Goal: Task Accomplishment & Management: Use online tool/utility

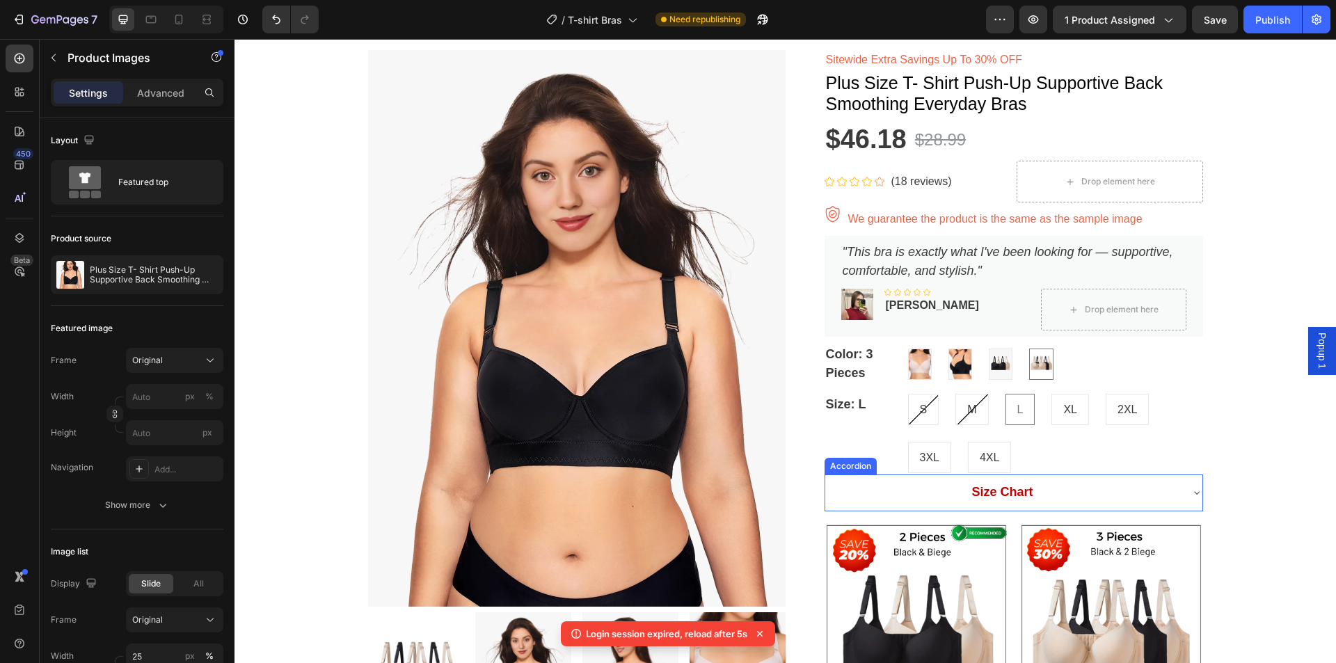
scroll to position [70, 0]
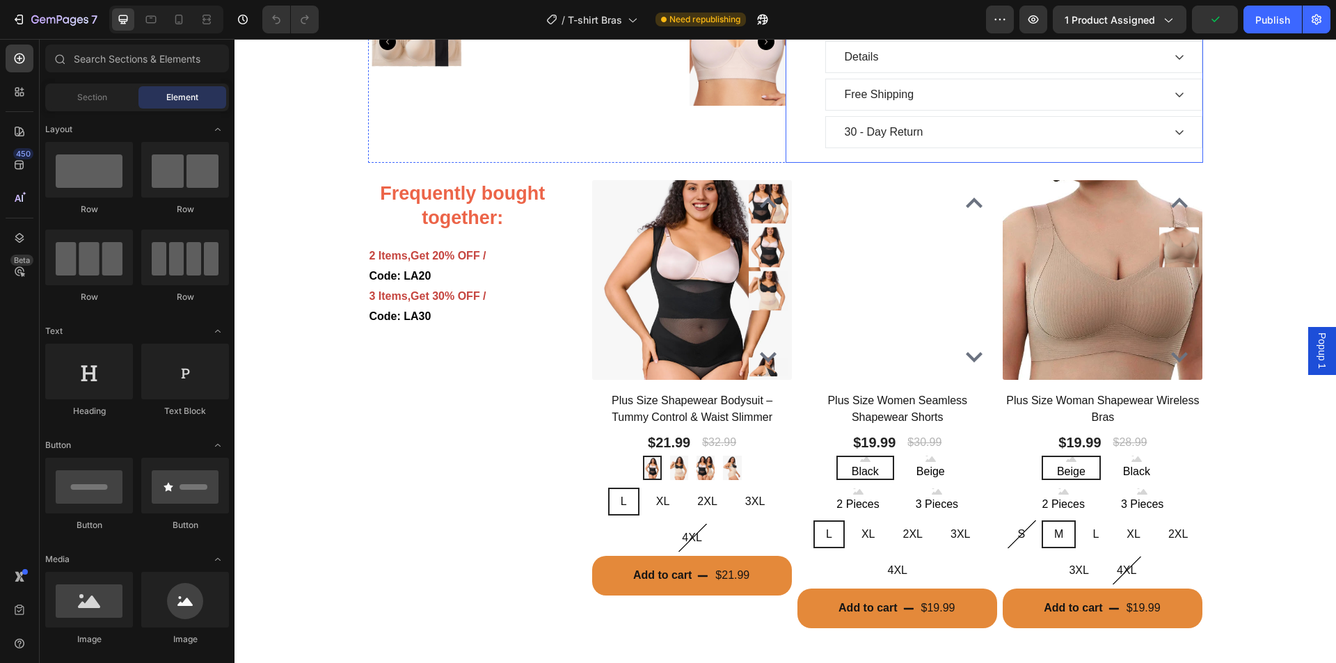
scroll to position [556, 0]
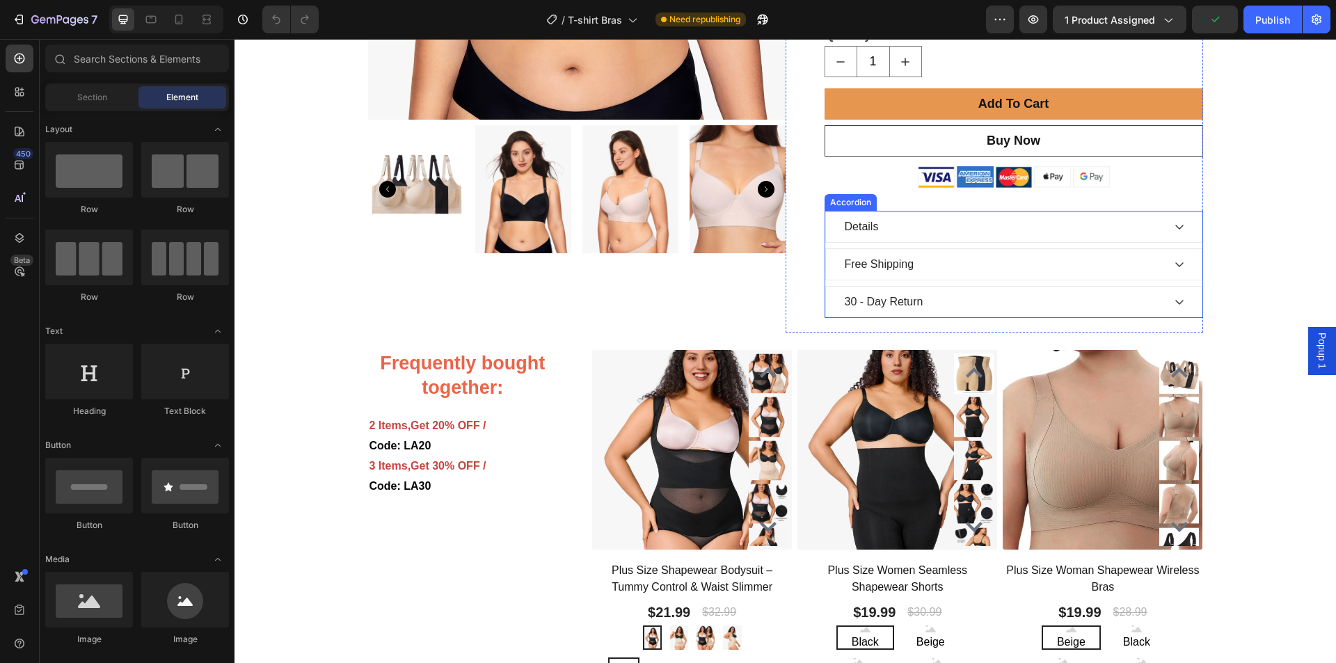
click at [897, 237] on div "Details" at bounding box center [1002, 226] width 320 height 21
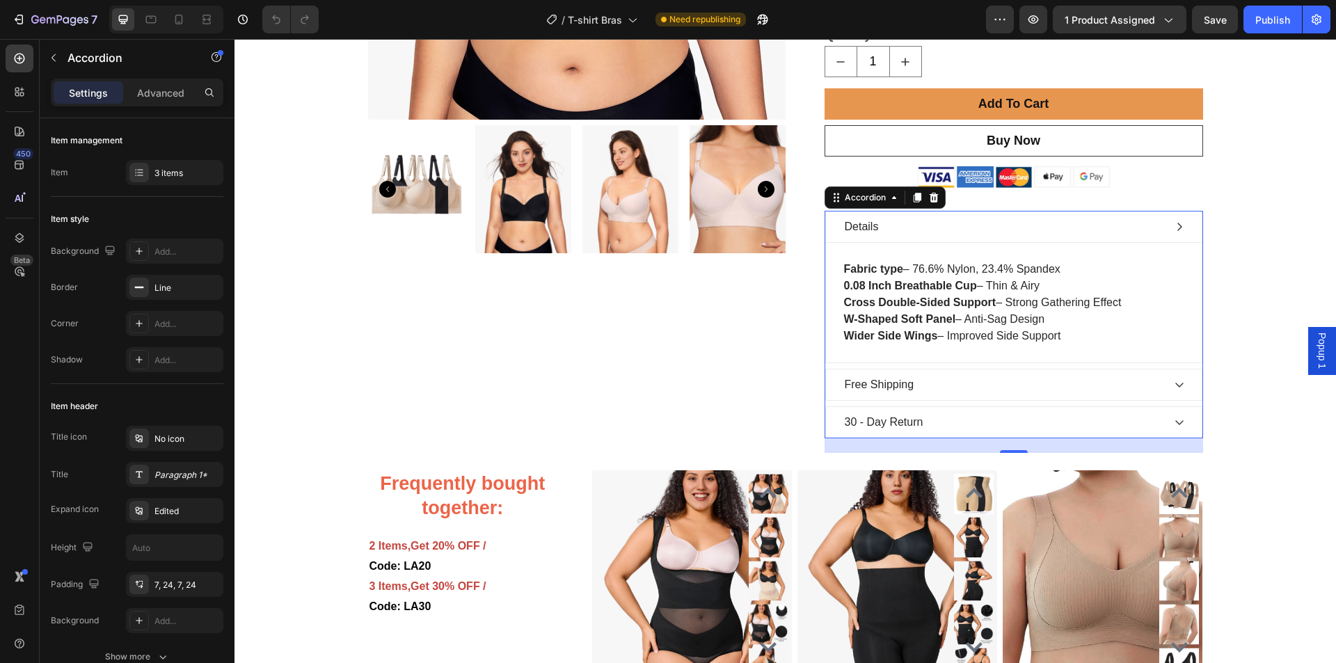
click at [897, 237] on div "Details" at bounding box center [1002, 226] width 320 height 21
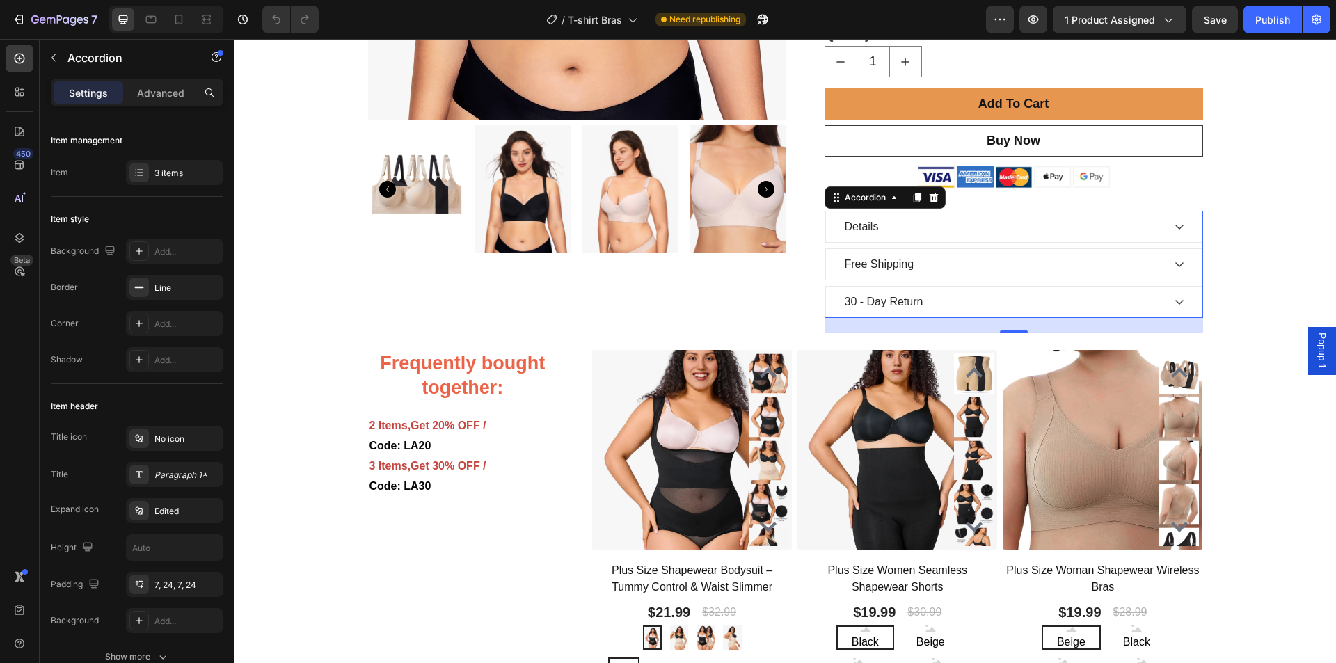
click at [931, 275] on div "Free Shipping" at bounding box center [1002, 264] width 320 height 21
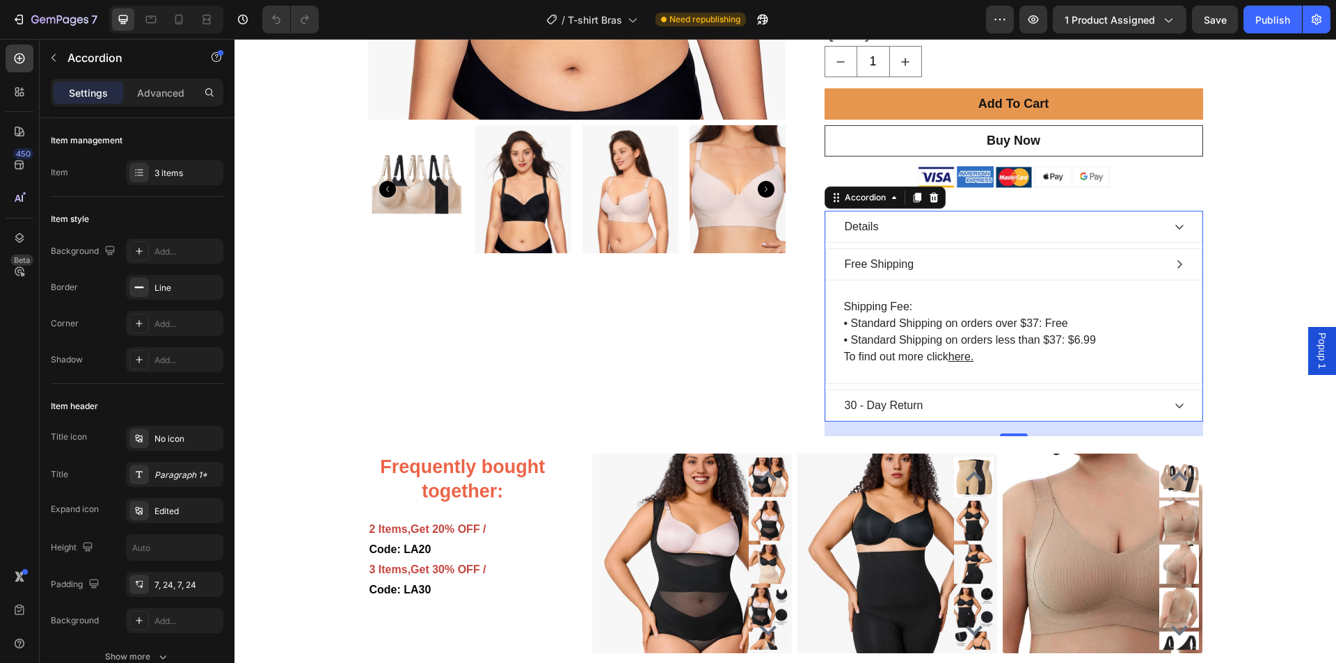
click at [931, 275] on div "Free Shipping" at bounding box center [1002, 264] width 320 height 21
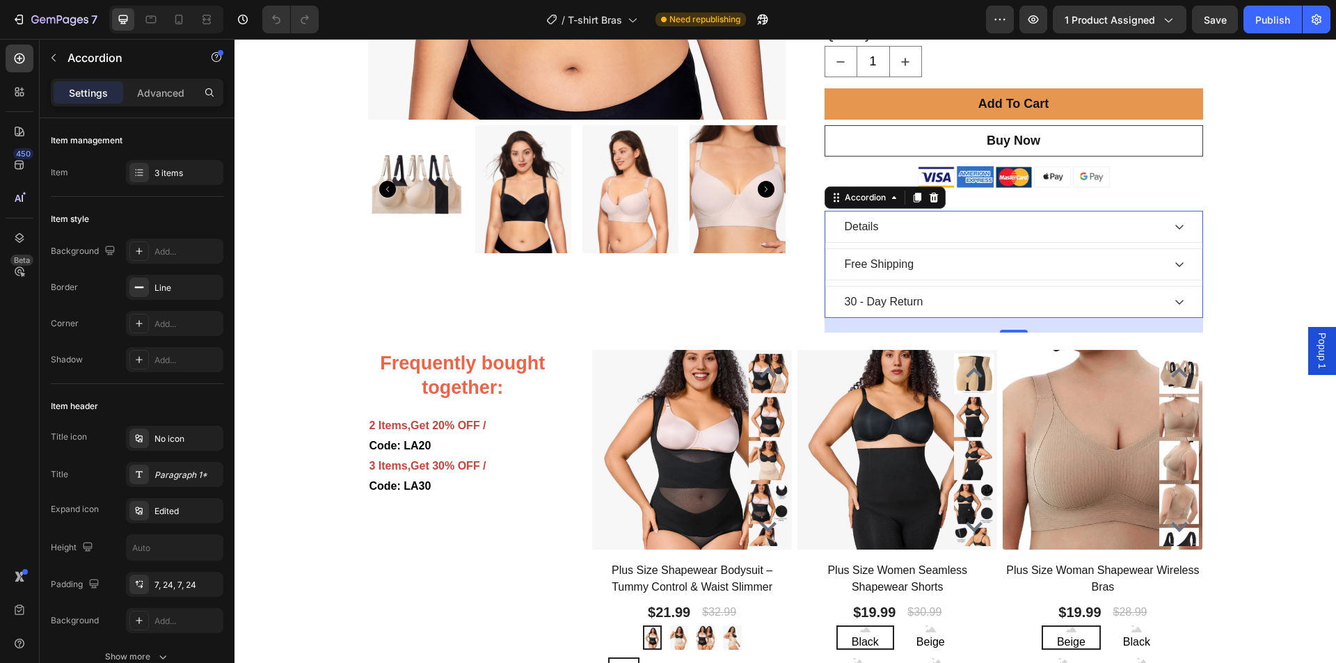
click at [959, 312] on div "30 - Day Return" at bounding box center [1002, 301] width 320 height 21
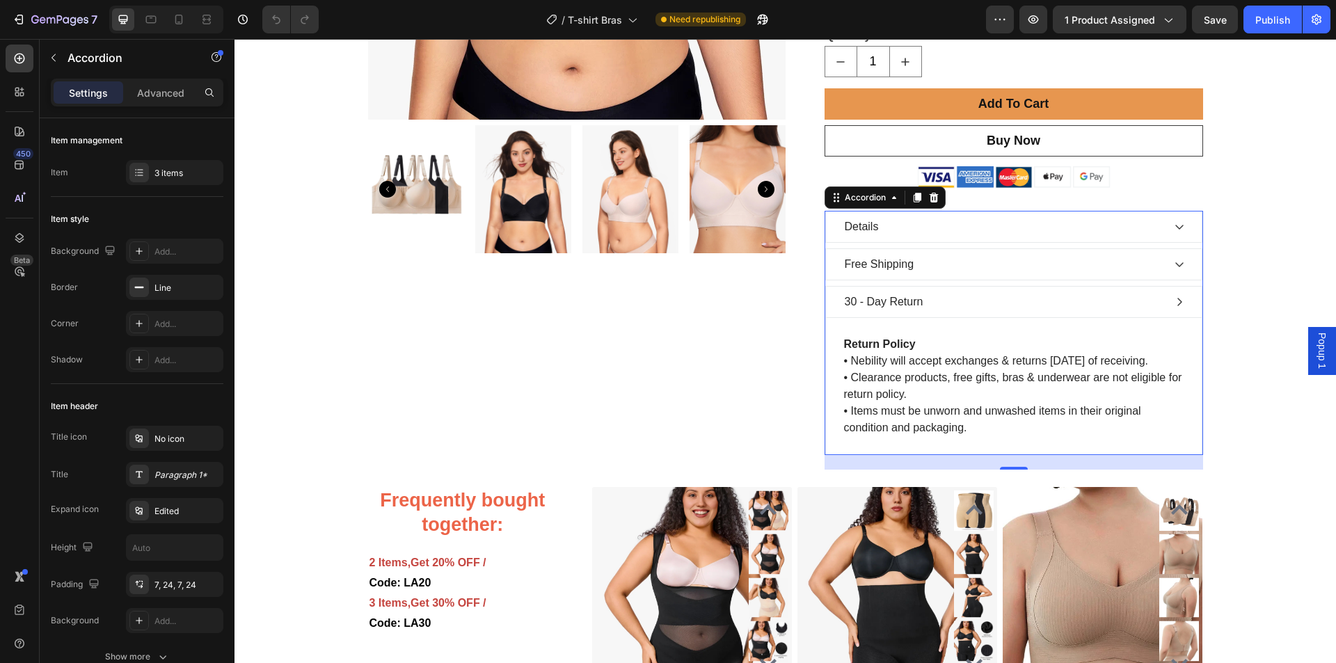
click at [959, 312] on div "30 - Day Return" at bounding box center [1002, 301] width 320 height 21
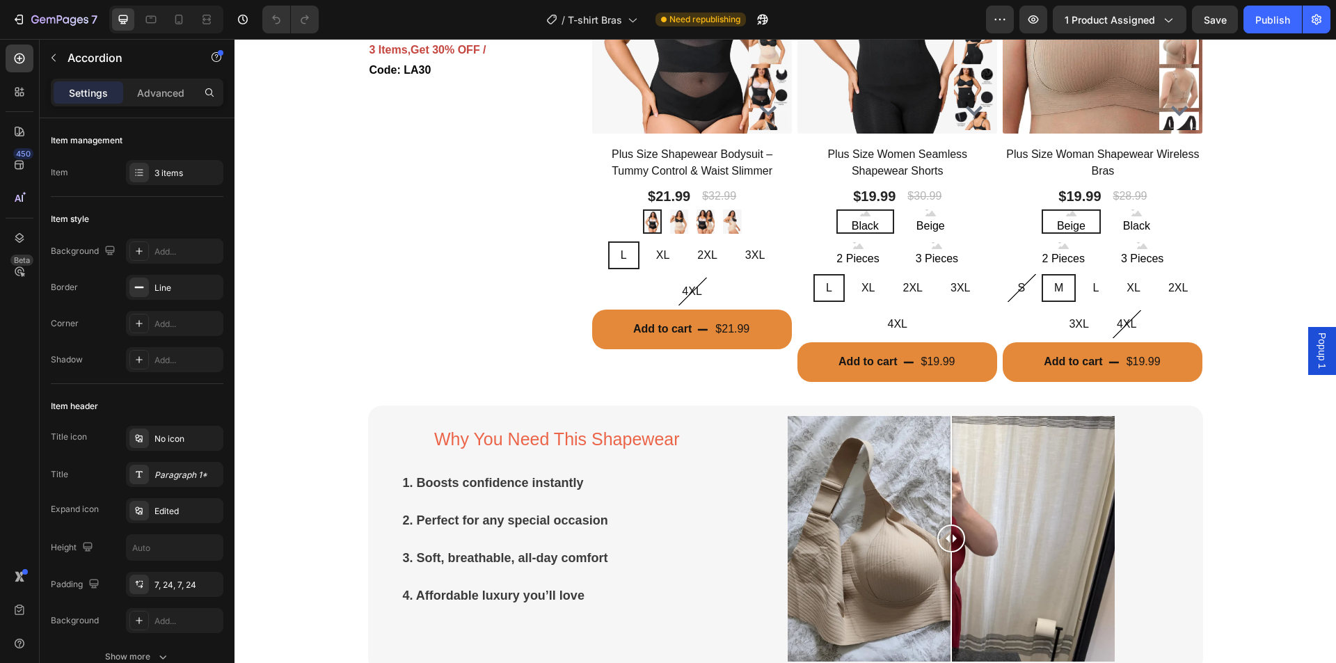
scroll to position [974, 0]
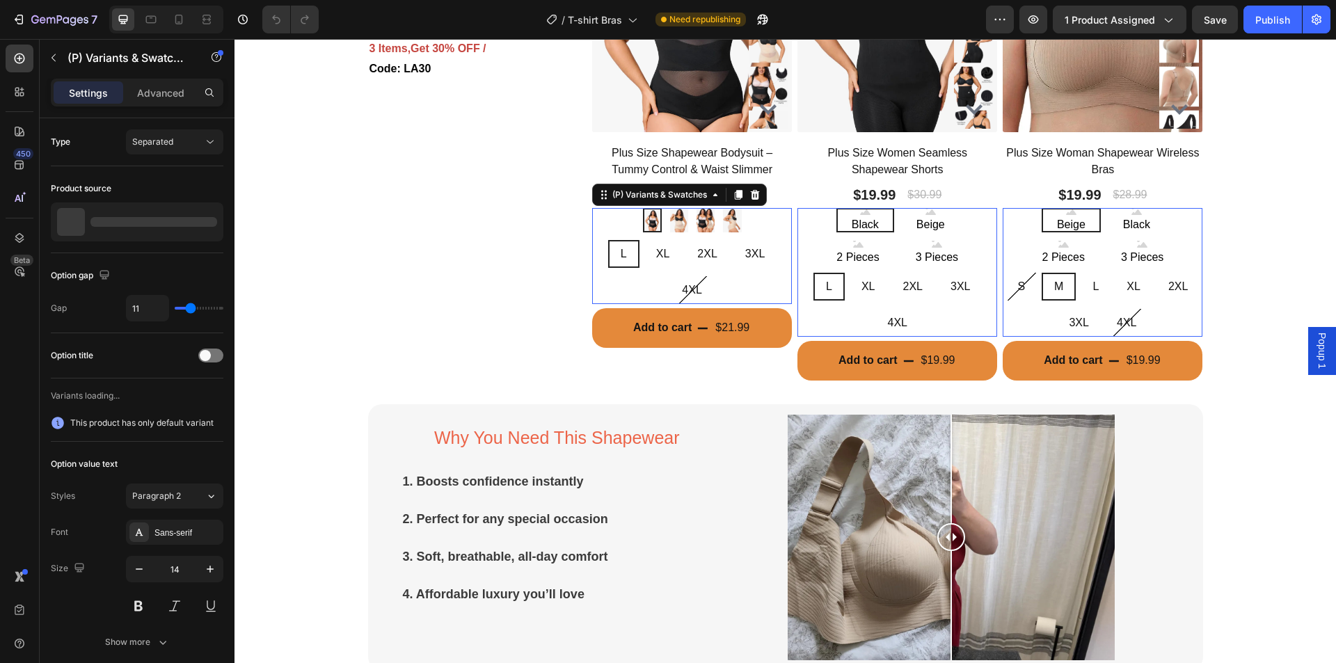
click at [611, 232] on div "Black Black Beige Beige 2 Pieces 2 Pieces 3 Pieces 3 Pieces" at bounding box center [692, 220] width 200 height 24
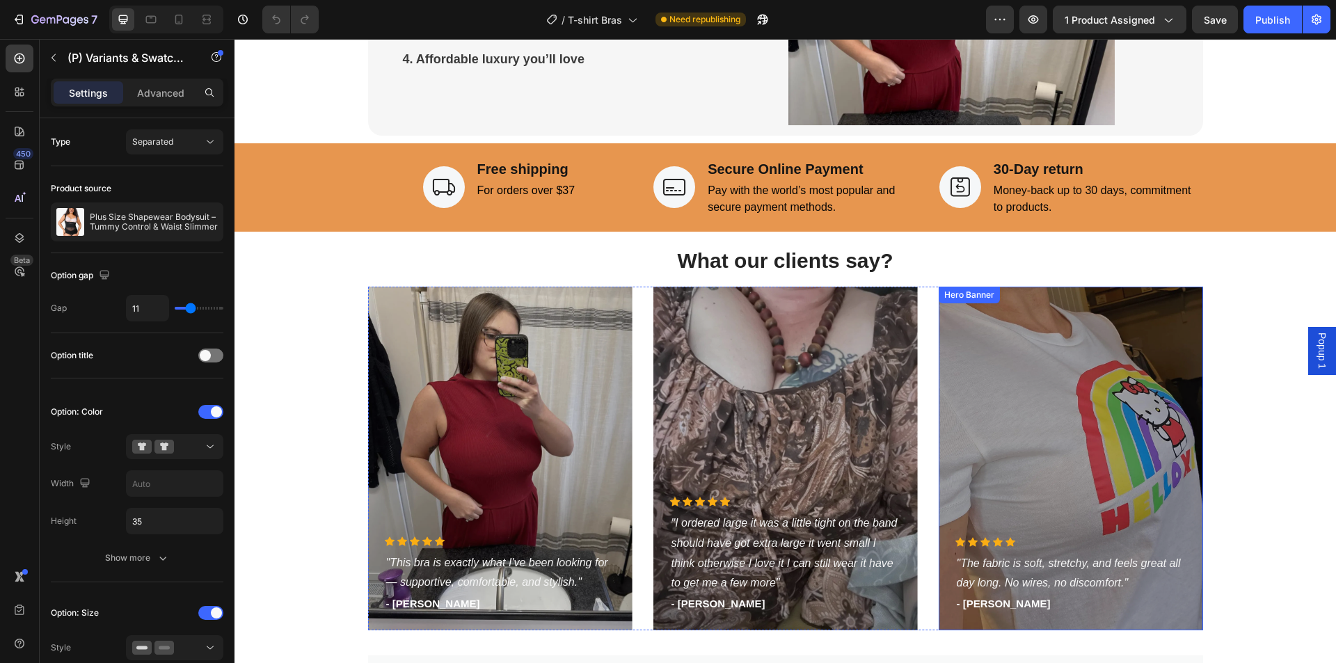
scroll to position [1600, 0]
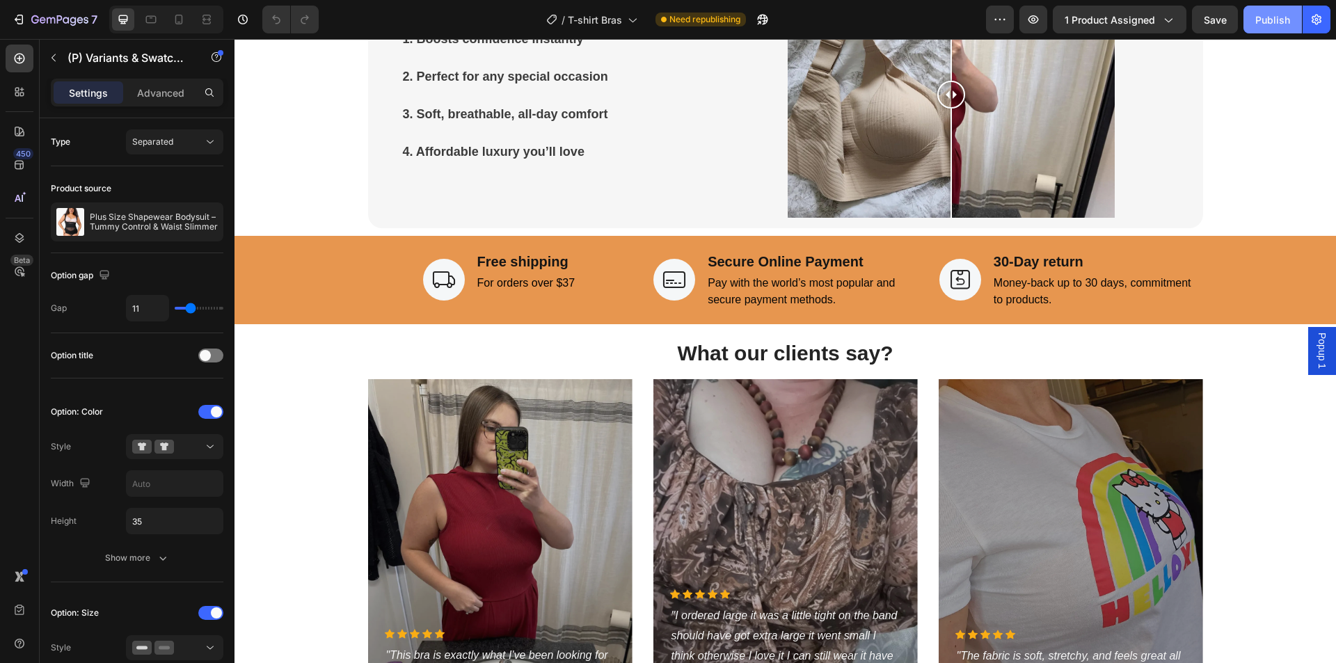
click at [1273, 19] on div "Publish" at bounding box center [1272, 20] width 35 height 15
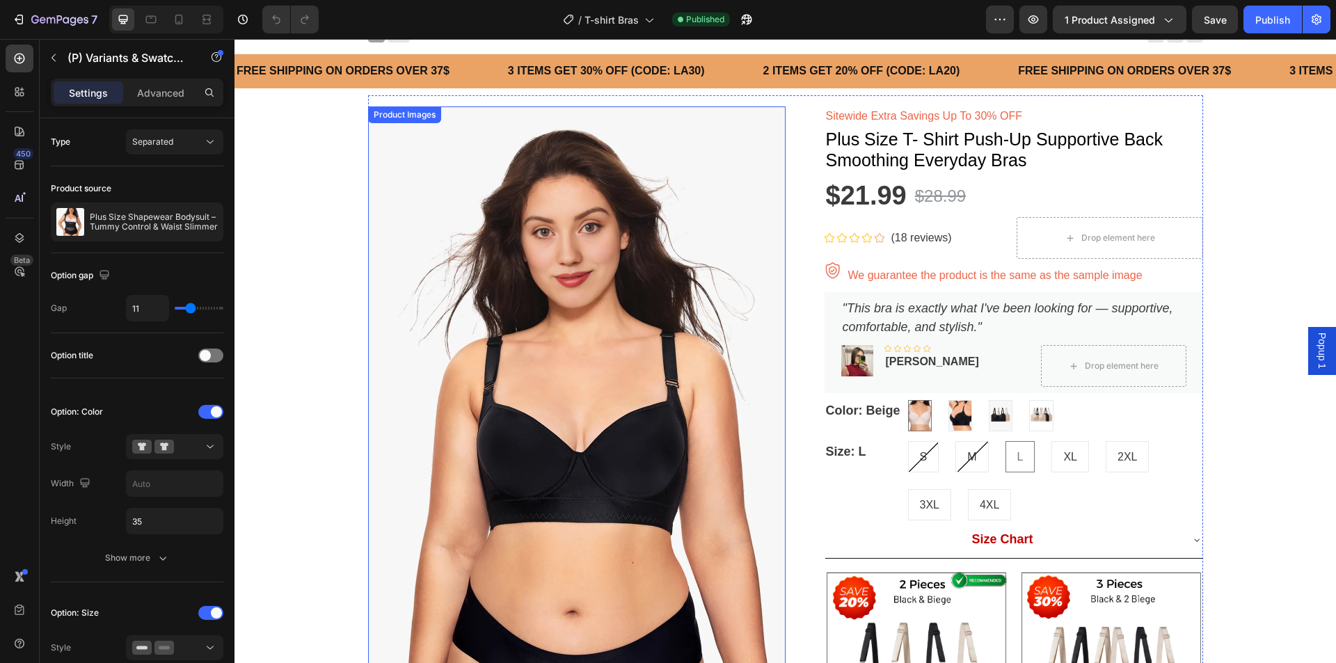
scroll to position [0, 0]
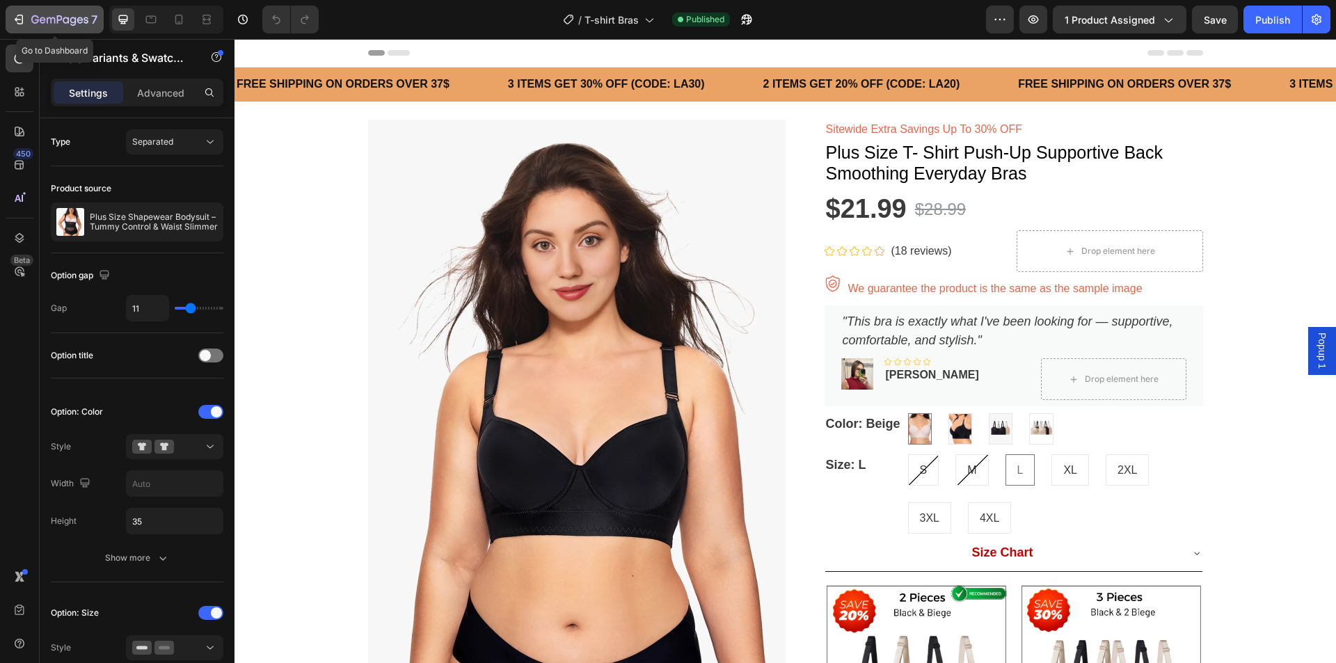
click at [19, 21] on icon "button" at bounding box center [19, 20] width 14 height 14
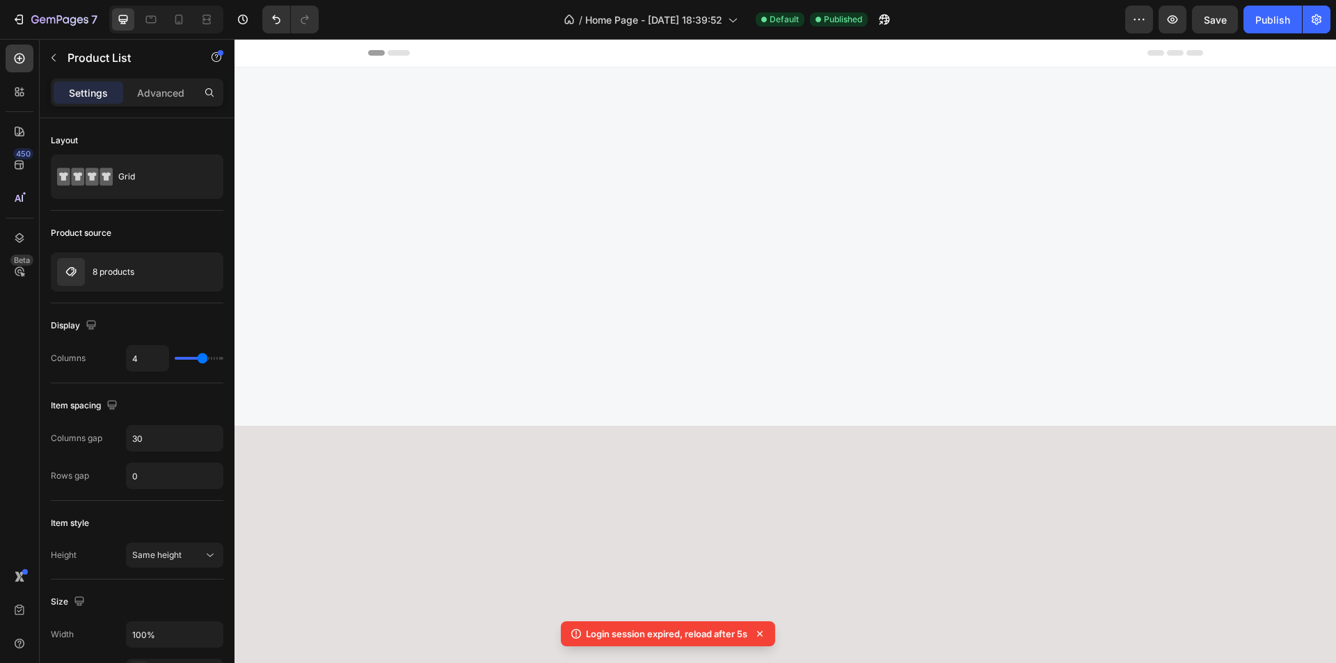
scroll to position [904, 0]
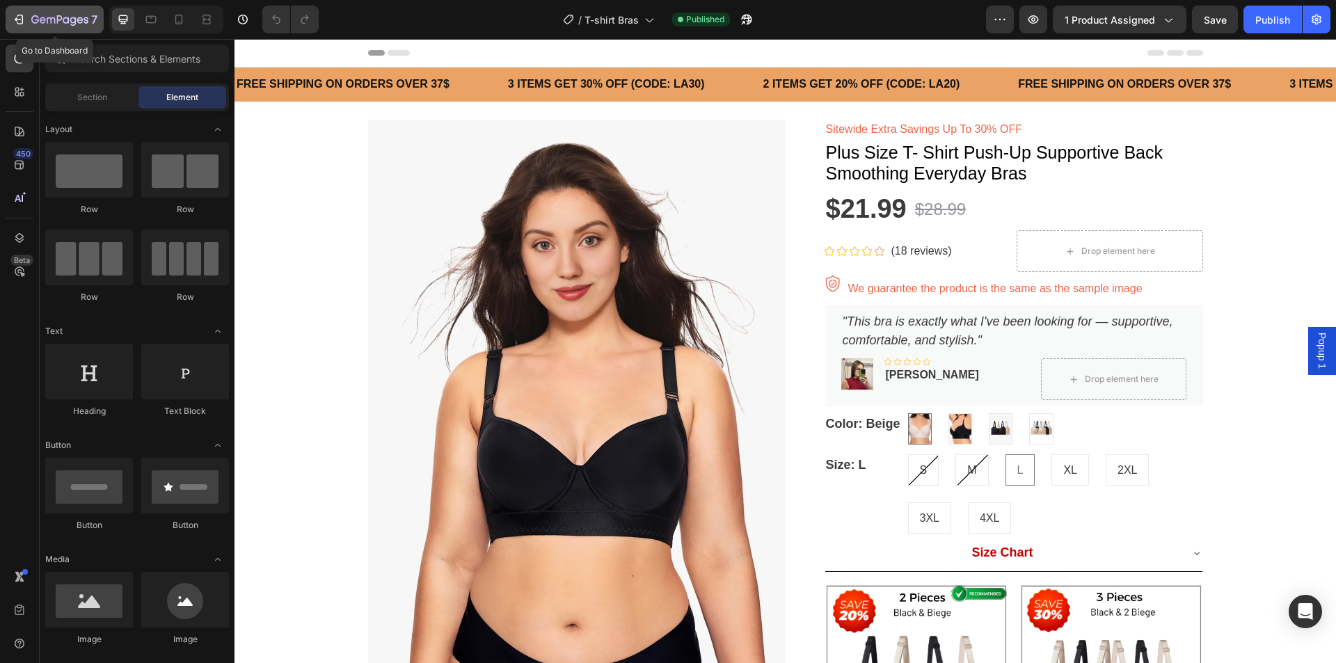
click at [57, 16] on icon "button" at bounding box center [60, 19] width 6 height 8
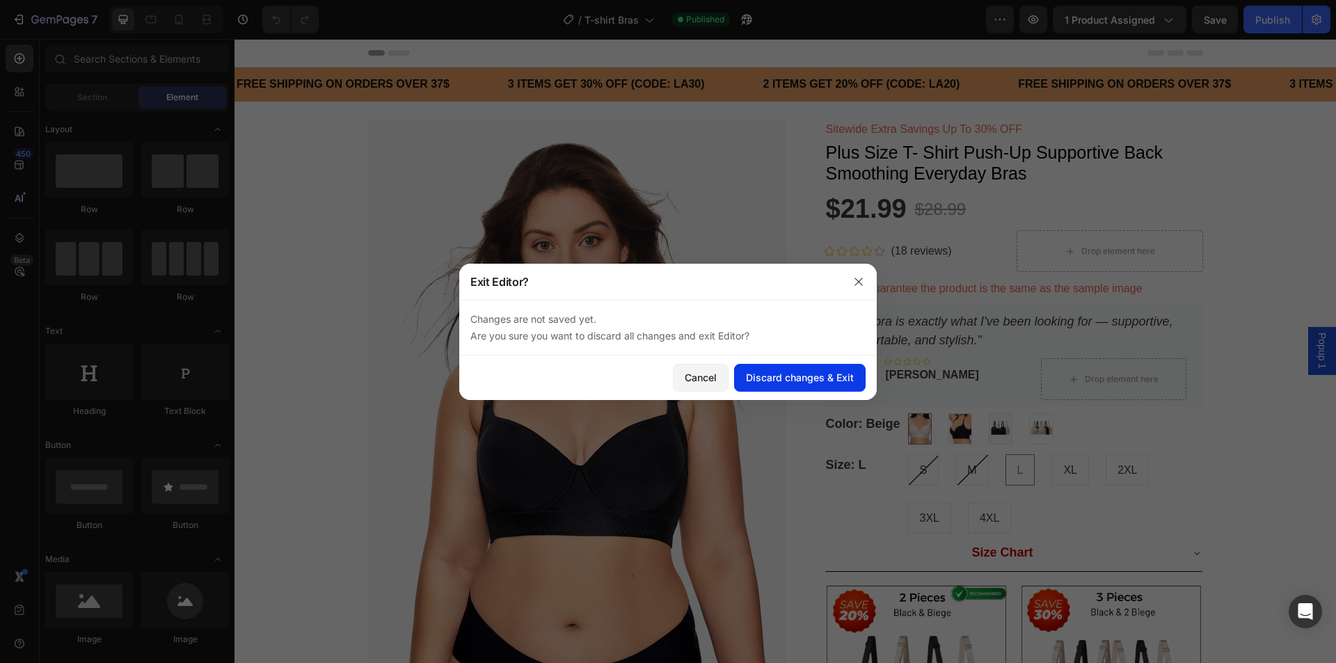
click at [818, 378] on div "Discard changes & Exit" at bounding box center [800, 377] width 108 height 15
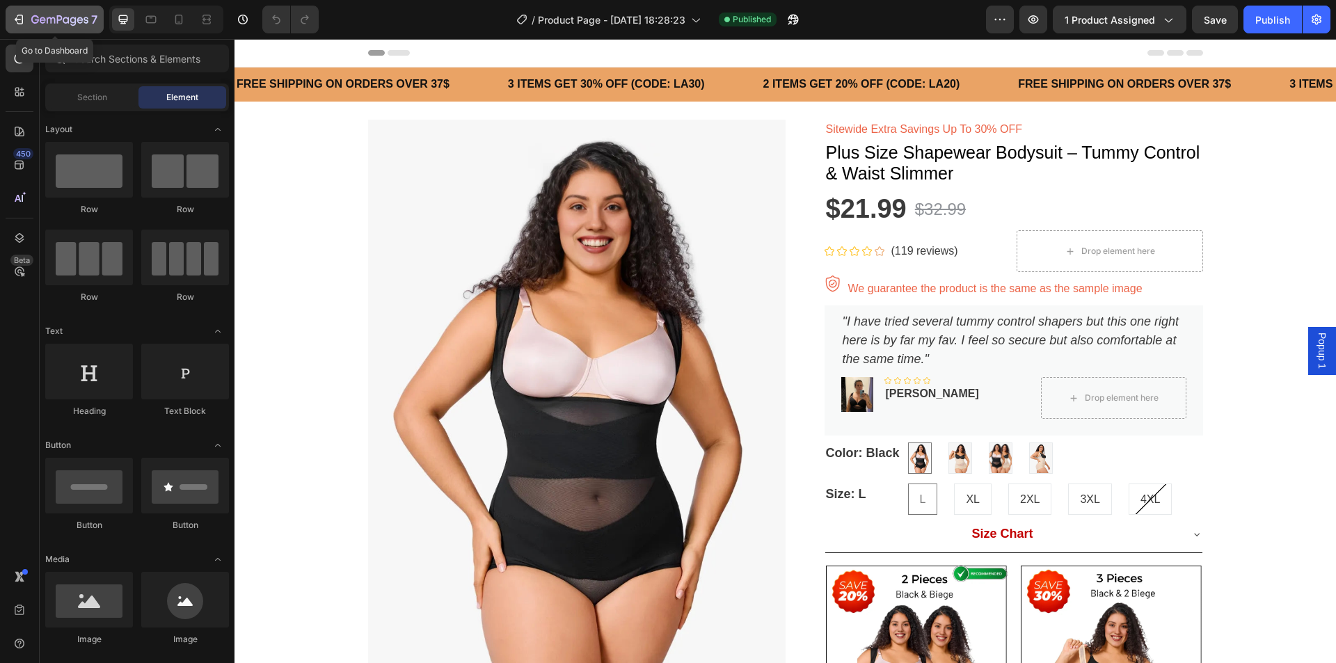
click at [15, 18] on icon "button" at bounding box center [19, 20] width 14 height 14
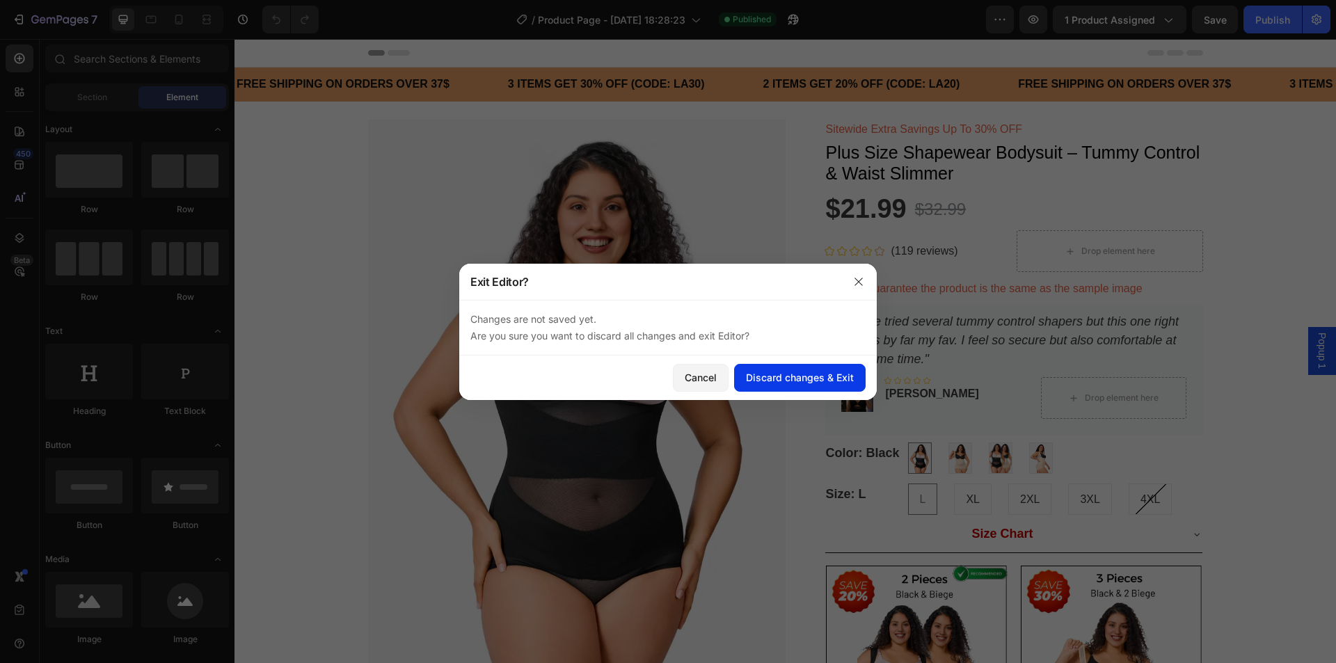
click at [787, 378] on div "Discard changes & Exit" at bounding box center [800, 377] width 108 height 15
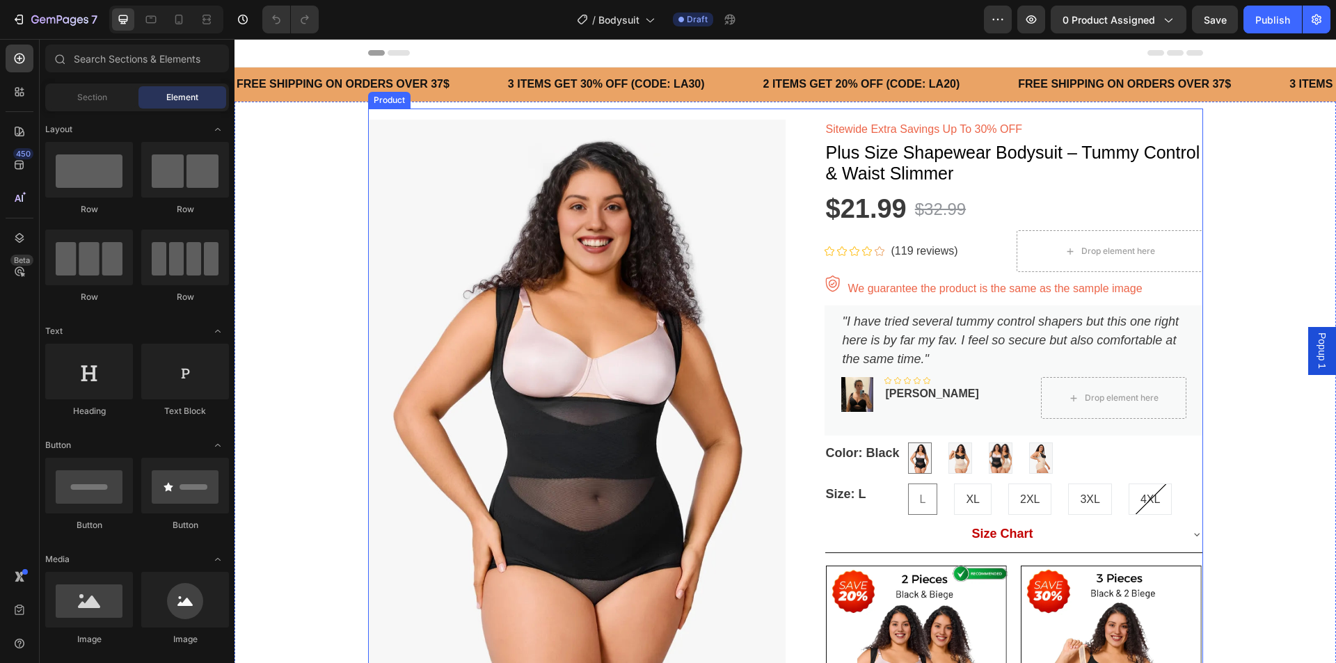
click at [769, 114] on div "Product Images Sitewide Extra Savings Up To 30% OFF Text block Plus Size Shapew…" at bounding box center [785, 593] width 835 height 968
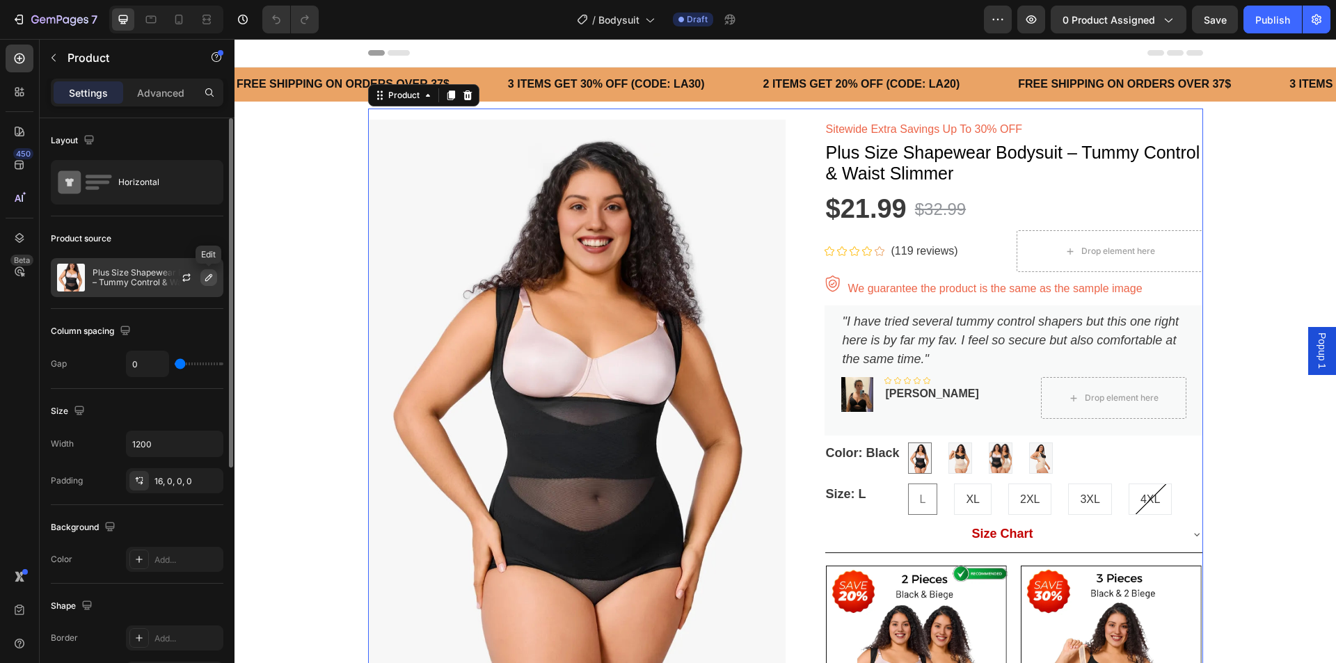
click at [209, 276] on icon "button" at bounding box center [208, 277] width 11 height 11
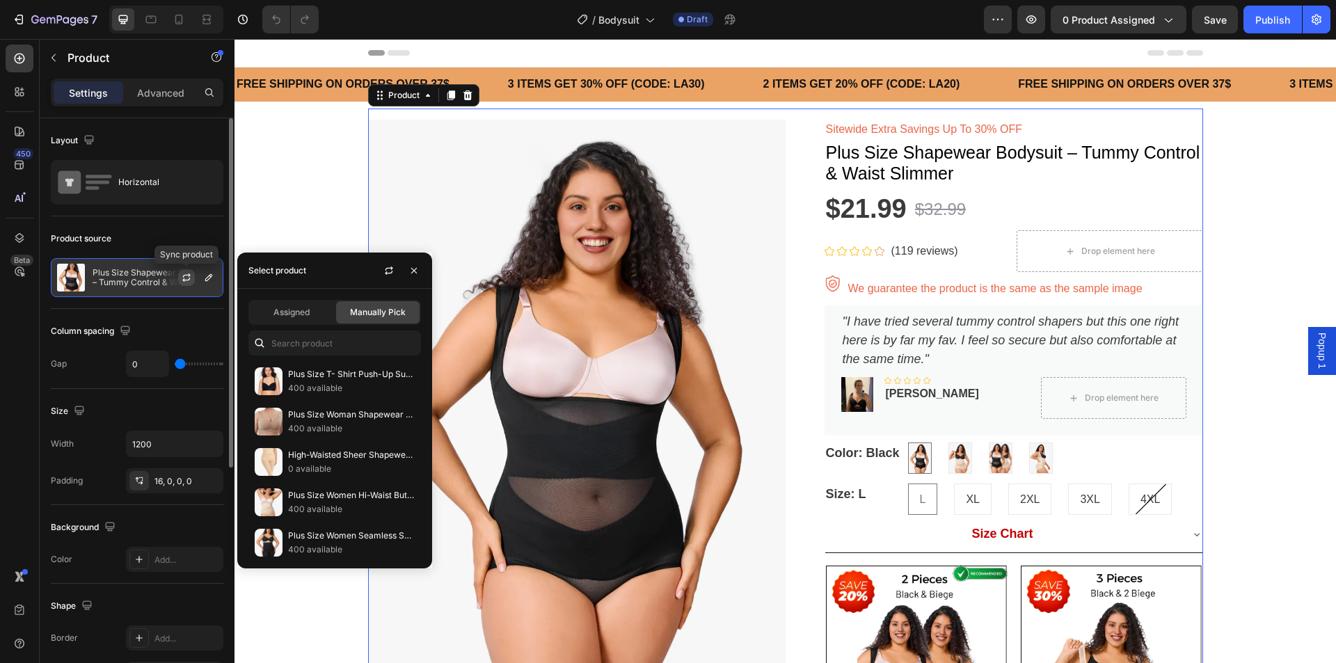
click at [191, 275] on icon "button" at bounding box center [186, 277] width 11 height 11
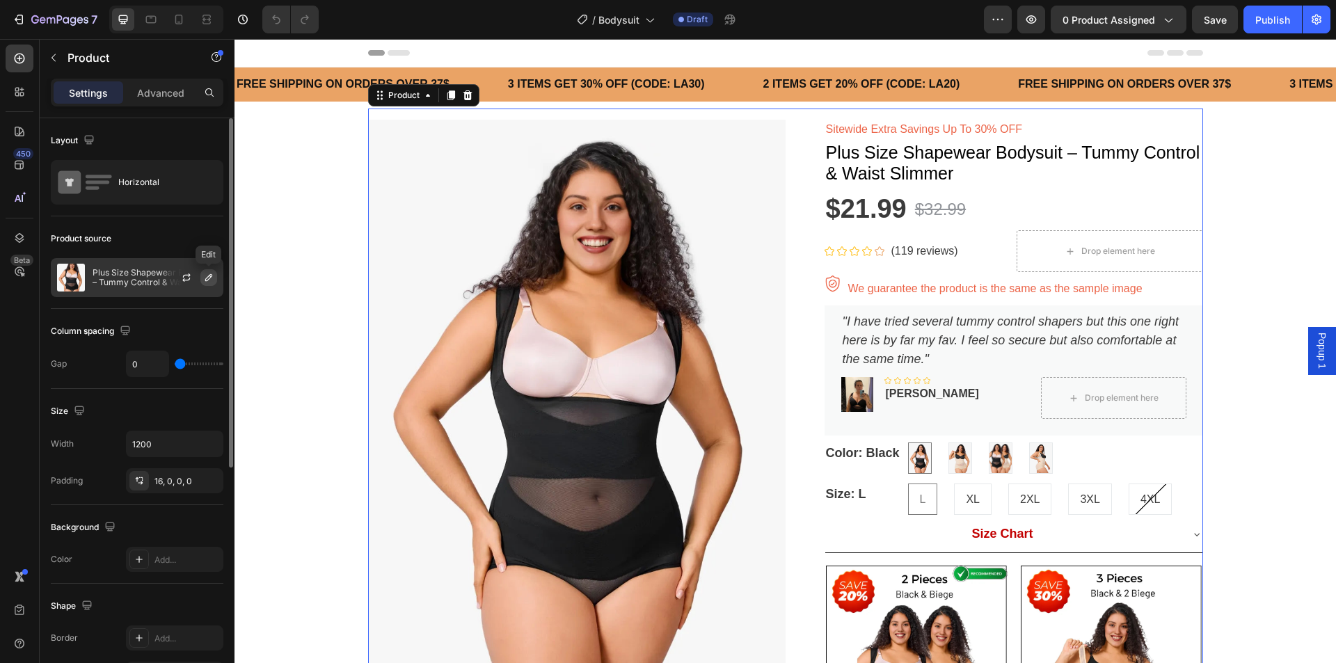
click at [202, 278] on button "button" at bounding box center [208, 277] width 17 height 17
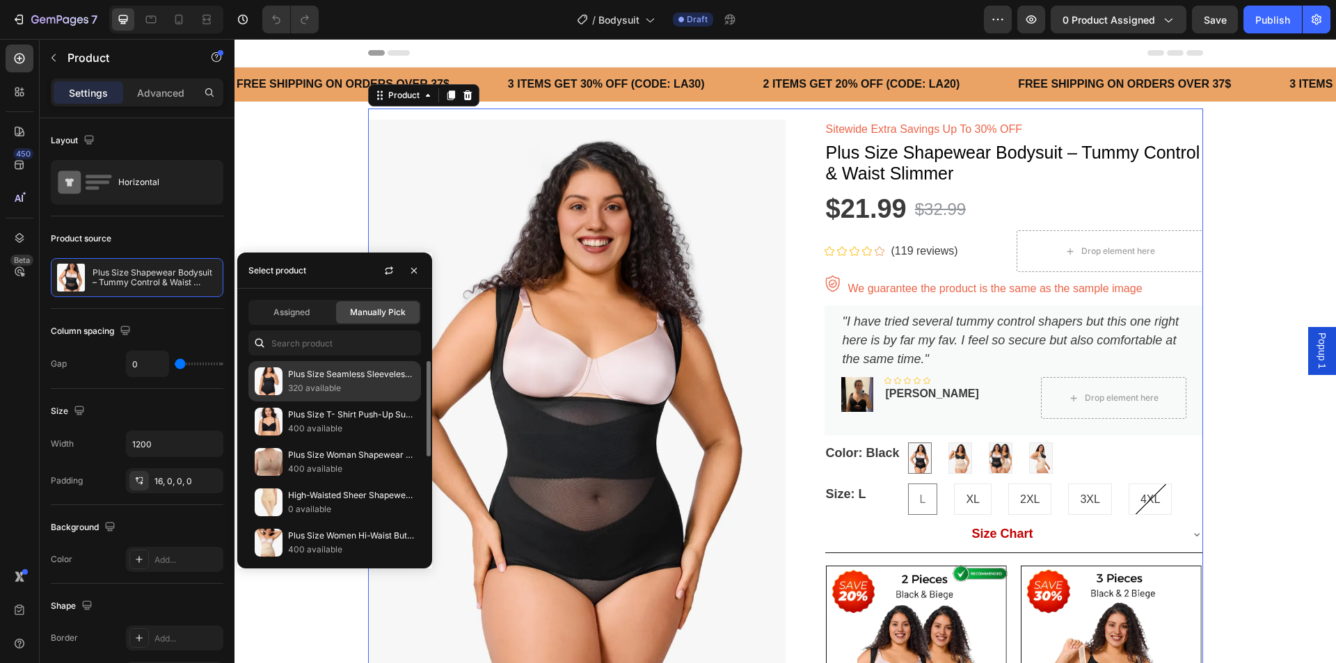
click at [319, 382] on p "320 available" at bounding box center [351, 388] width 127 height 14
radio input "true"
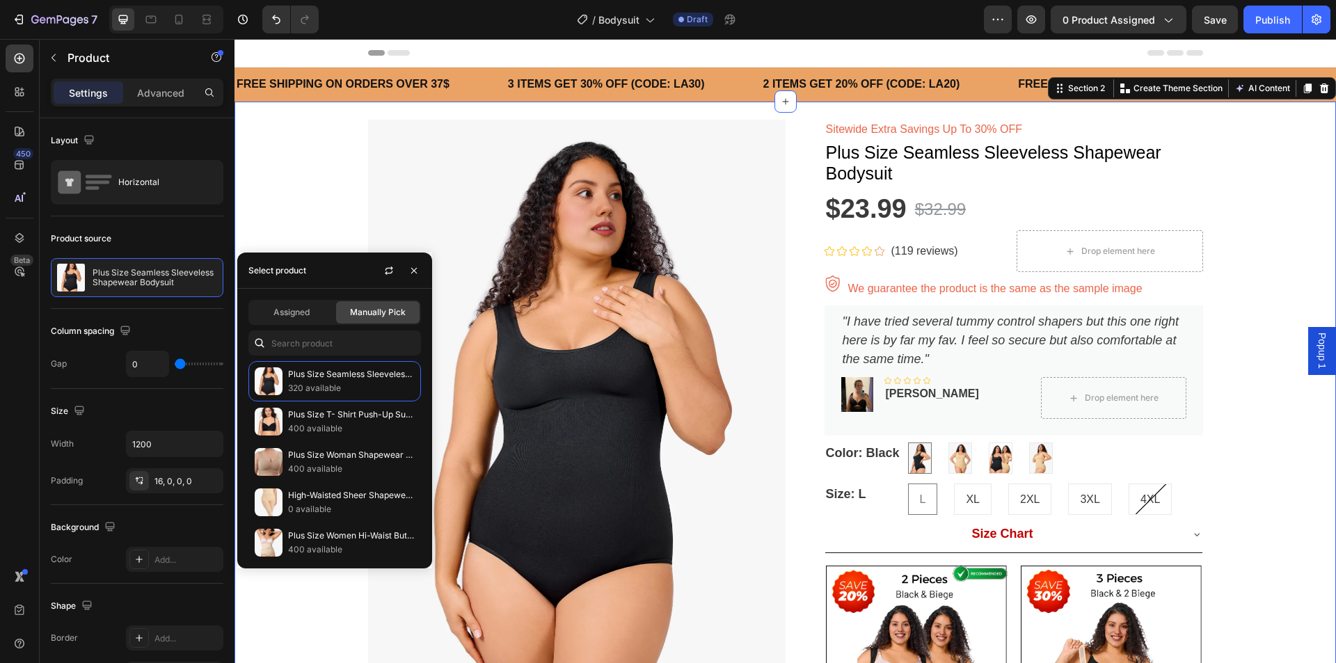
click at [312, 187] on div "Product Images Sitewide Extra Savings Up To 30% OFF Text block Plus Size Seamle…" at bounding box center [784, 593] width 1101 height 982
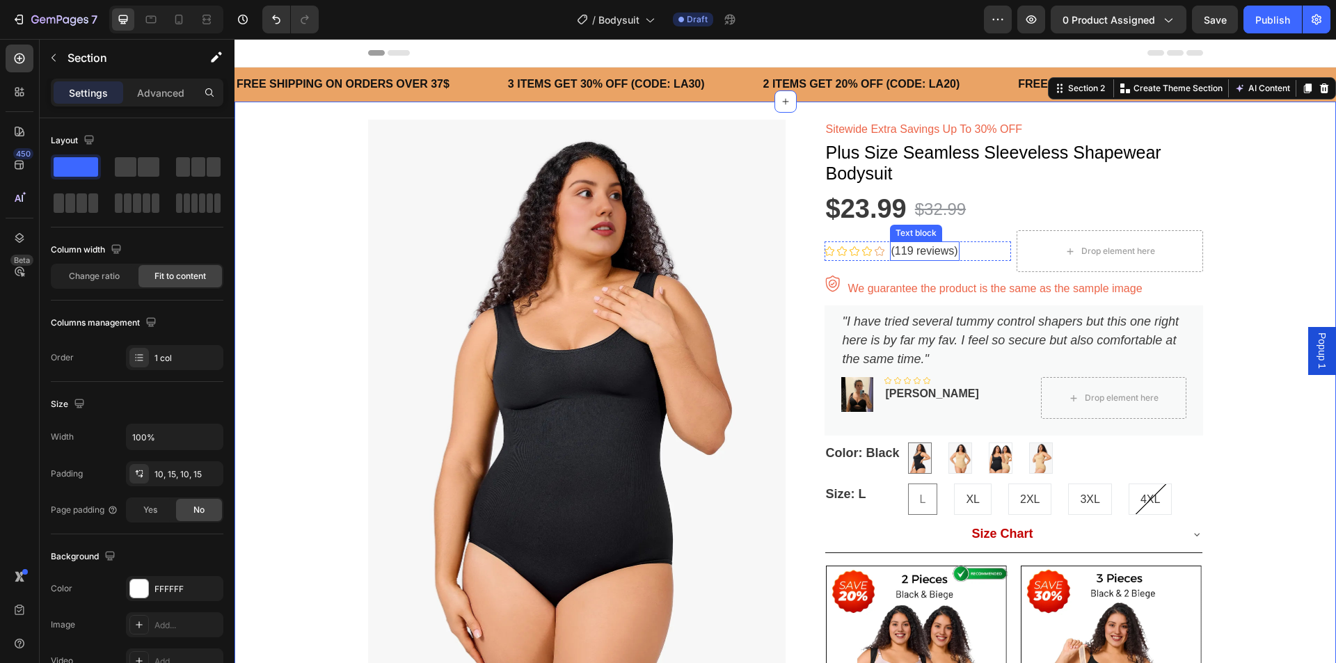
click at [902, 250] on p "(119 reviews)" at bounding box center [924, 251] width 67 height 17
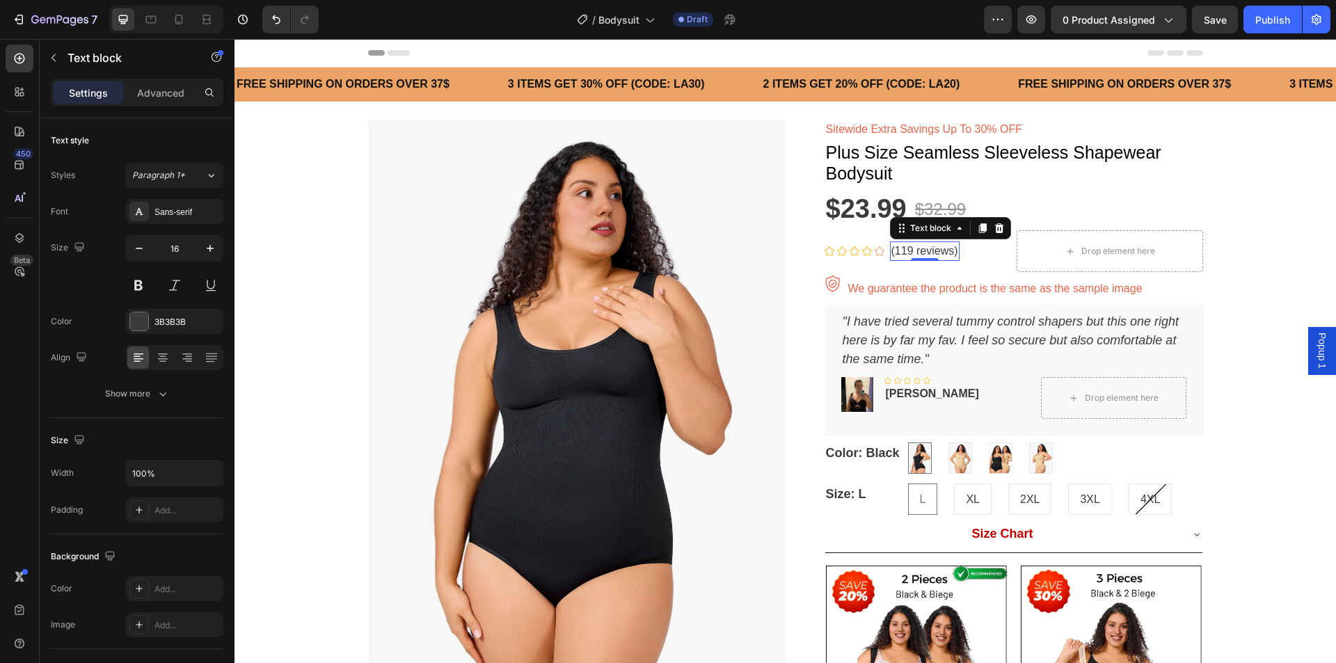
click at [903, 252] on p "(119 reviews)" at bounding box center [924, 251] width 67 height 17
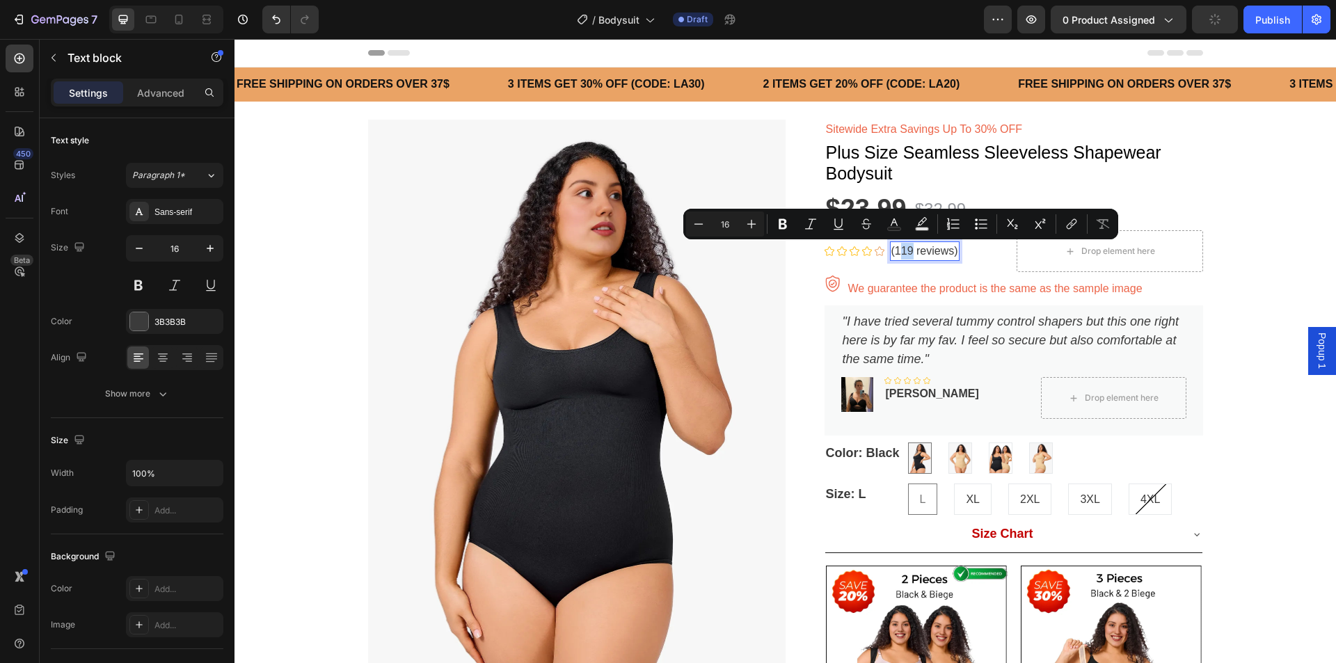
drag, startPoint x: 906, startPoint y: 250, endPoint x: 893, endPoint y: 256, distance: 13.7
click at [893, 256] on p "(119 reviews)" at bounding box center [924, 251] width 67 height 17
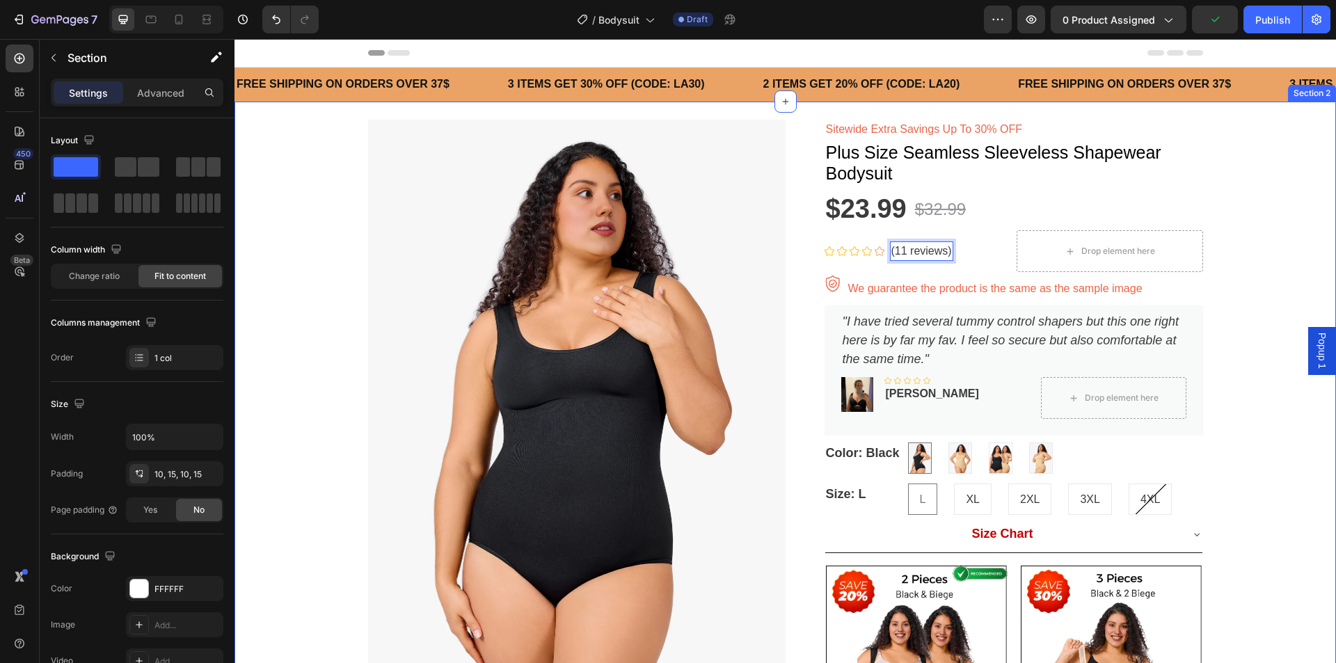
click at [1247, 266] on div "Product Images Sitewide Extra Savings Up To 30% OFF Text block Plus Size Seamle…" at bounding box center [784, 593] width 1101 height 982
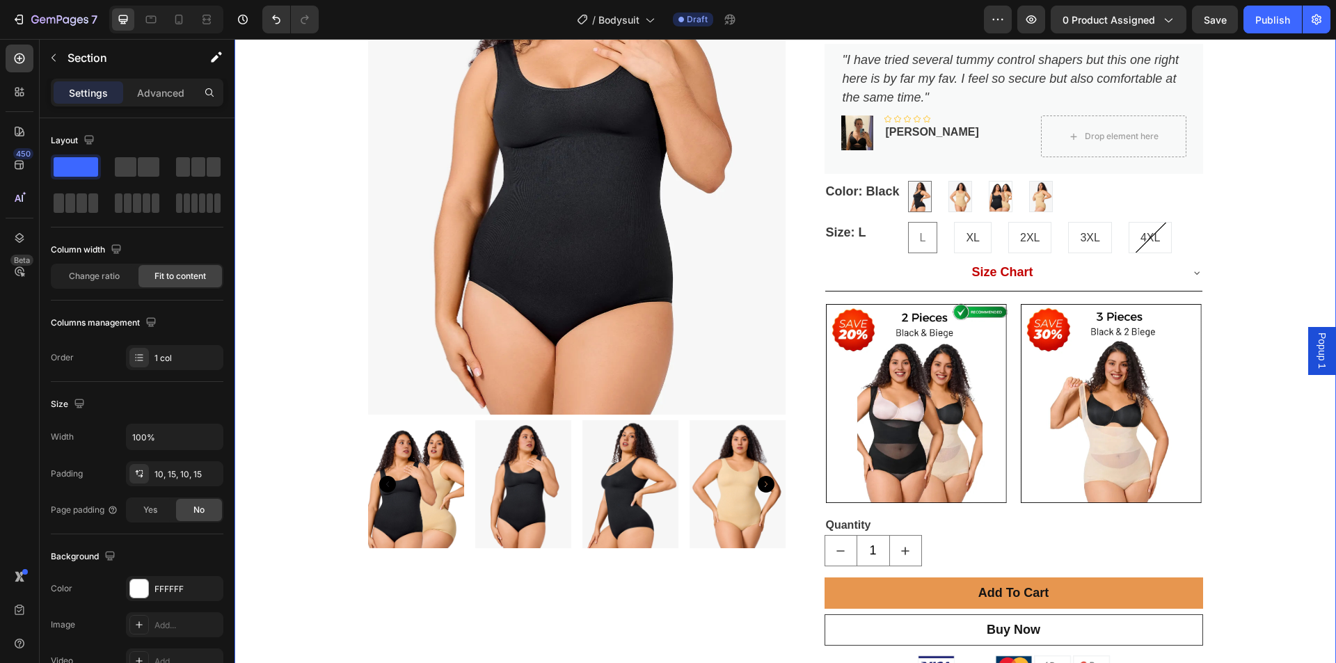
scroll to position [278, 0]
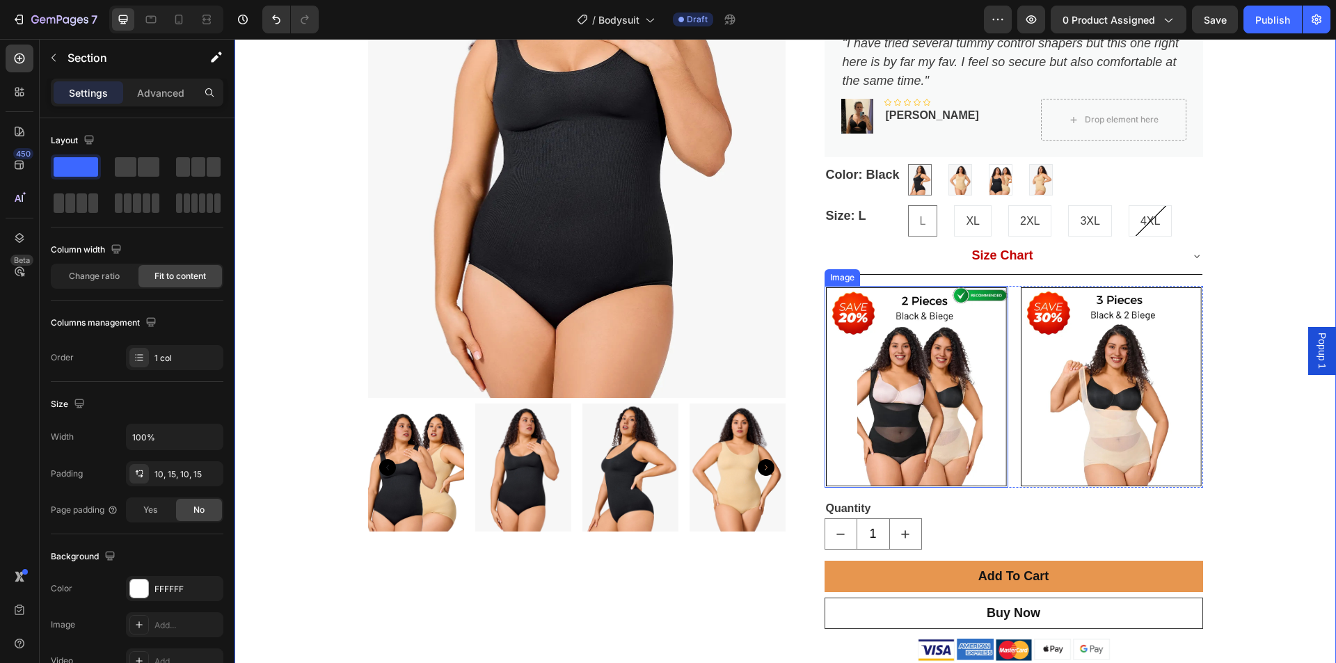
click at [920, 387] on img at bounding box center [916, 387] width 184 height 202
click at [900, 428] on img at bounding box center [916, 387] width 184 height 202
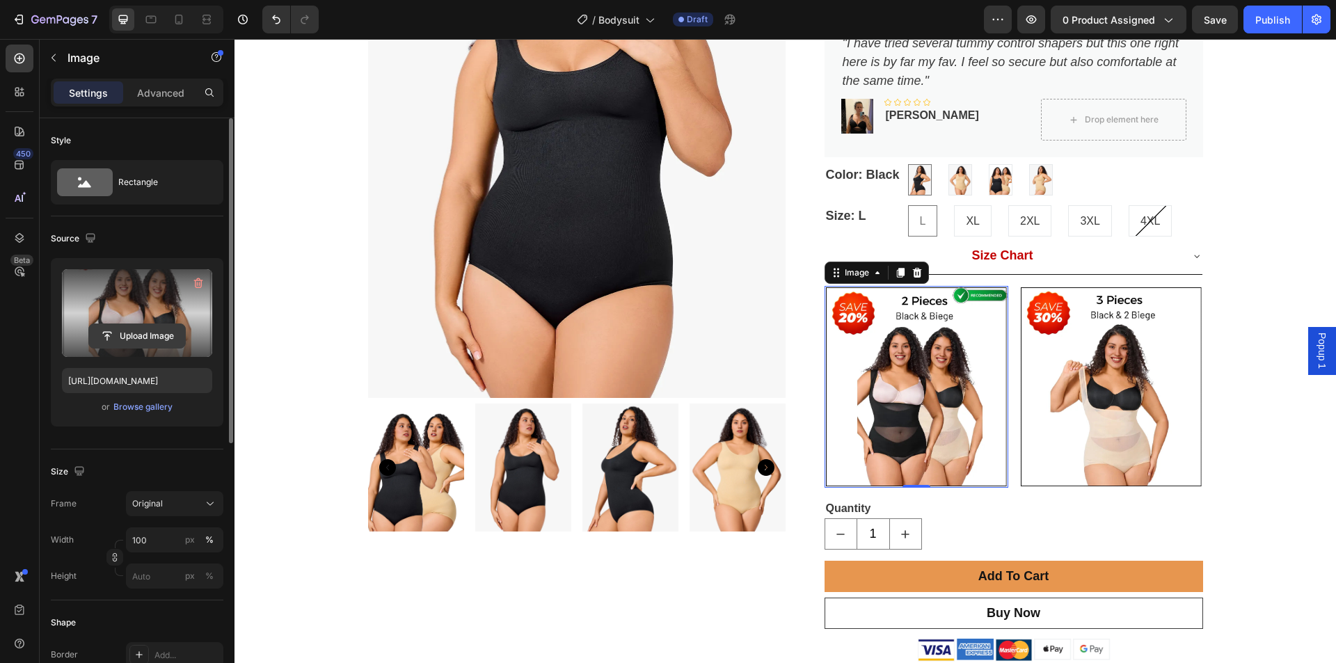
click at [147, 333] on input "file" at bounding box center [137, 336] width 96 height 24
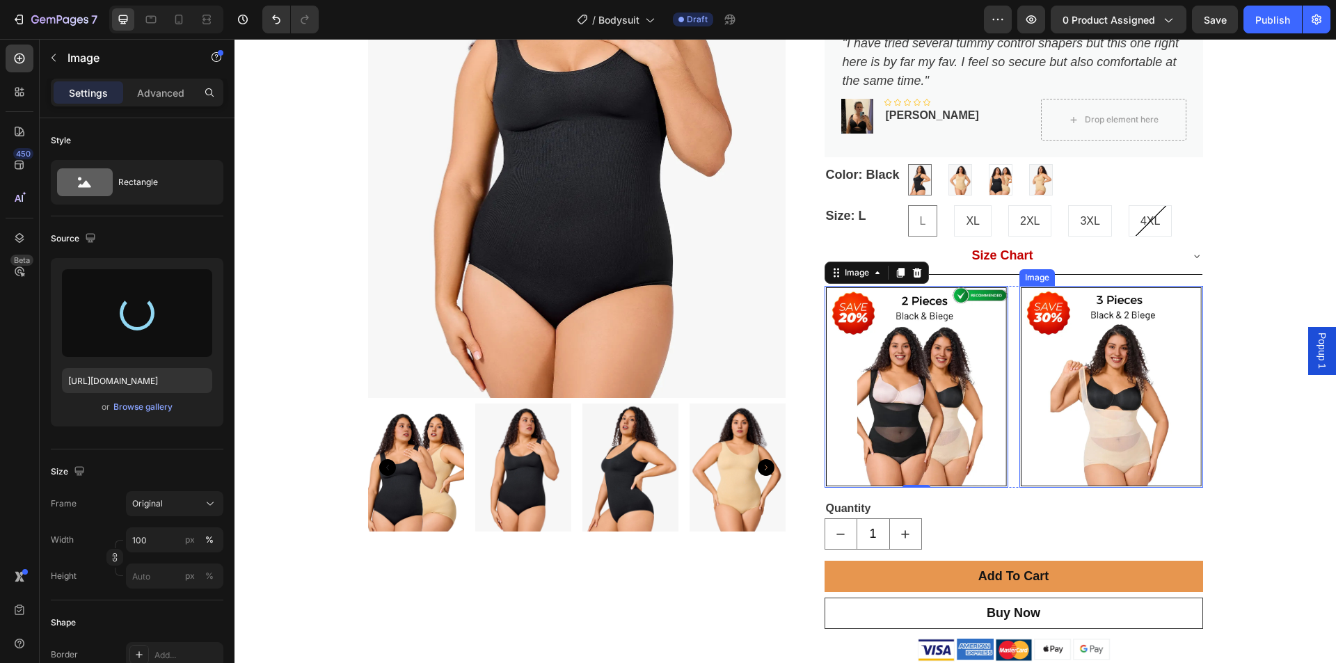
type input "[URL][DOMAIN_NAME]"
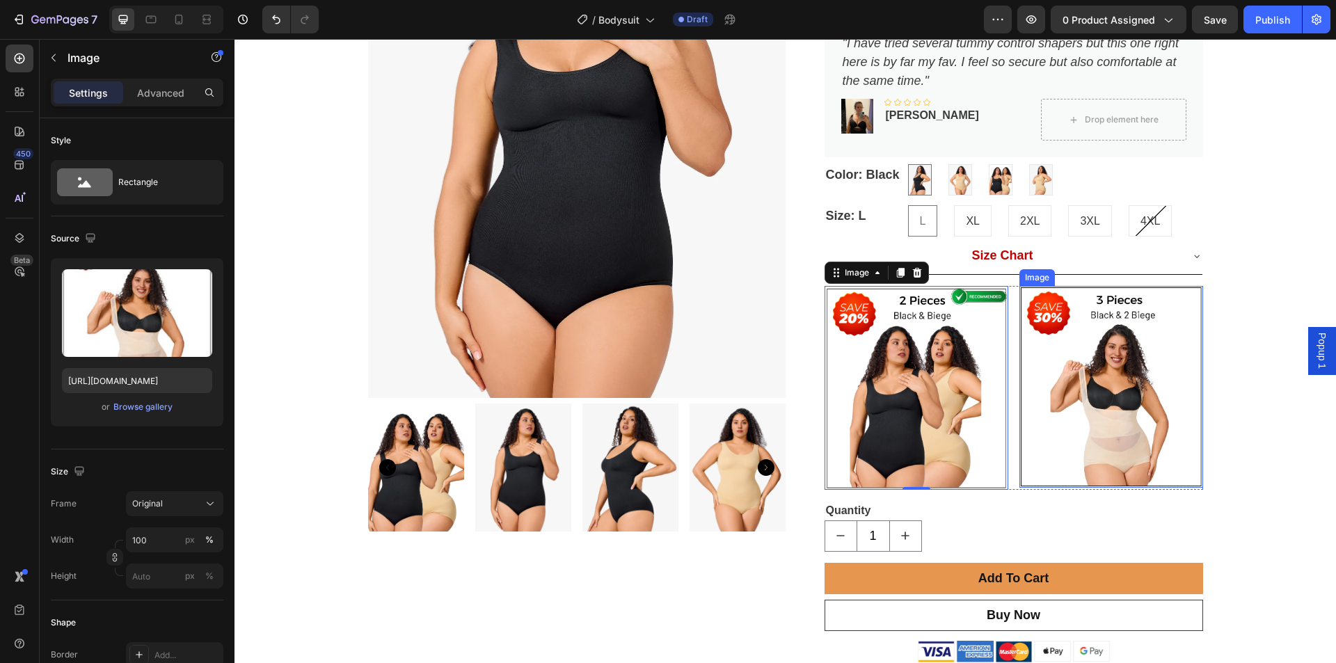
click at [1121, 403] on img at bounding box center [1111, 387] width 184 height 202
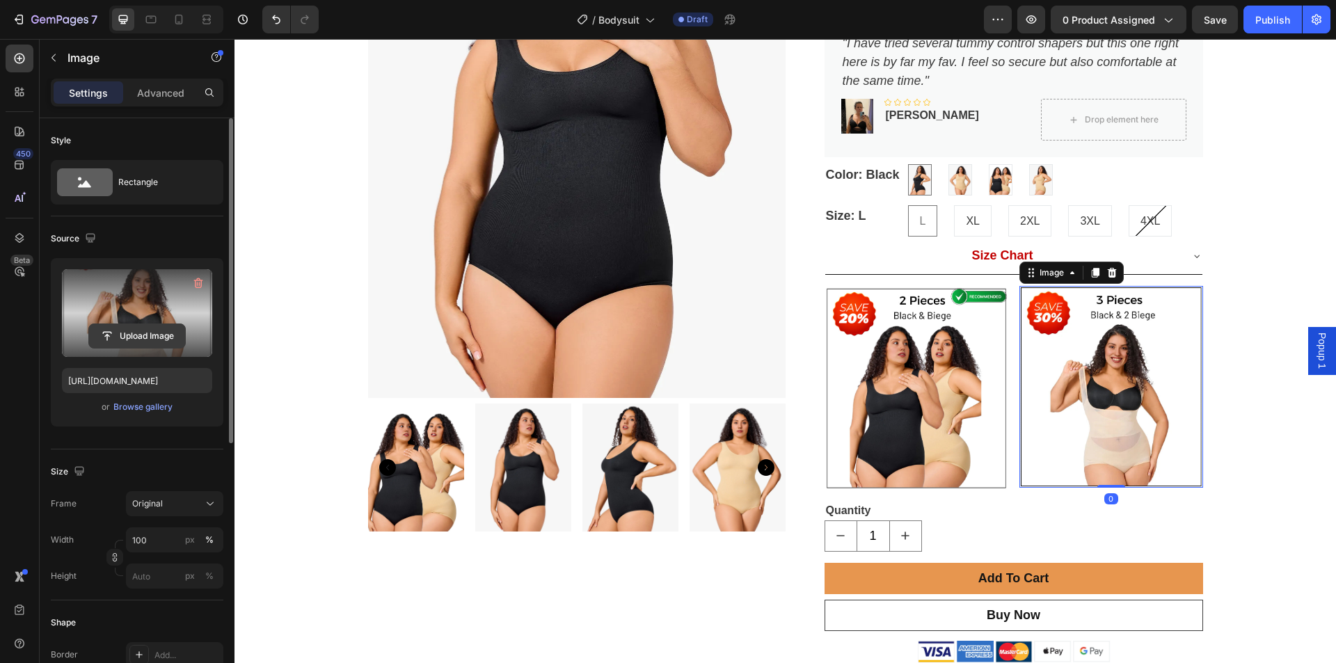
click at [129, 337] on input "file" at bounding box center [137, 336] width 96 height 24
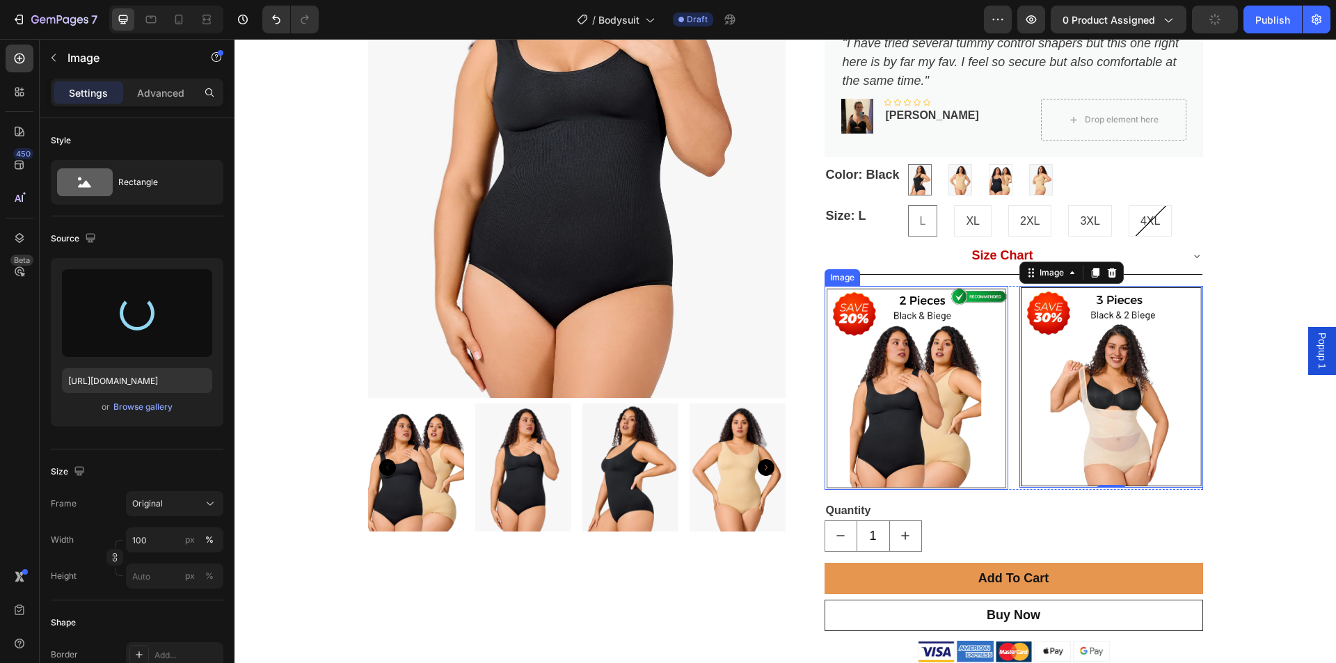
type input "[URL][DOMAIN_NAME]"
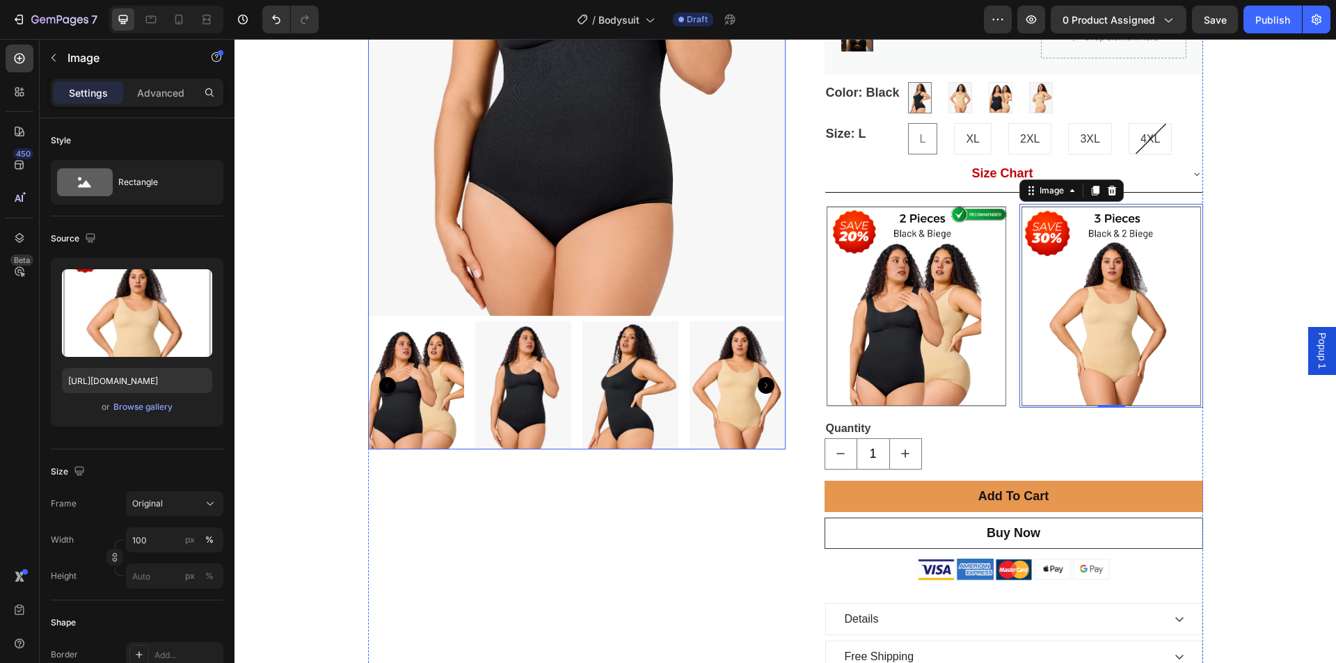
scroll to position [348, 0]
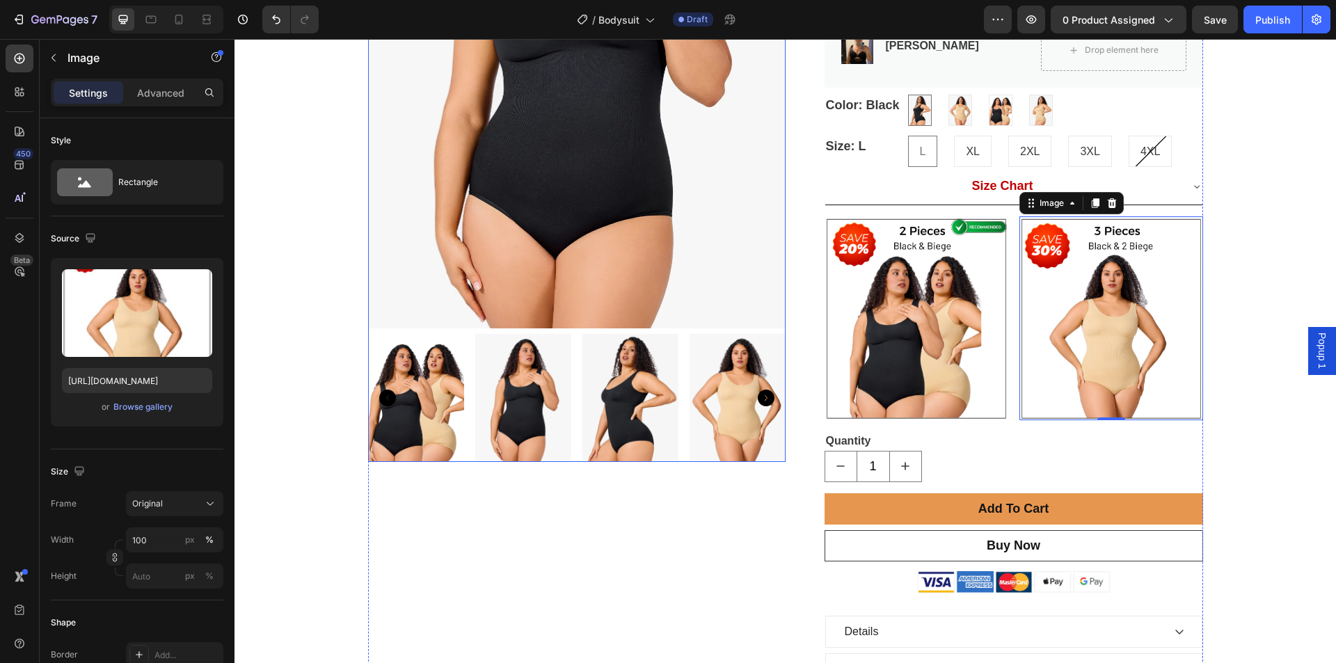
click at [761, 396] on icon "Carousel Next Arrow" at bounding box center [766, 398] width 17 height 17
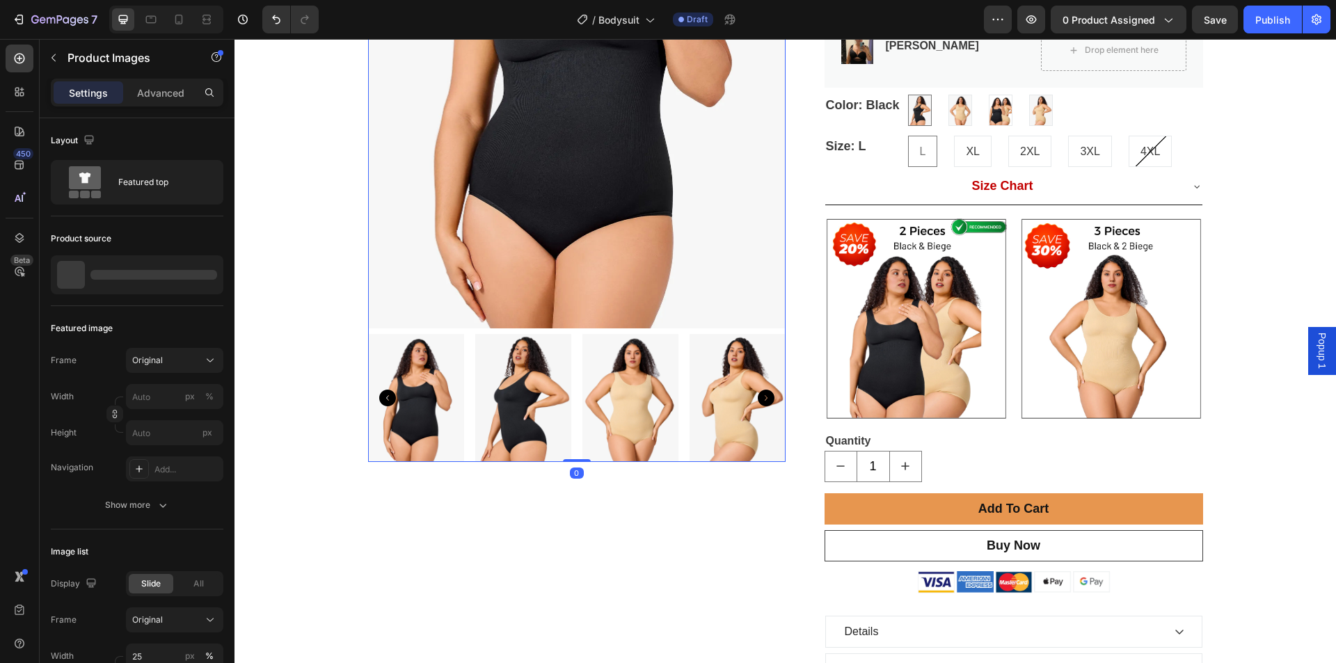
click at [761, 396] on icon "Carousel Next Arrow" at bounding box center [766, 398] width 17 height 17
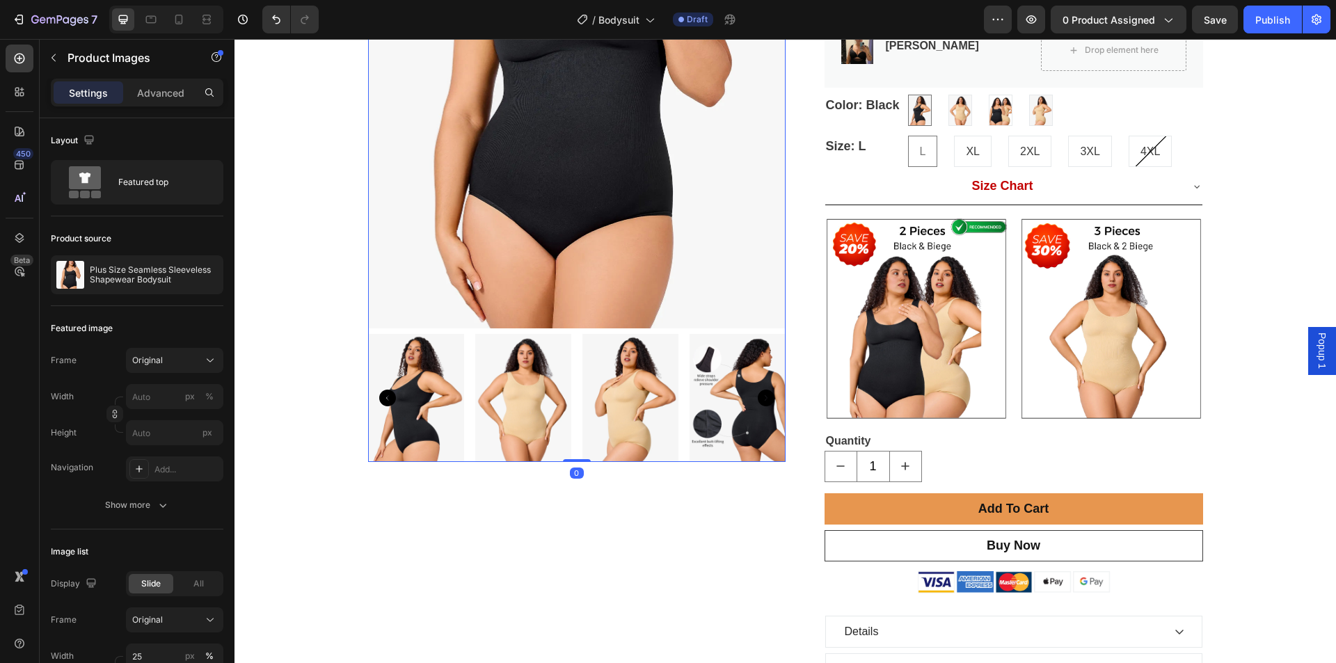
click at [761, 396] on icon "Carousel Next Arrow" at bounding box center [766, 398] width 17 height 17
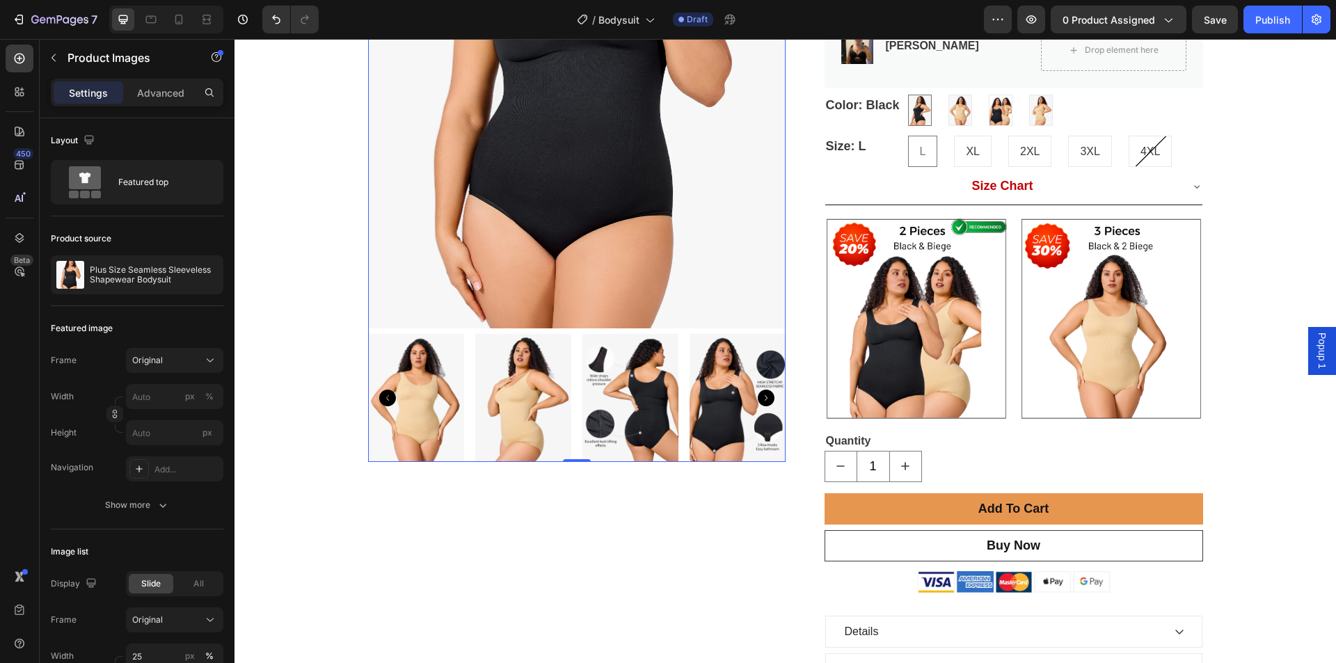
click at [761, 396] on icon "Carousel Next Arrow" at bounding box center [766, 398] width 17 height 17
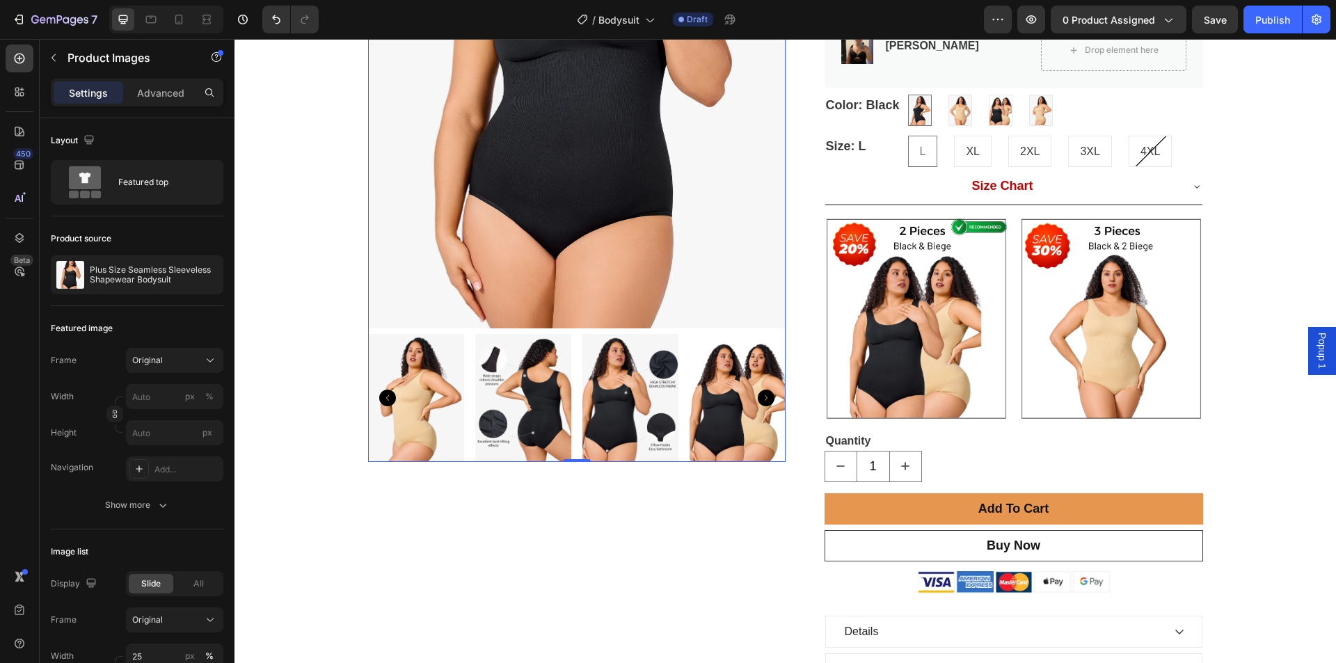
click at [761, 396] on icon "Carousel Next Arrow" at bounding box center [766, 398] width 17 height 17
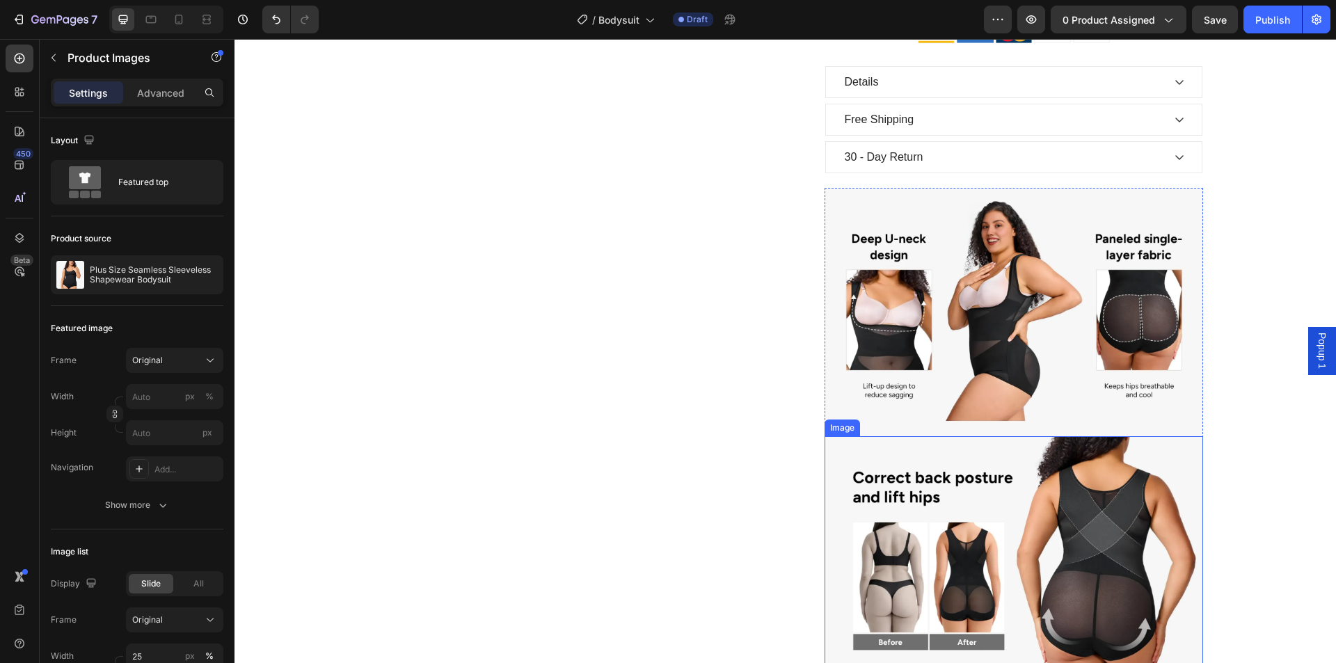
scroll to position [904, 0]
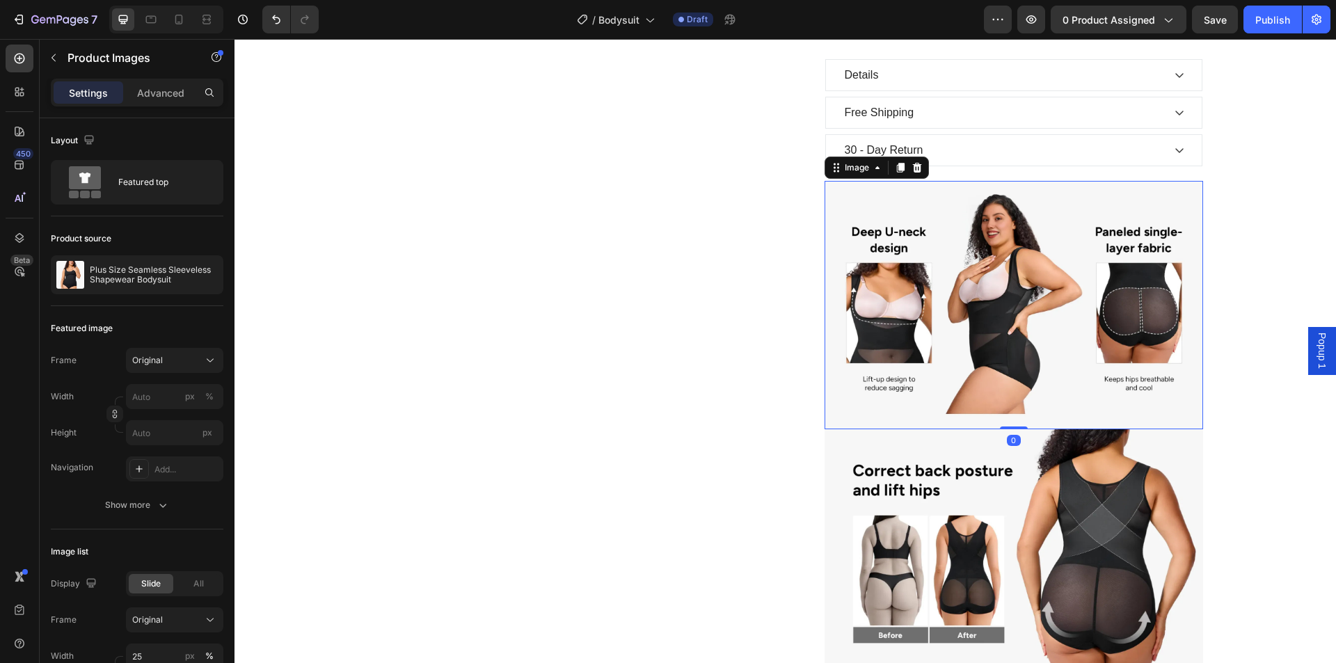
click at [1003, 293] on img at bounding box center [1013, 305] width 378 height 248
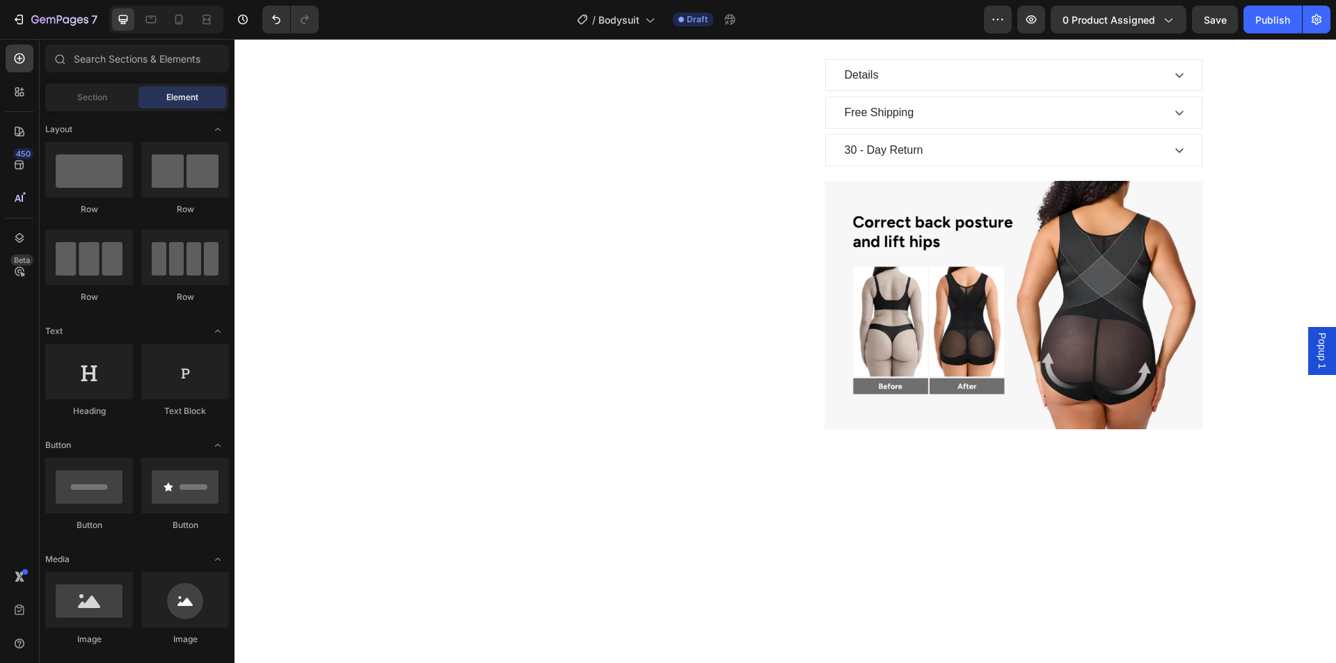
click at [1002, 285] on img at bounding box center [1013, 305] width 378 height 248
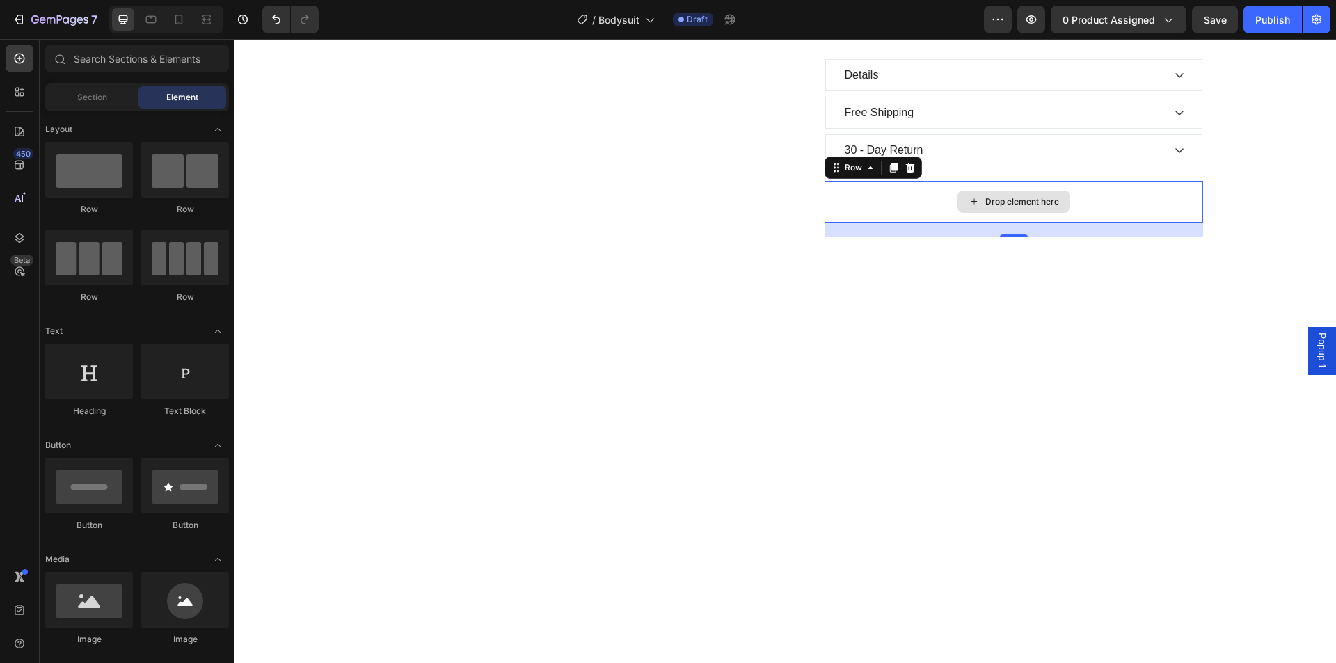
click at [895, 198] on div "Drop element here" at bounding box center [1013, 202] width 378 height 42
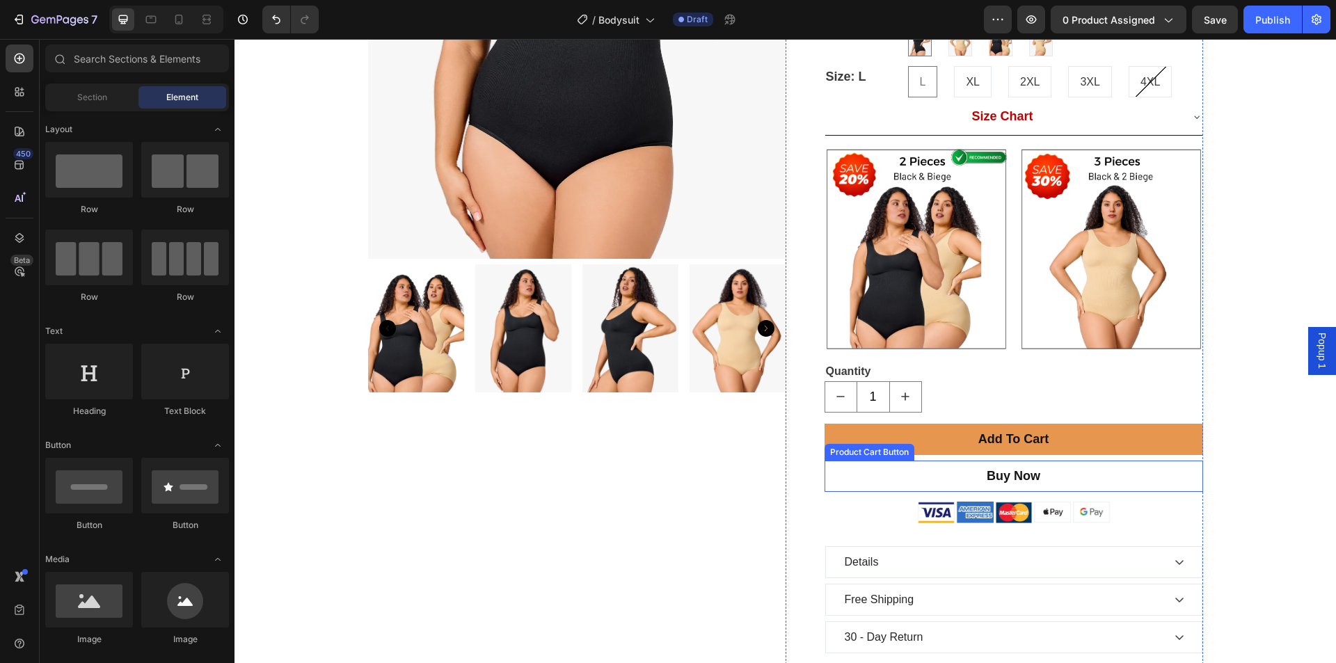
scroll to position [626, 0]
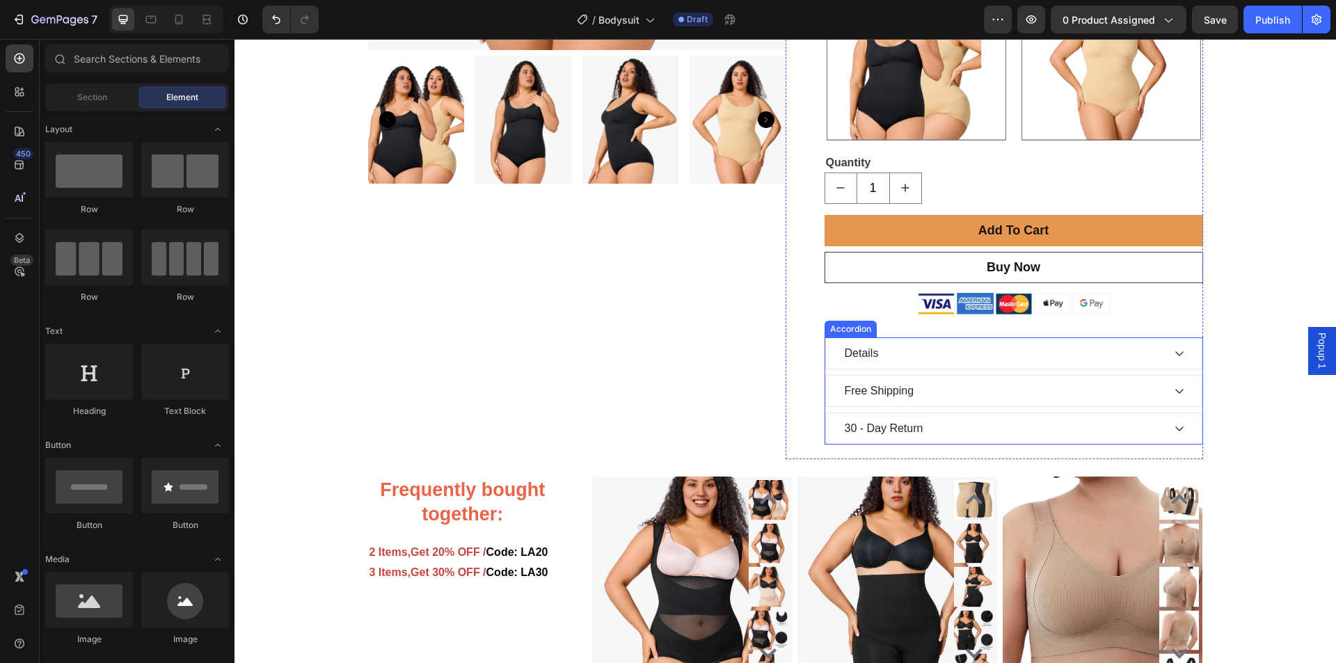
click at [911, 351] on div "Details" at bounding box center [1002, 353] width 320 height 21
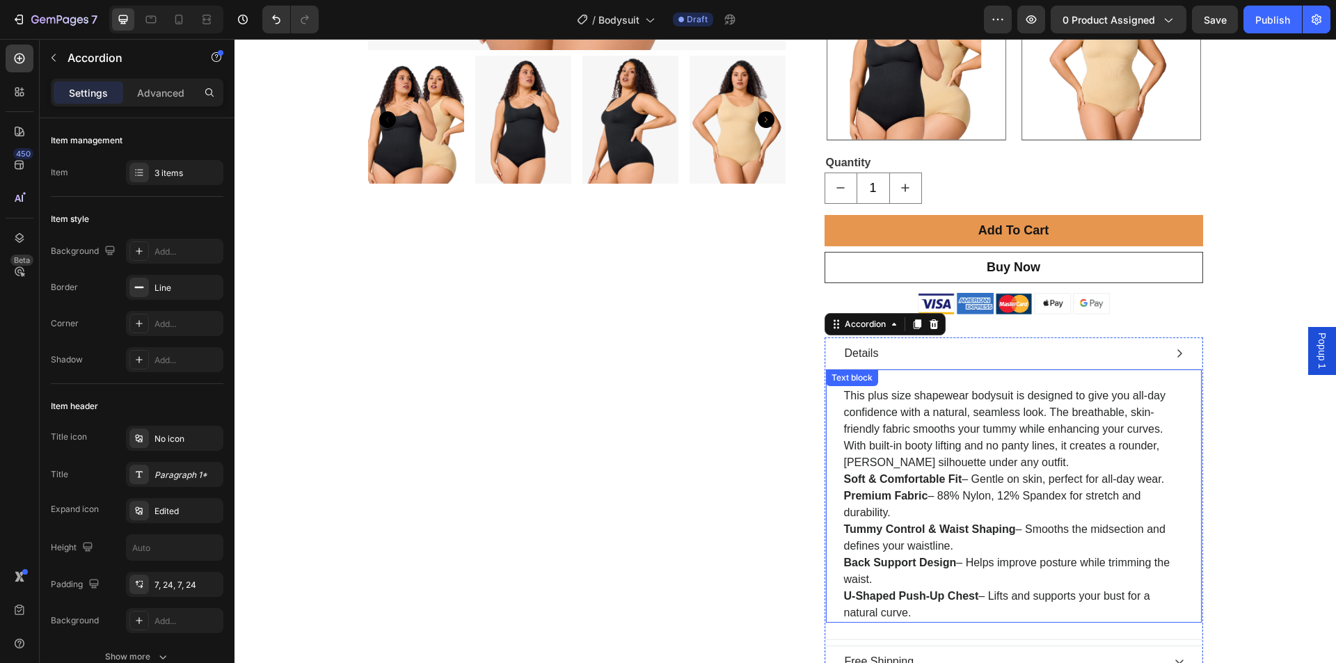
click at [984, 449] on p "This plus size shapewear bodysuit is designed to give you all-day confidence wi…" at bounding box center [1013, 428] width 339 height 83
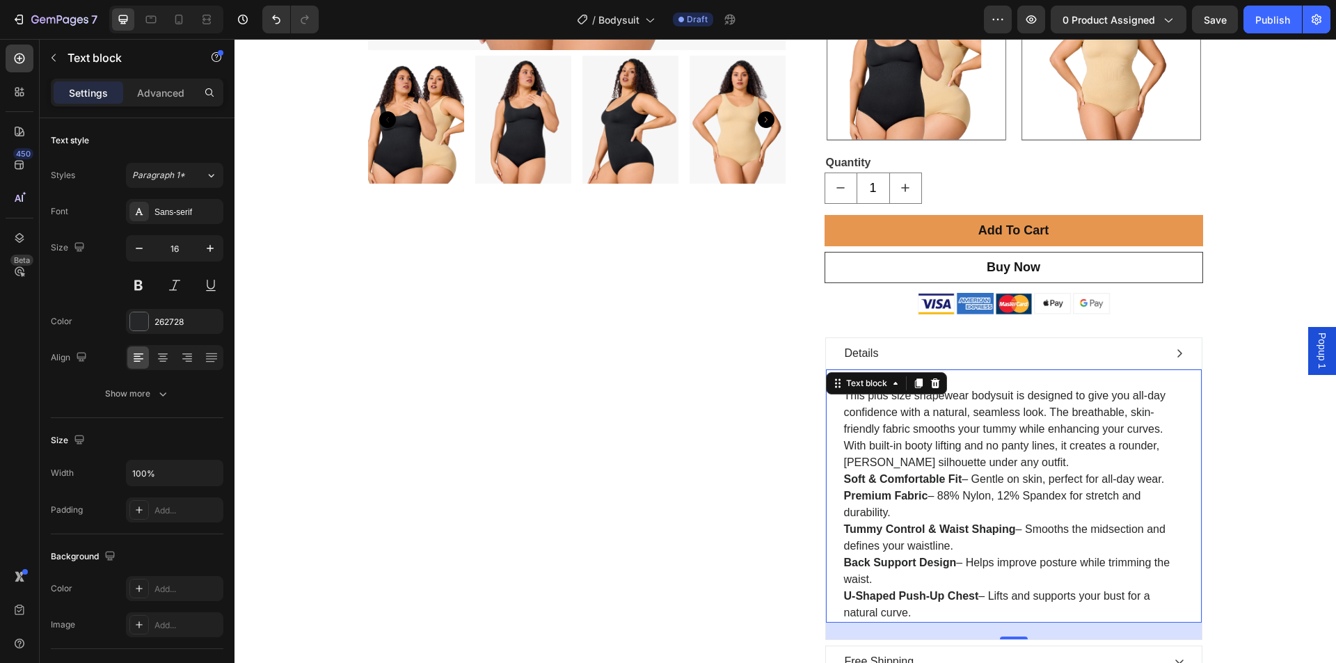
click at [1007, 468] on p "This plus size shapewear bodysuit is designed to give you all-day confidence wi…" at bounding box center [1013, 428] width 339 height 83
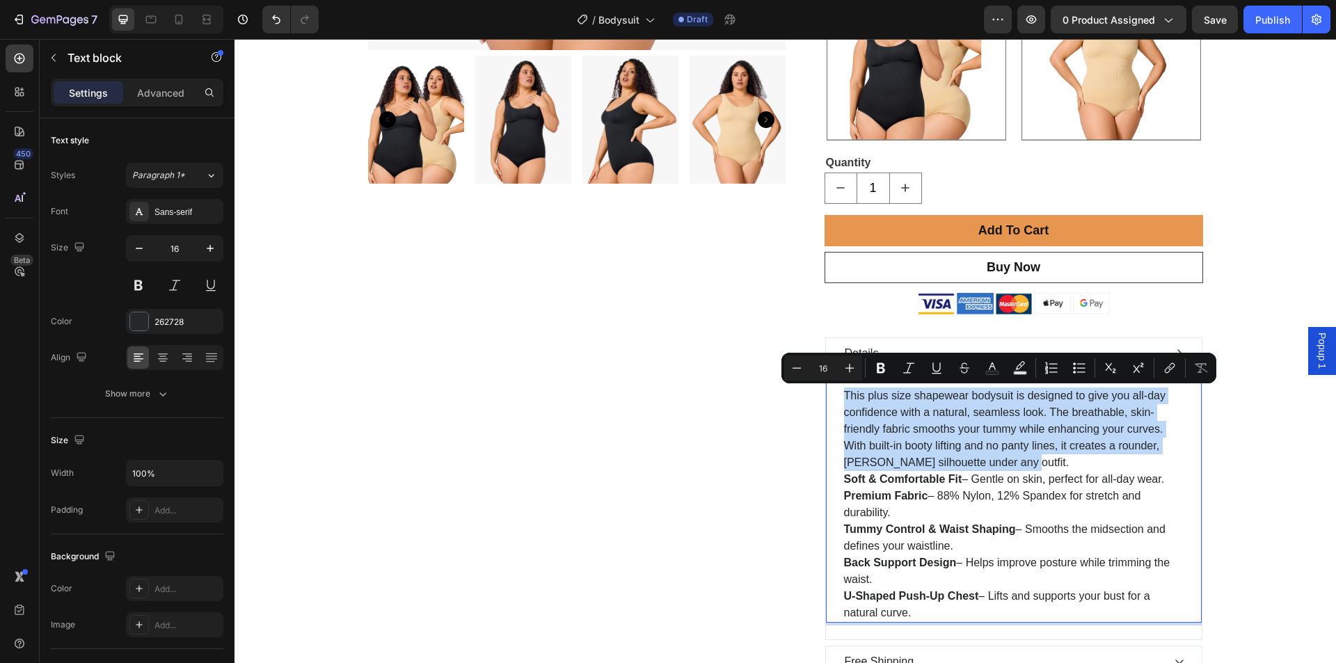
drag, startPoint x: 998, startPoint y: 465, endPoint x: 826, endPoint y: 393, distance: 186.4
click at [826, 393] on div "This plus size shapewear bodysuit is designed to give you all-day confidence wi…" at bounding box center [1014, 496] width 376 height 254
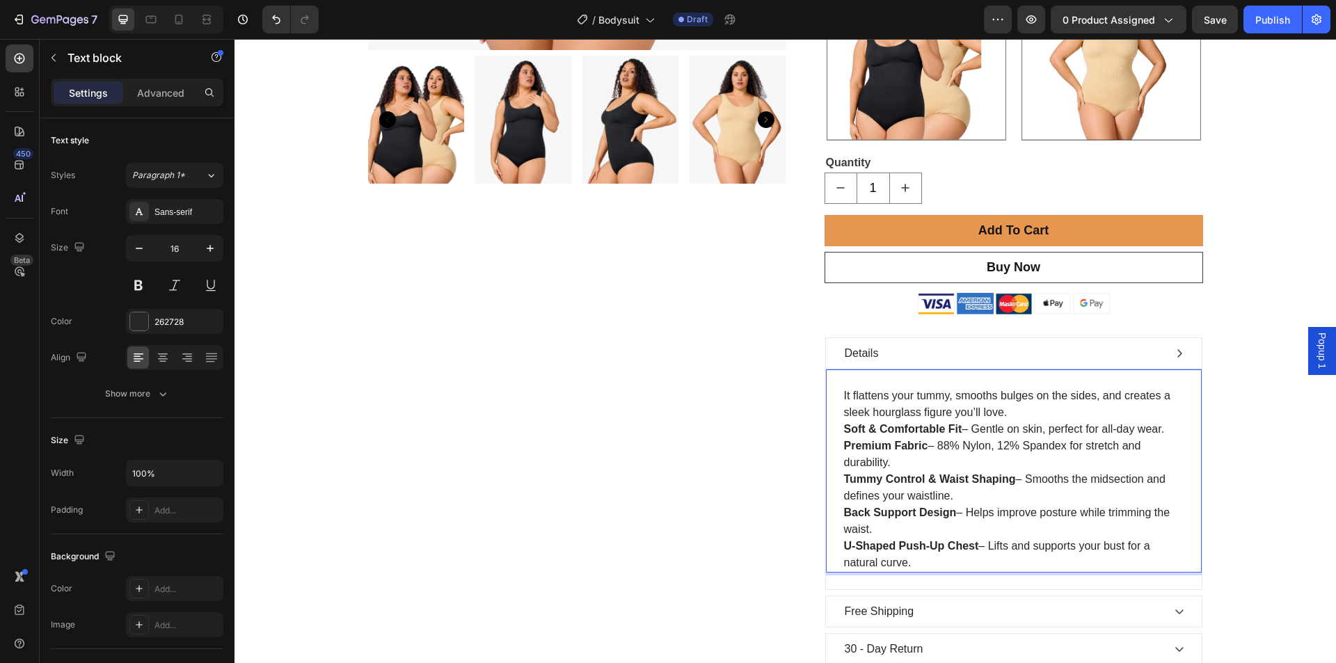
click at [906, 564] on p "U-Shaped Push-Up Chest – Lifts and supports your bust for a natural curve." at bounding box center [1013, 554] width 339 height 33
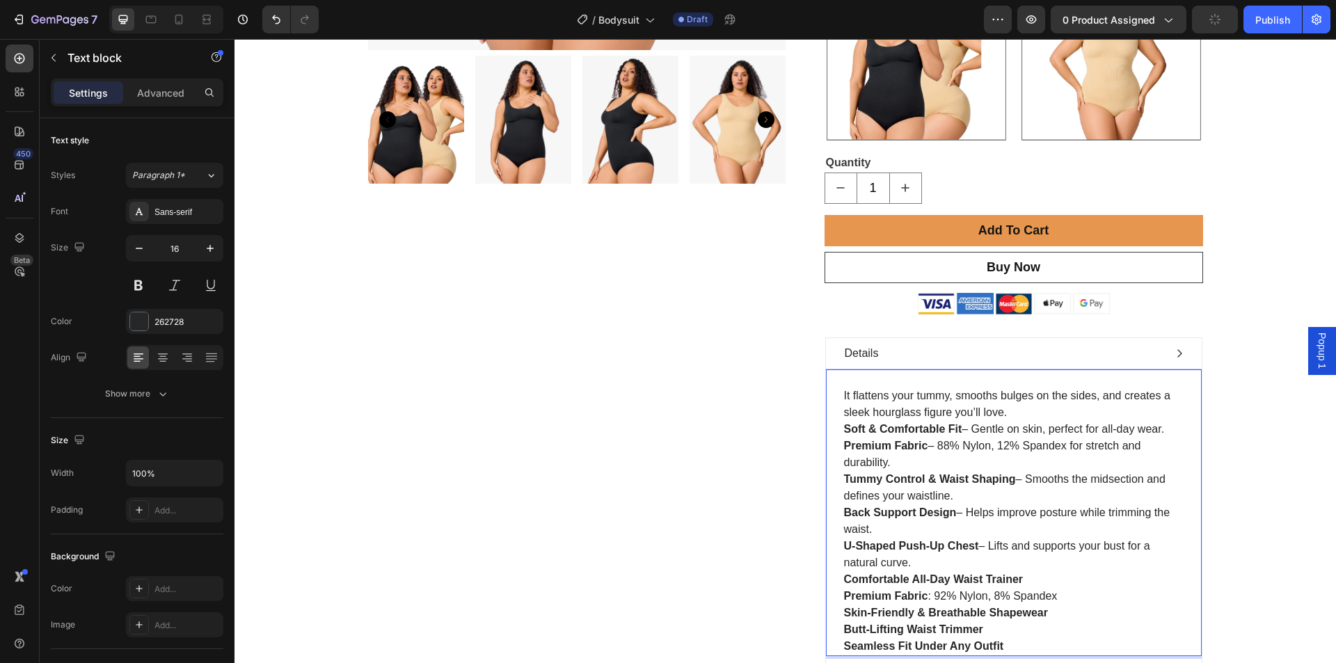
scroll to position [629, 0]
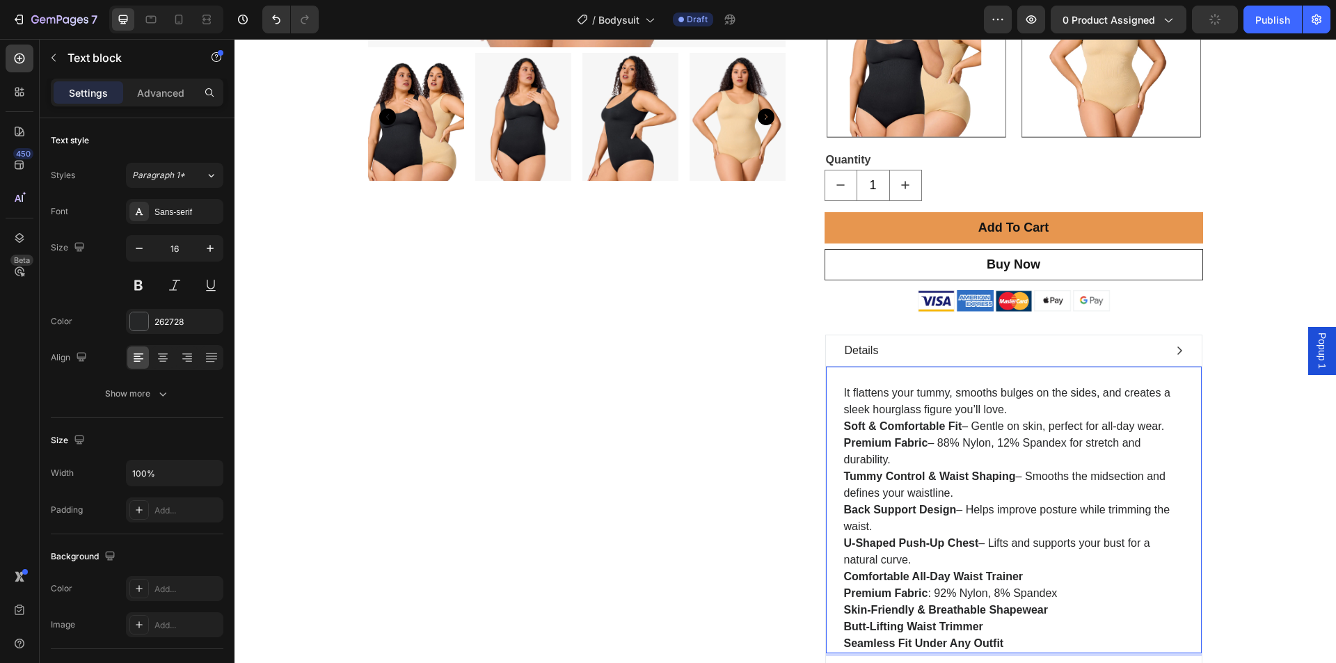
drag, startPoint x: 913, startPoint y: 560, endPoint x: 838, endPoint y: 424, distance: 154.7
click at [842, 424] on div "It flattens your tummy, smooths bulges on the sides, and creates a sleek hourgl…" at bounding box center [1013, 518] width 342 height 270
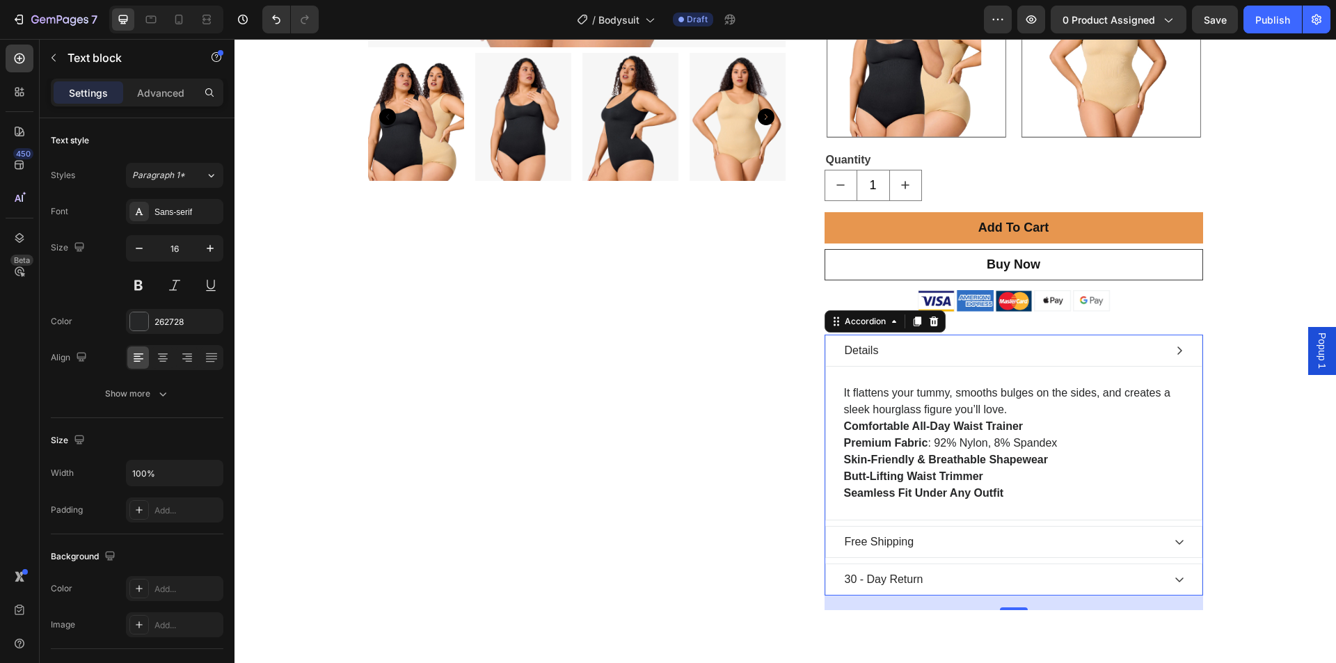
click at [1075, 351] on div "Details" at bounding box center [1002, 350] width 320 height 21
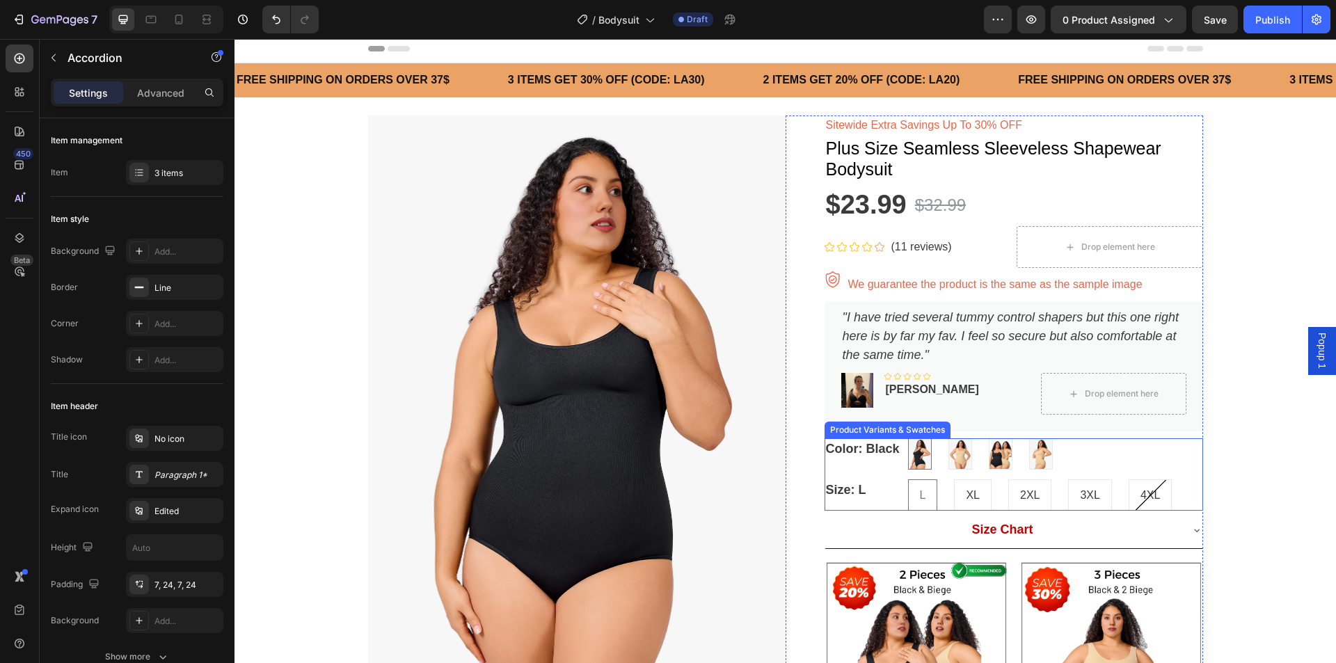
scroll to position [3, 0]
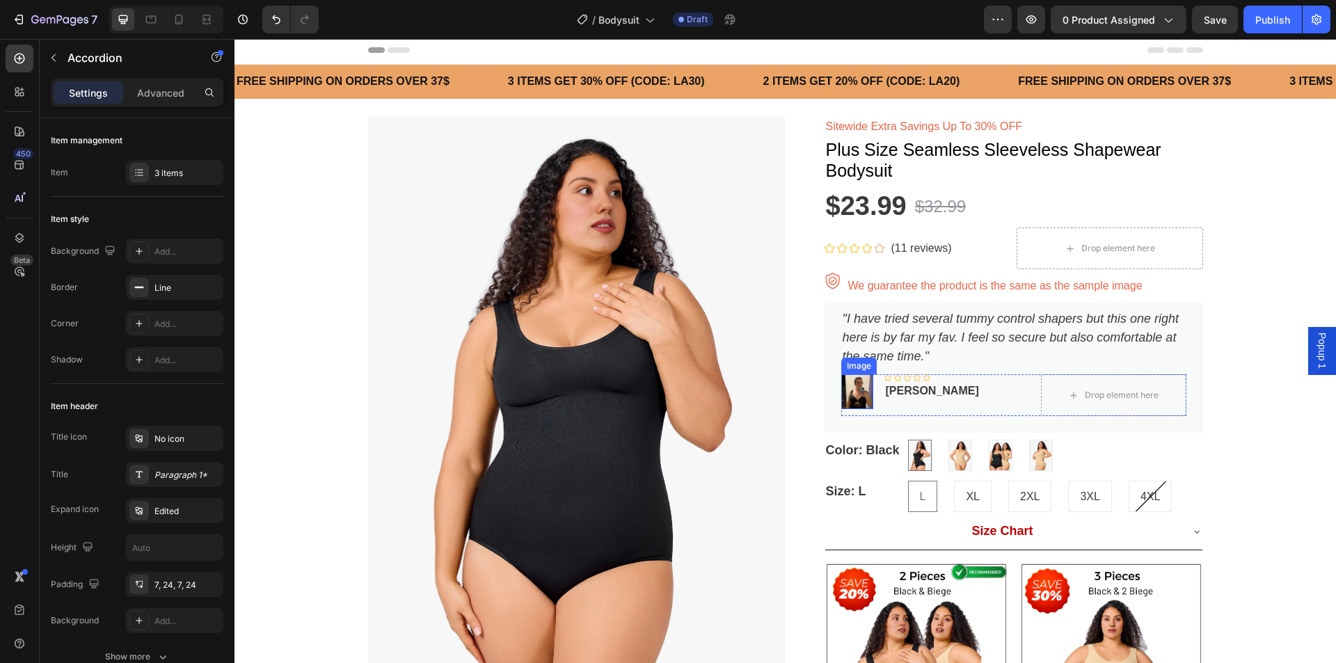
click at [857, 385] on img at bounding box center [857, 391] width 32 height 34
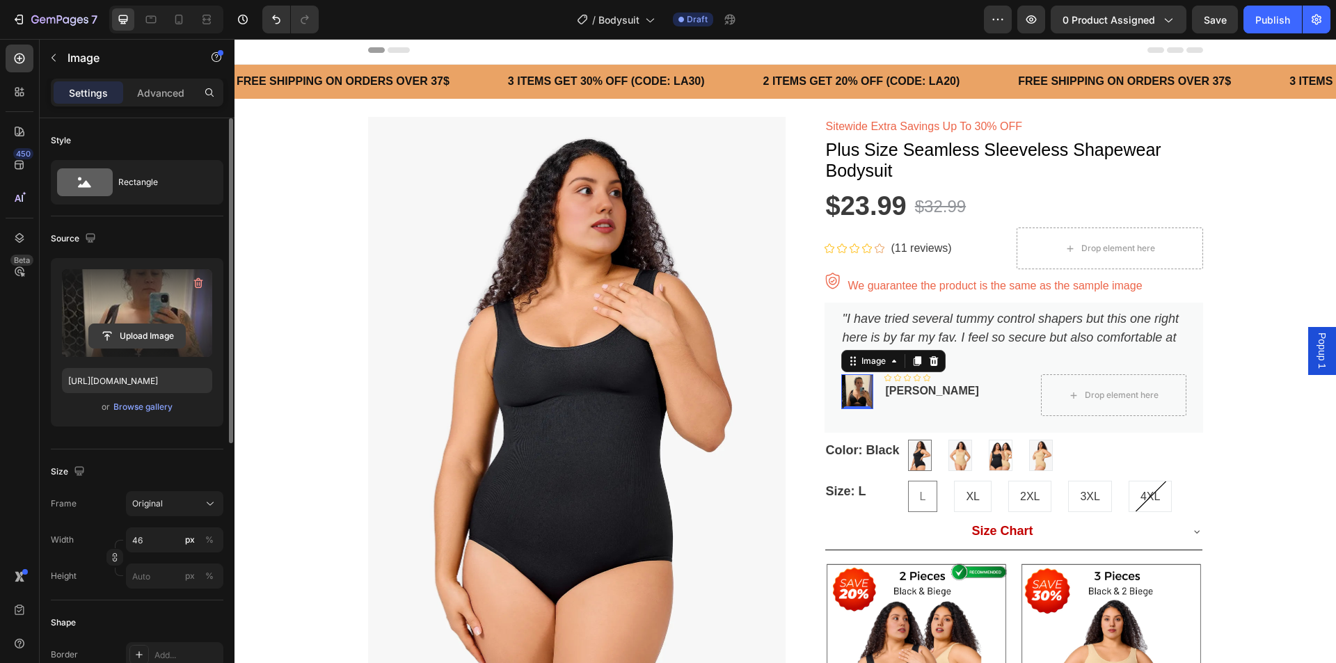
click at [150, 330] on input "file" at bounding box center [137, 336] width 96 height 24
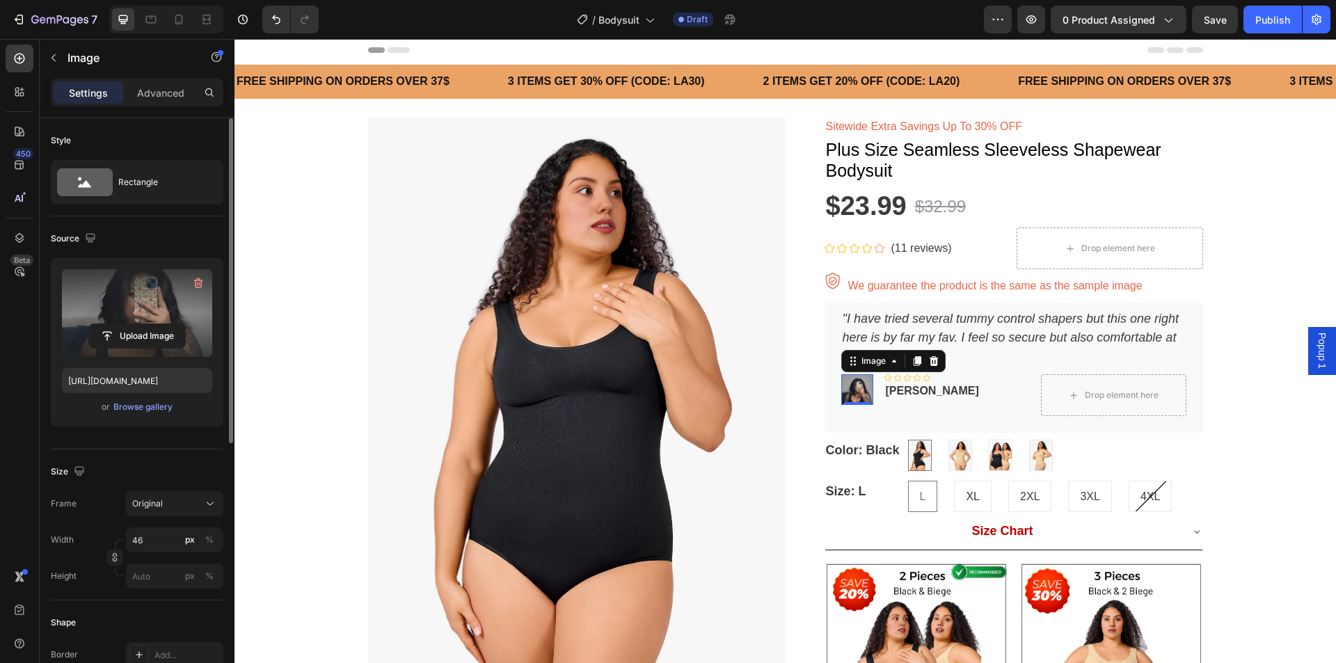
type input "[URL][DOMAIN_NAME]"
click at [911, 325] on icon ""I have tried several tummy control shapers but this one right here is by far m…" at bounding box center [1010, 337] width 337 height 51
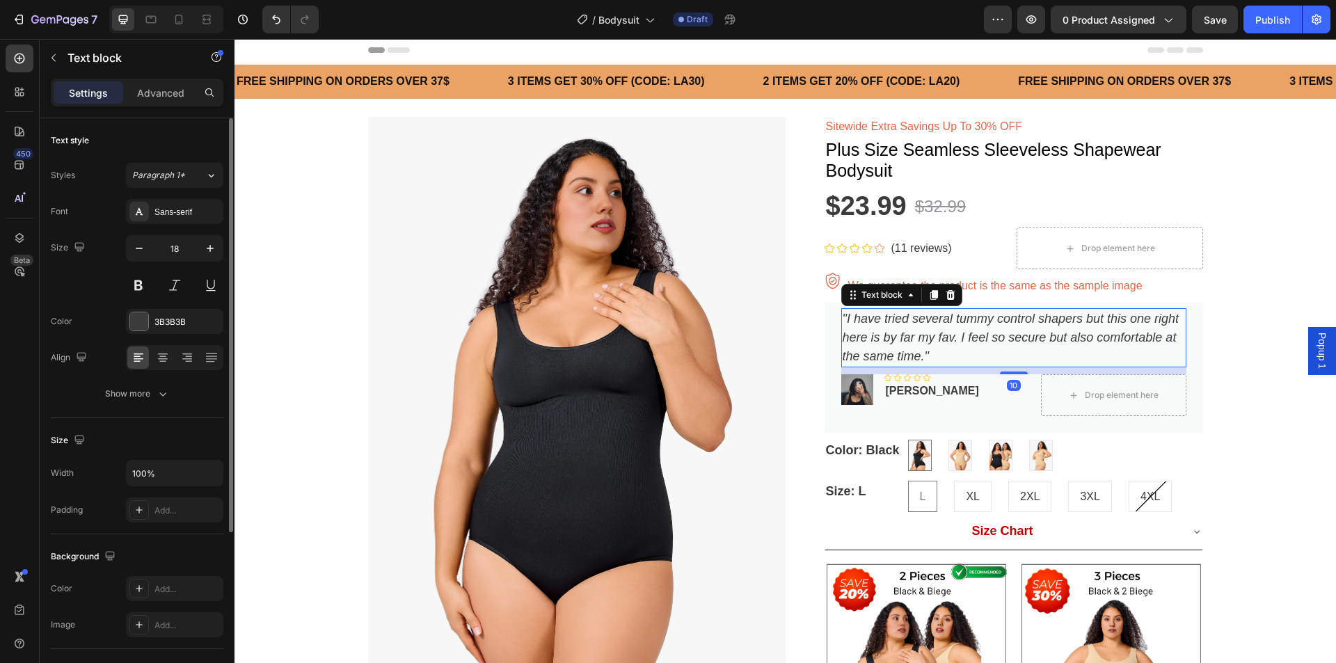
click at [911, 325] on icon ""I have tried several tummy control shapers but this one right here is by far m…" at bounding box center [1010, 337] width 337 height 51
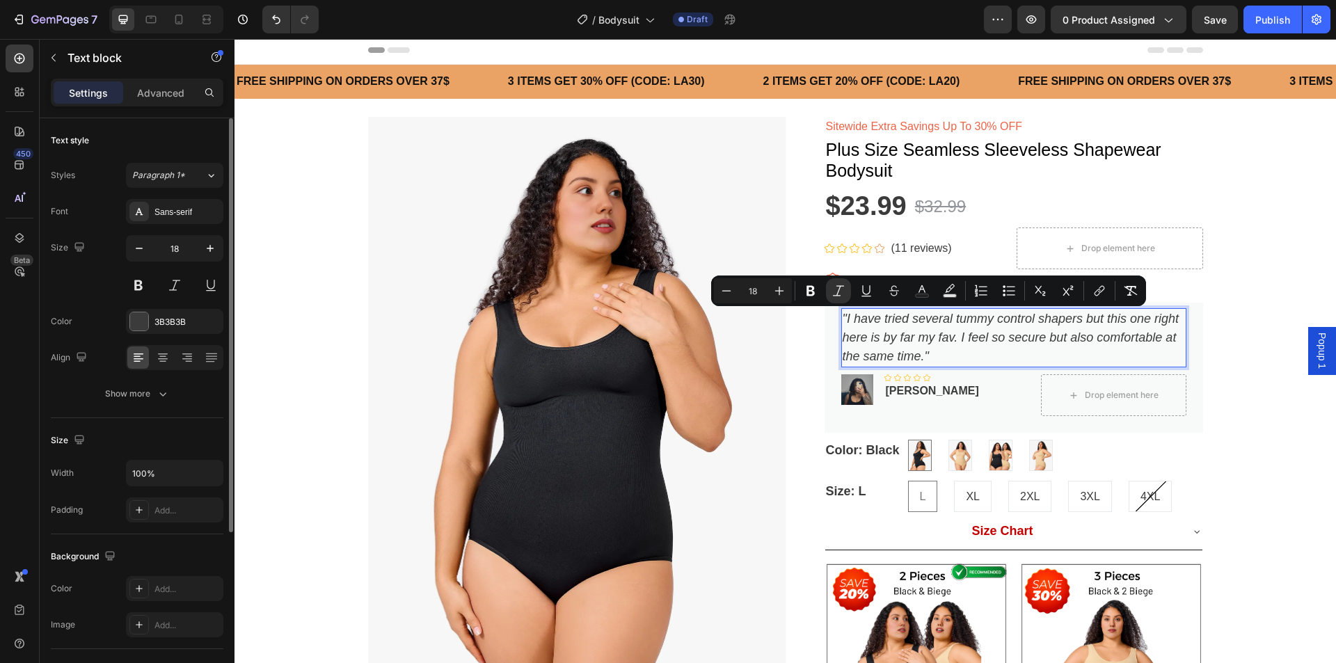
click at [915, 357] on icon ""I have tried several tummy control shapers but this one right here is by far m…" at bounding box center [1010, 337] width 337 height 51
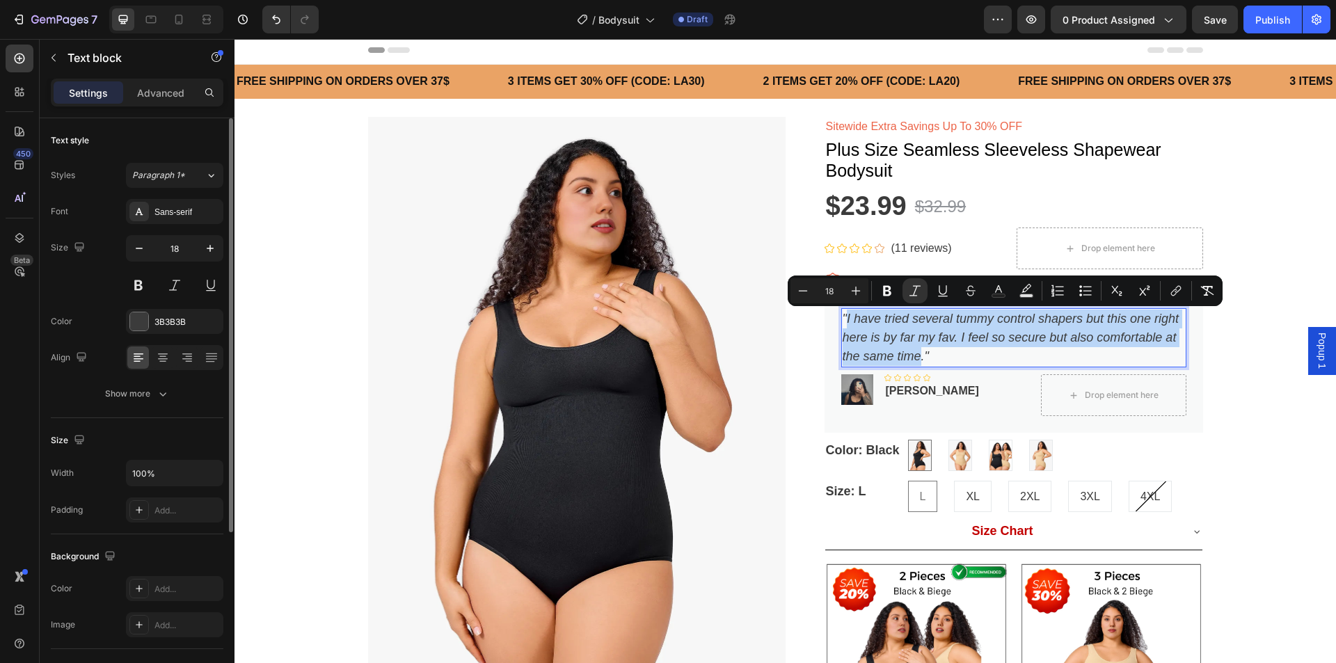
drag, startPoint x: 915, startPoint y: 357, endPoint x: 840, endPoint y: 313, distance: 87.0
click at [842, 313] on icon ""I have tried several tummy control shapers but this one right here is by far m…" at bounding box center [1010, 337] width 337 height 51
drag, startPoint x: 915, startPoint y: 358, endPoint x: 842, endPoint y: 322, distance: 80.9
click at [842, 322] on icon ""I have tried several tummy control shapers but this one right here is by far m…" at bounding box center [1010, 337] width 337 height 51
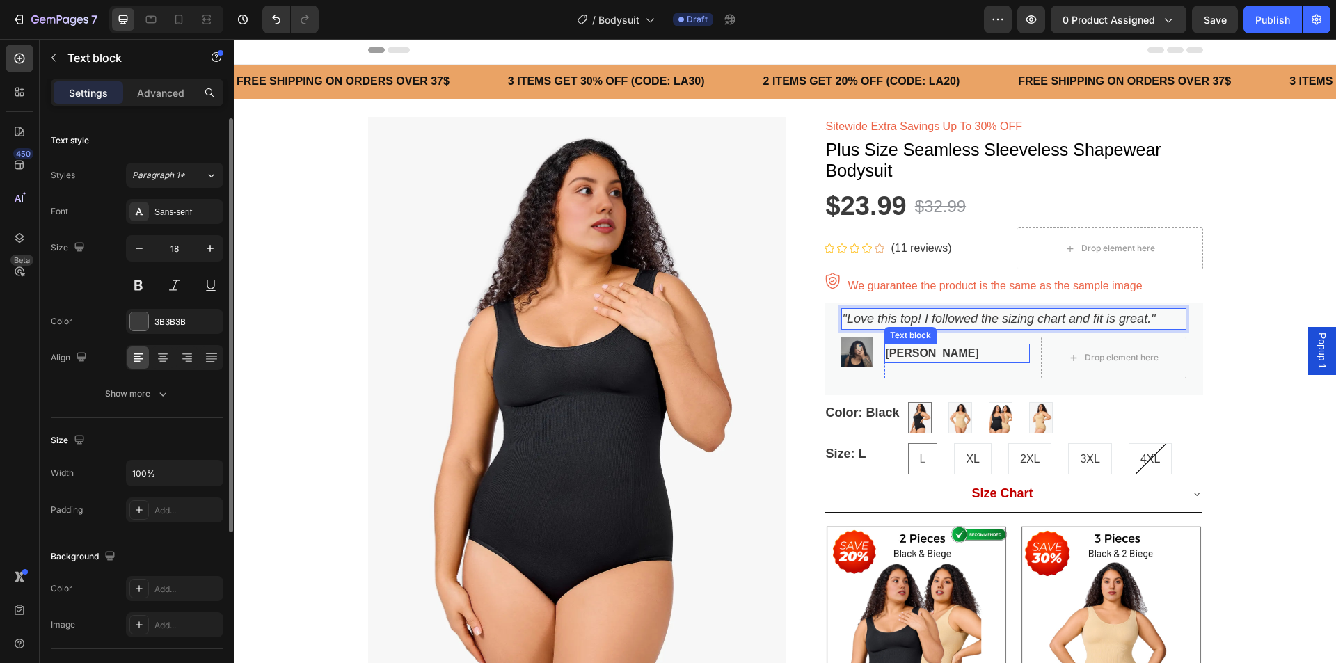
click at [915, 350] on p "[PERSON_NAME]" at bounding box center [957, 353] width 143 height 17
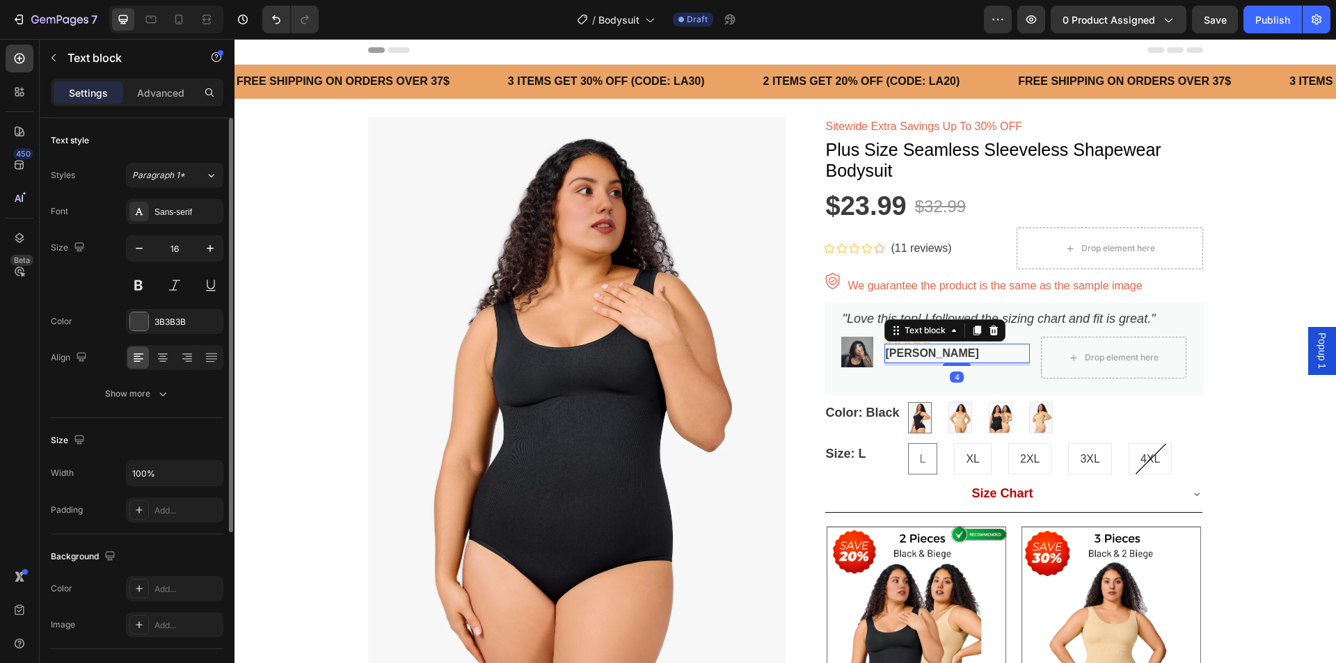
click at [946, 354] on p "[PERSON_NAME]" at bounding box center [957, 353] width 143 height 17
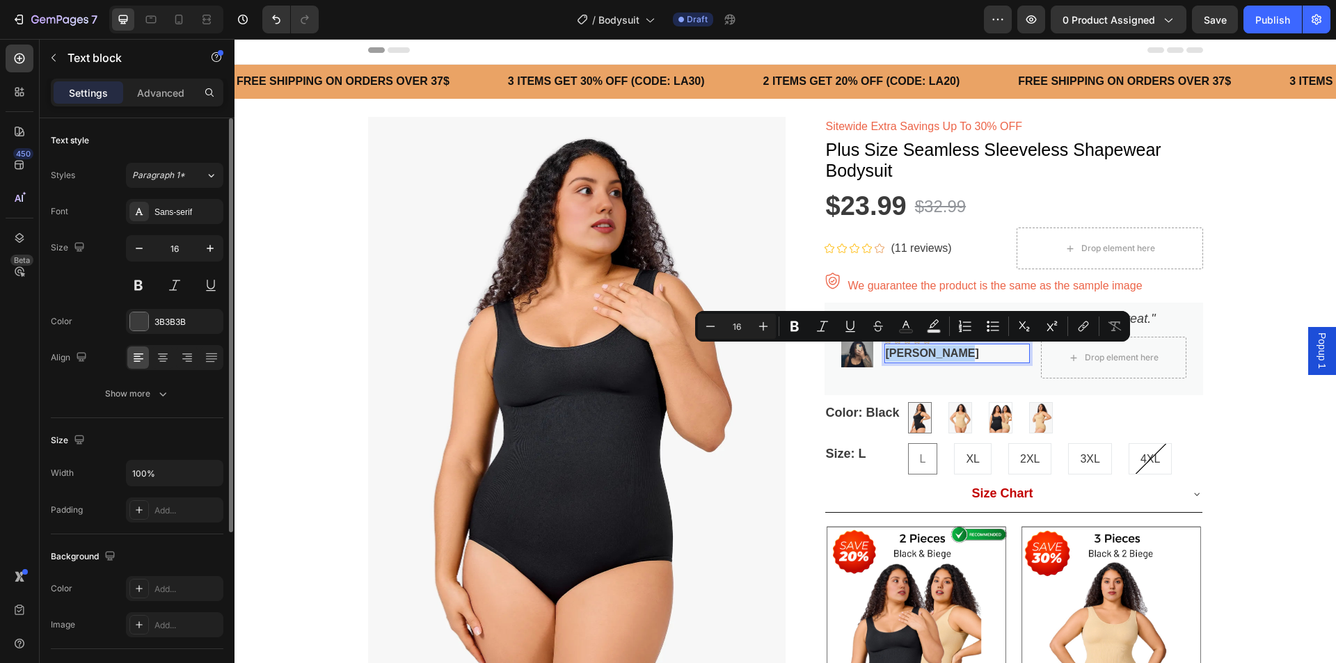
drag, startPoint x: 937, startPoint y: 358, endPoint x: 881, endPoint y: 348, distance: 56.6
click at [886, 348] on p "[PERSON_NAME]" at bounding box center [957, 353] width 143 height 17
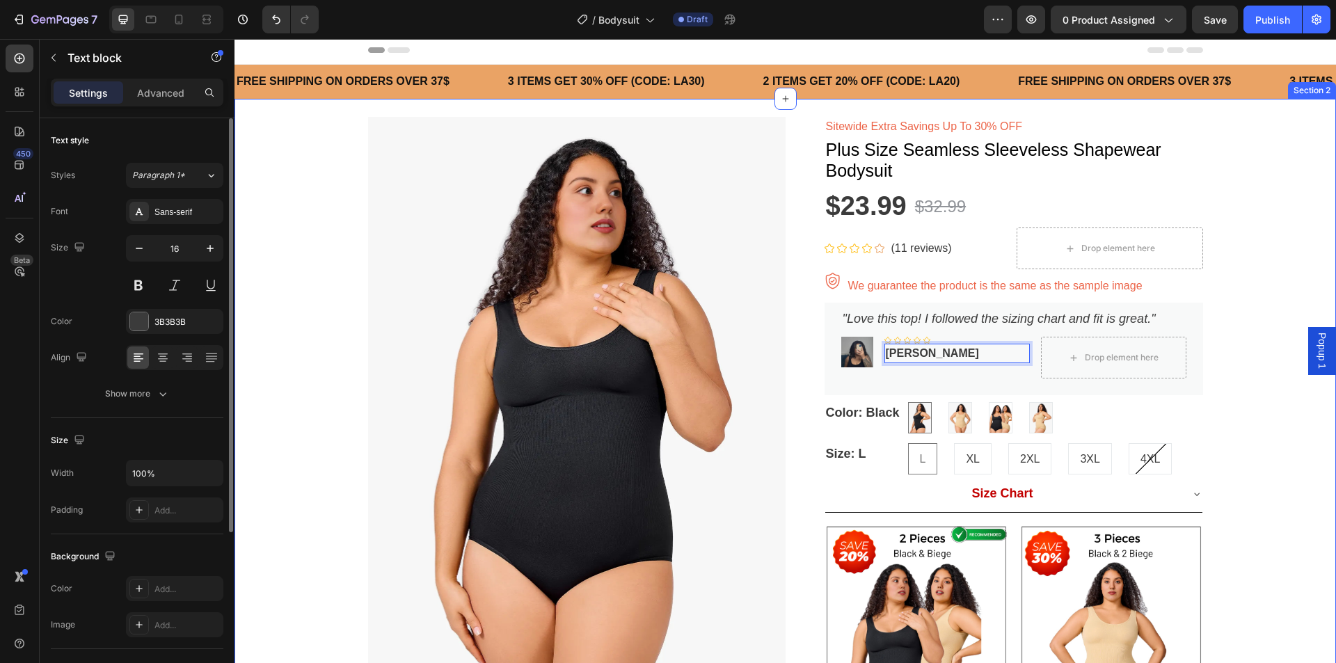
click at [1250, 285] on div "Product Images Sitewide Extra Savings Up To 30% OFF Text block Plus Size Seamle…" at bounding box center [784, 575] width 1101 height 953
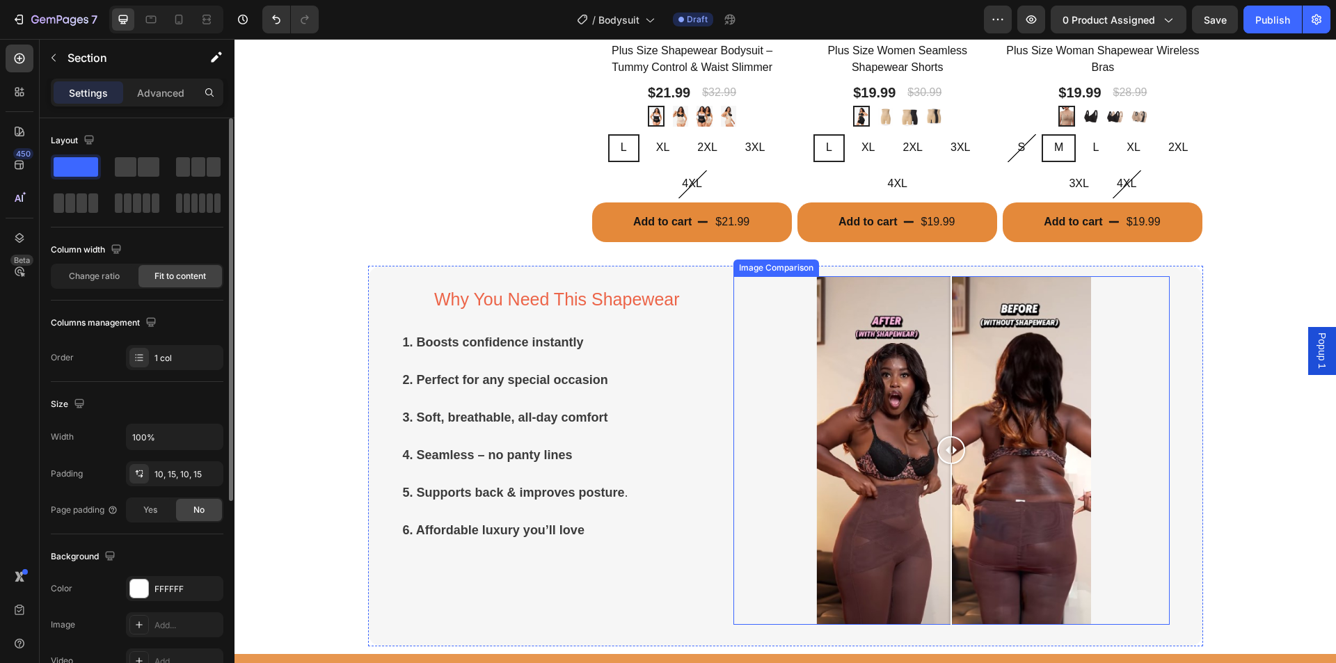
scroll to position [1394, 0]
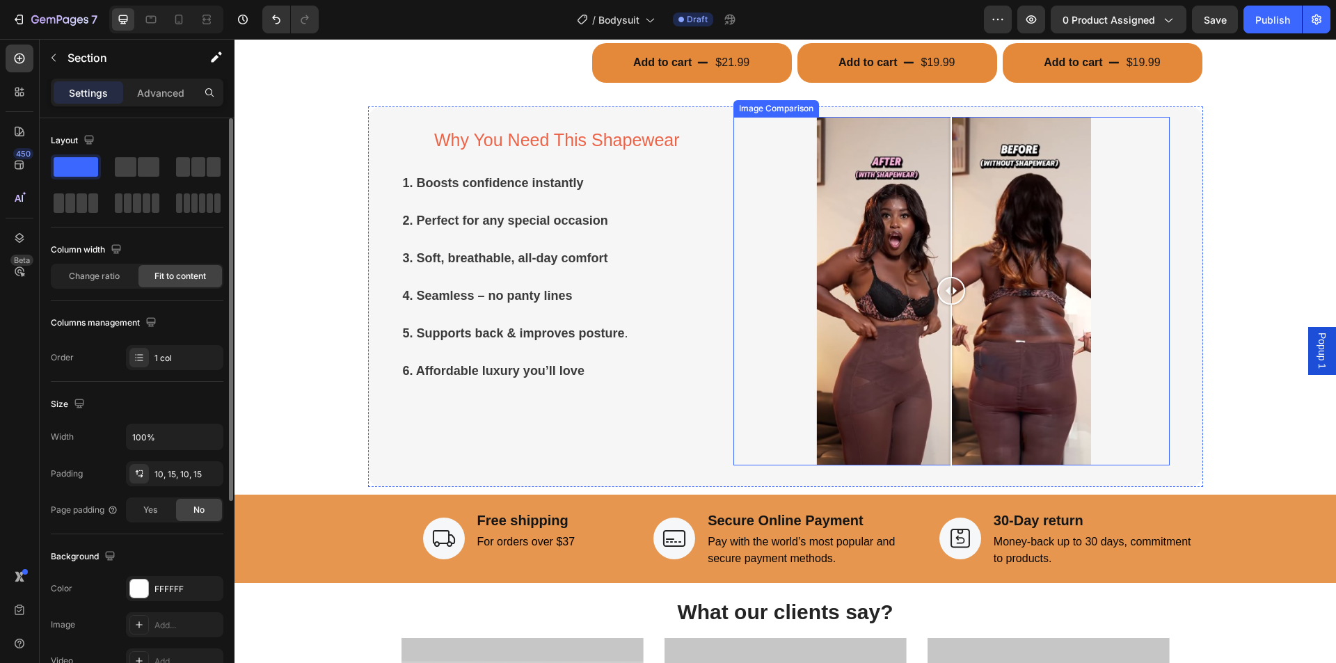
click at [892, 389] on div at bounding box center [951, 291] width 349 height 349
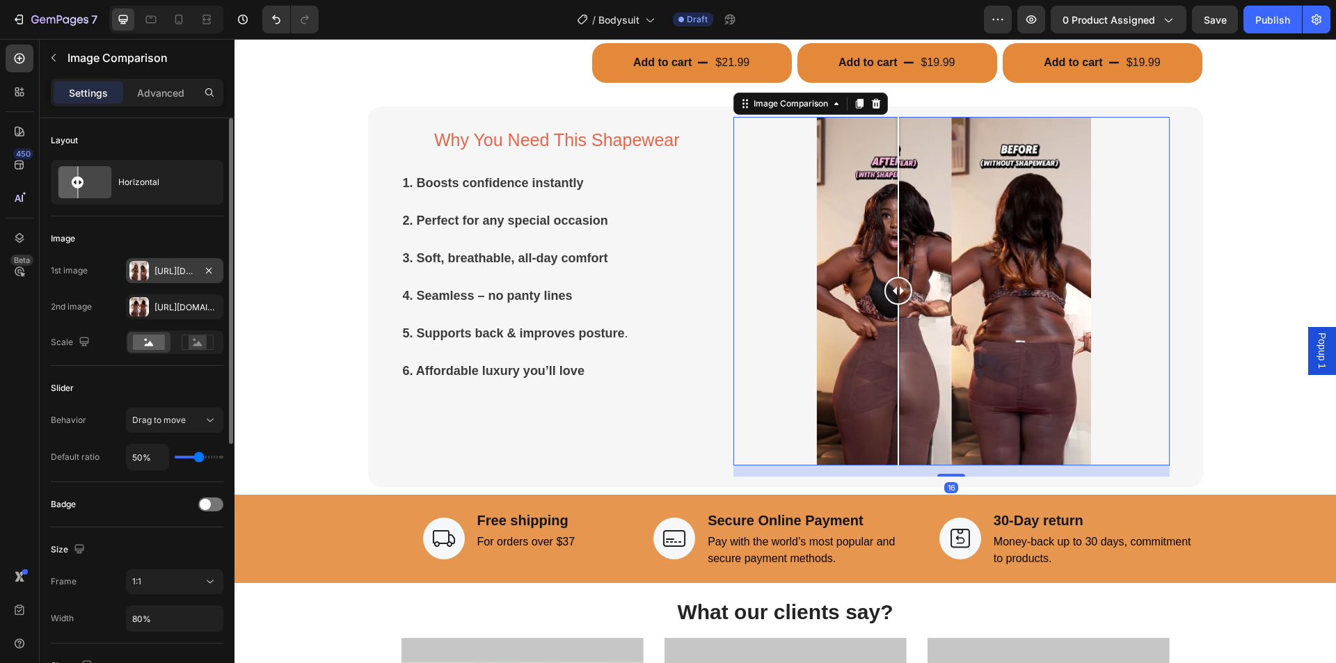
click at [145, 271] on div at bounding box center [138, 270] width 19 height 19
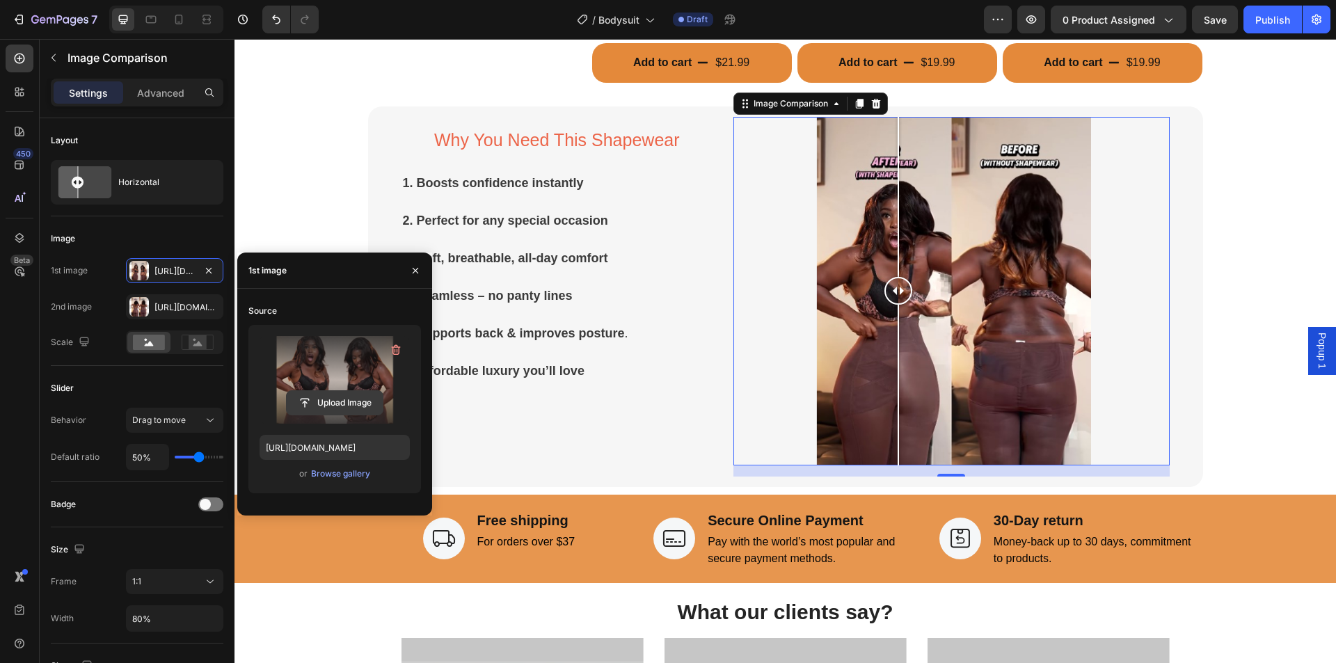
click at [330, 401] on input "file" at bounding box center [335, 403] width 96 height 24
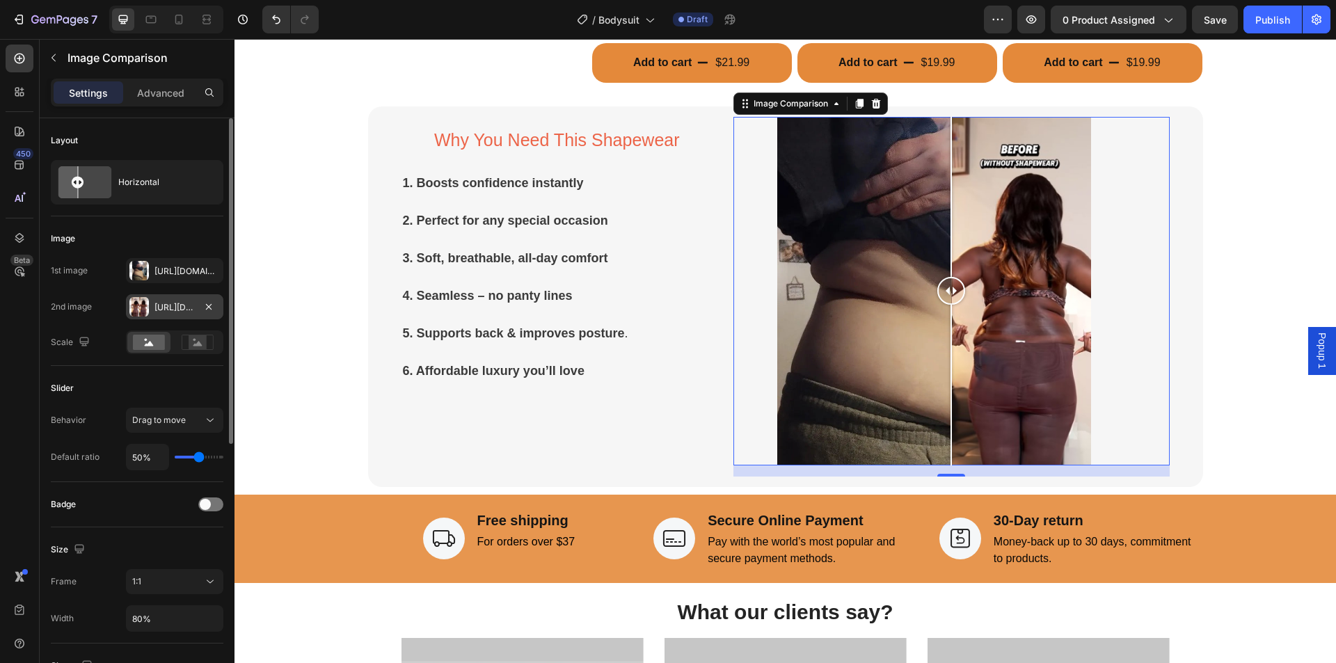
click at [147, 307] on div at bounding box center [138, 306] width 19 height 19
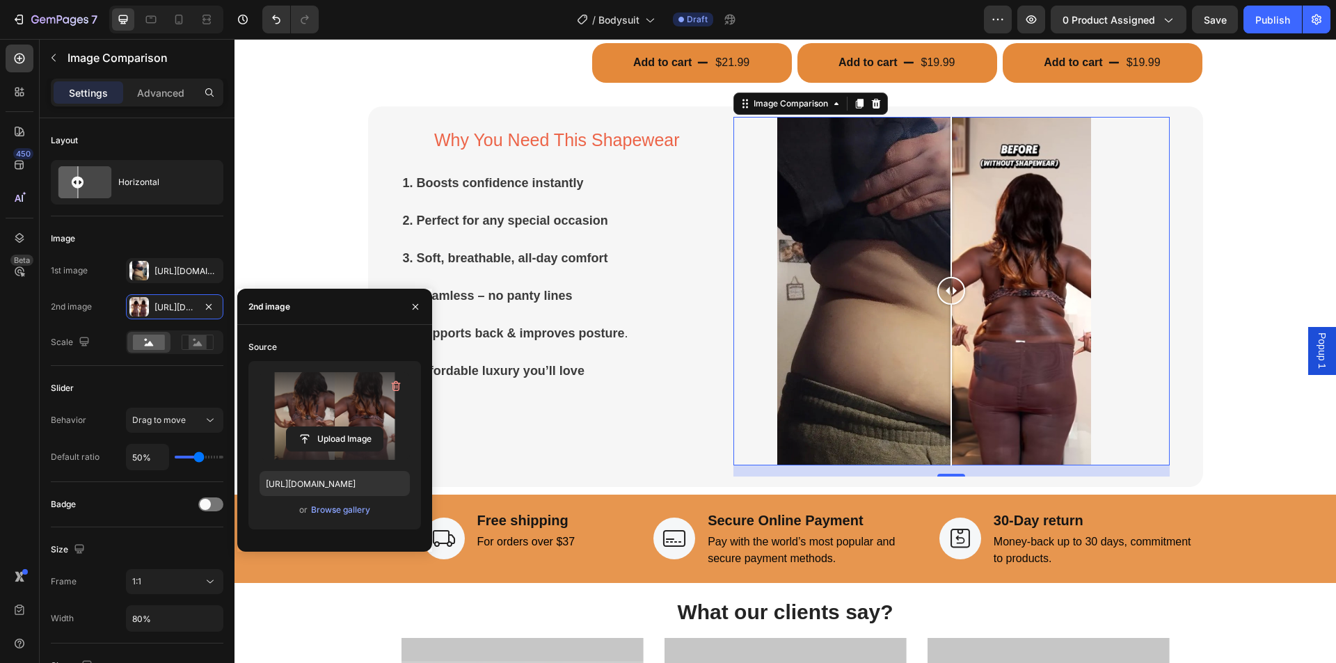
click at [335, 422] on label at bounding box center [334, 416] width 150 height 88
click at [0, 0] on input "file" at bounding box center [0, 0] width 0 height 0
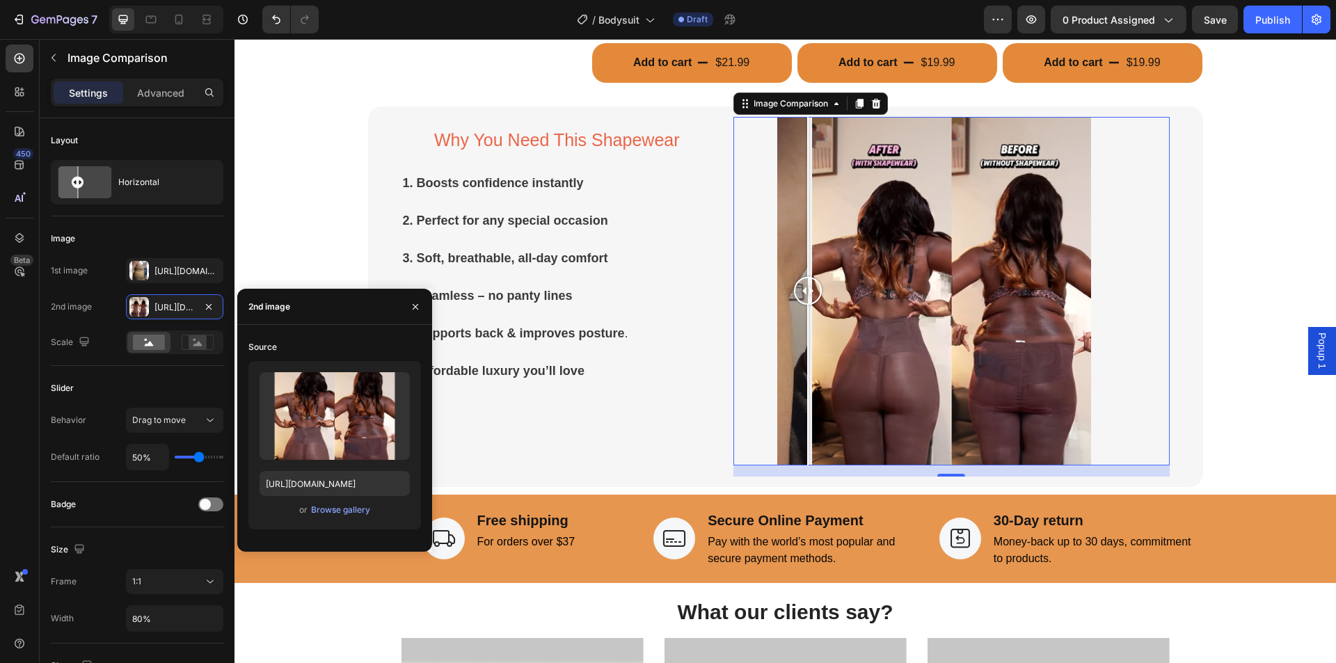
drag, startPoint x: 942, startPoint y: 293, endPoint x: 801, endPoint y: 298, distance: 140.6
click at [801, 298] on div at bounding box center [808, 291] width 28 height 28
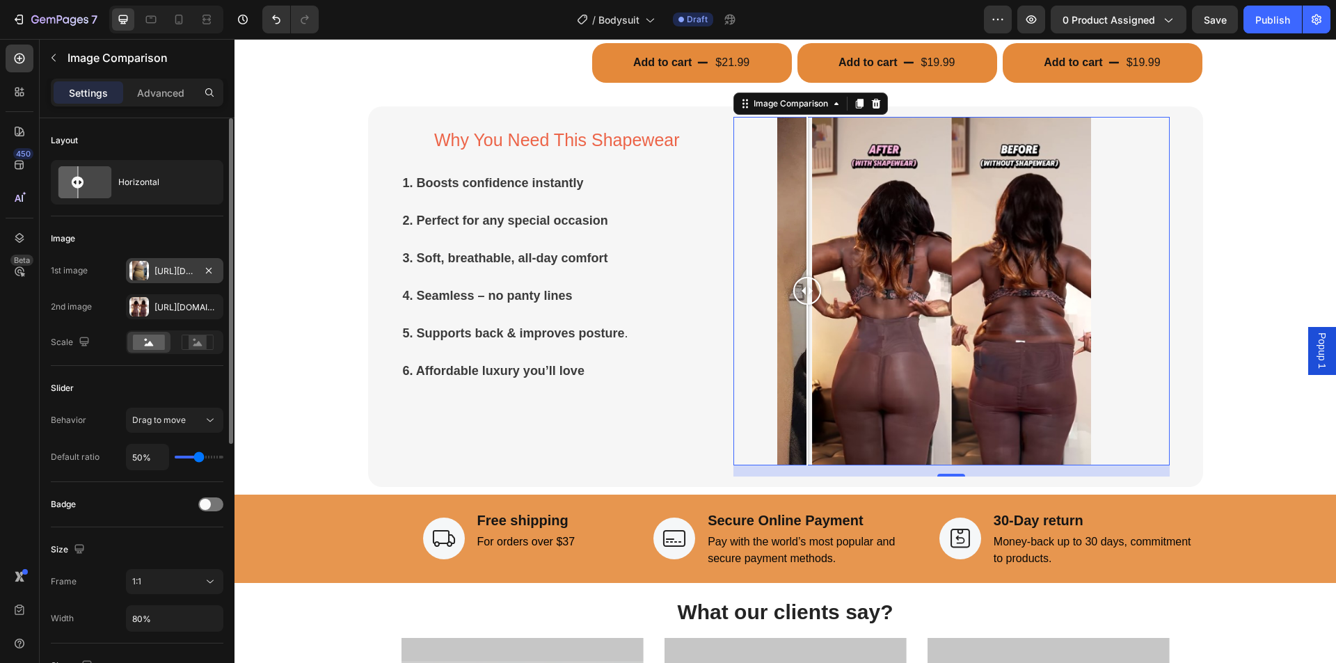
click at [138, 272] on div at bounding box center [138, 270] width 19 height 19
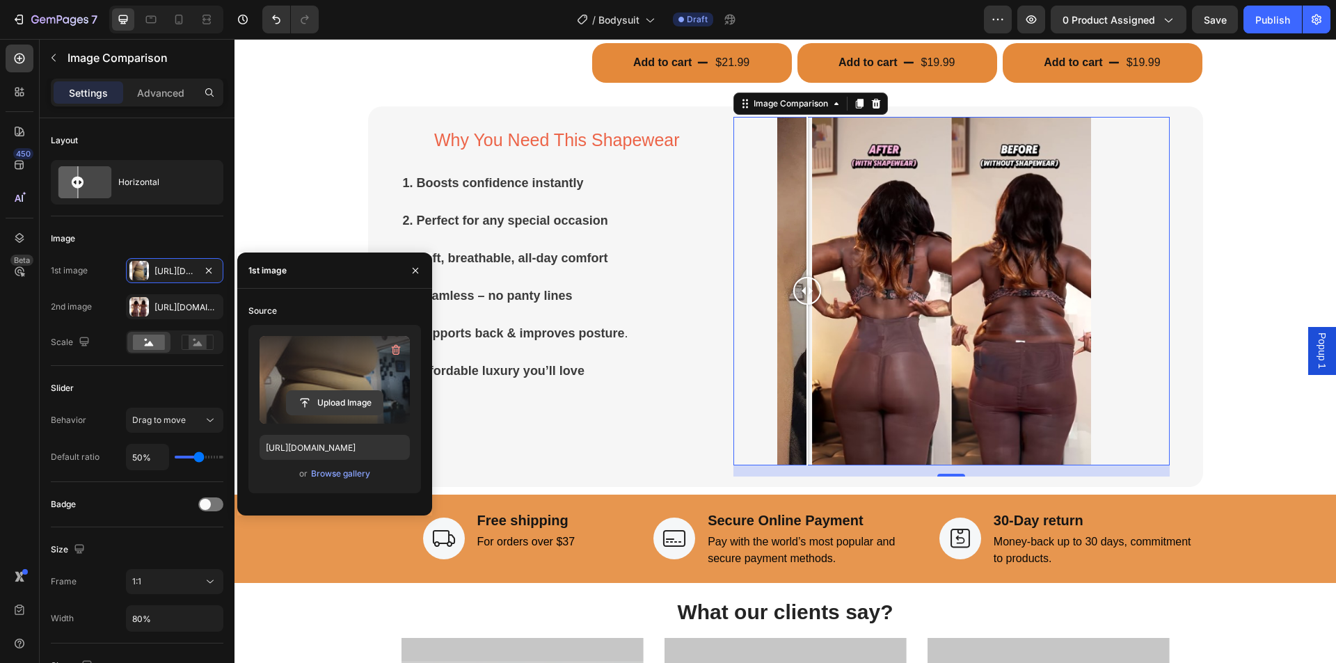
click at [337, 397] on input "file" at bounding box center [335, 403] width 96 height 24
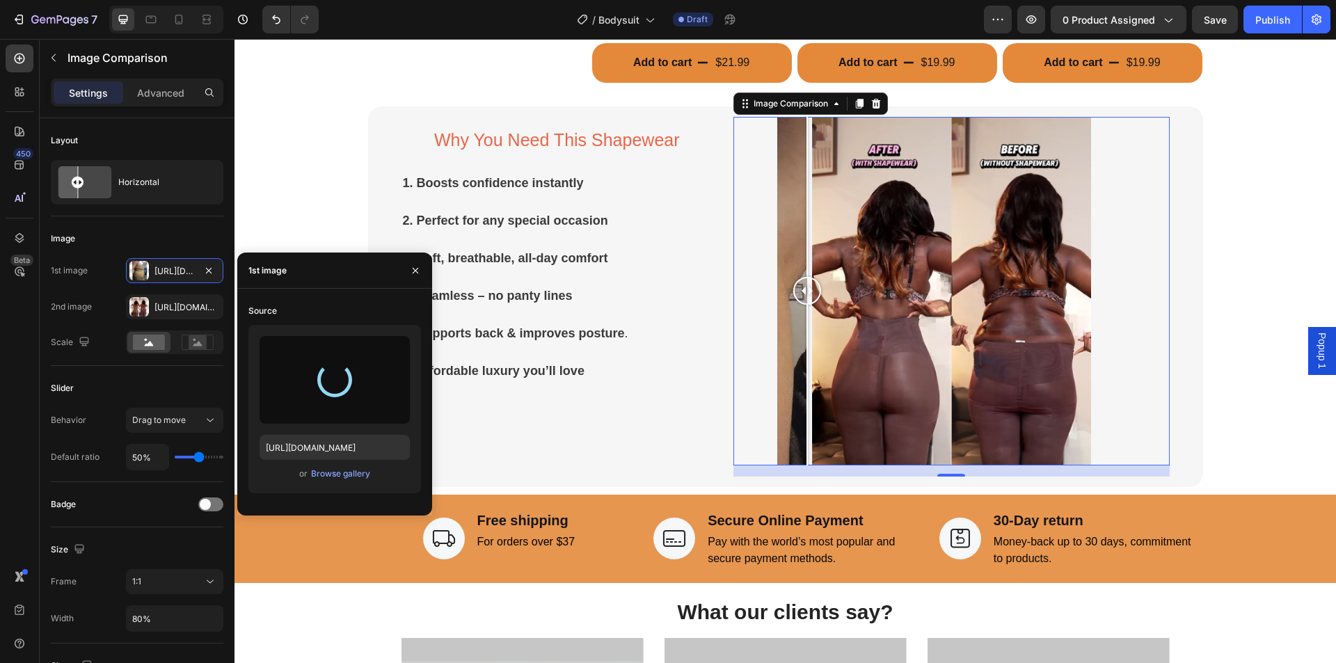
type input "[URL][DOMAIN_NAME]"
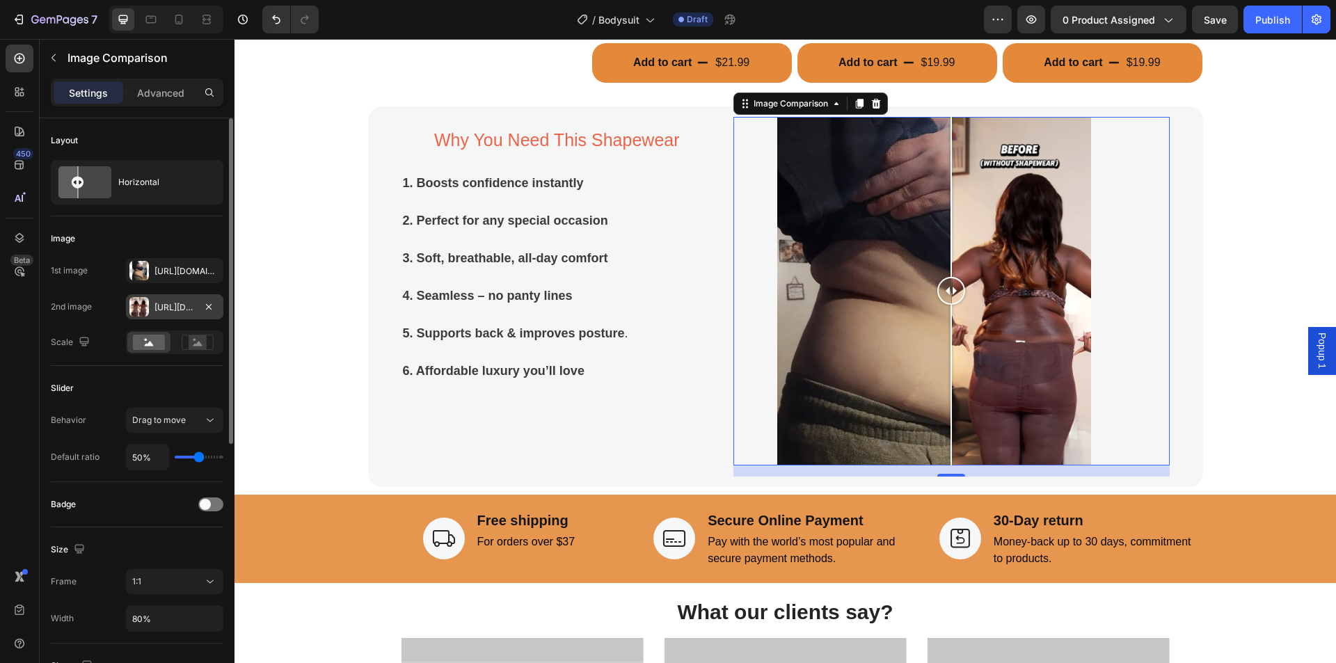
click at [134, 310] on div at bounding box center [138, 306] width 19 height 19
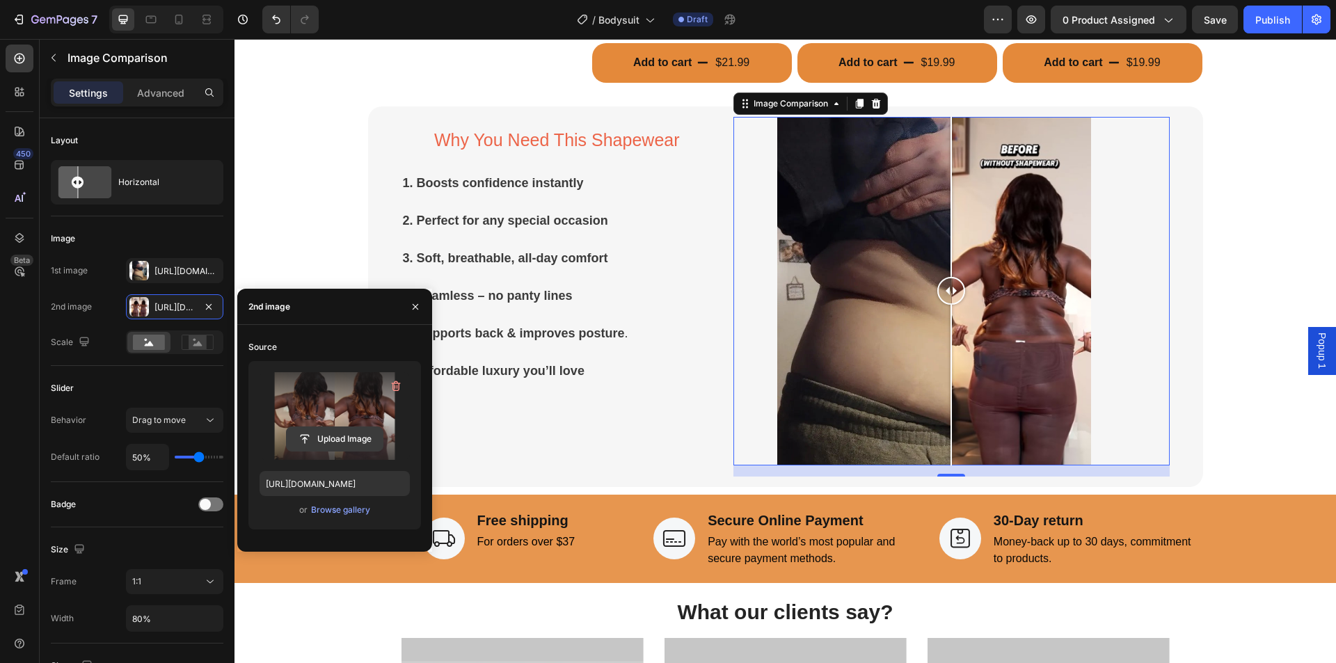
click at [342, 433] on input "file" at bounding box center [335, 439] width 96 height 24
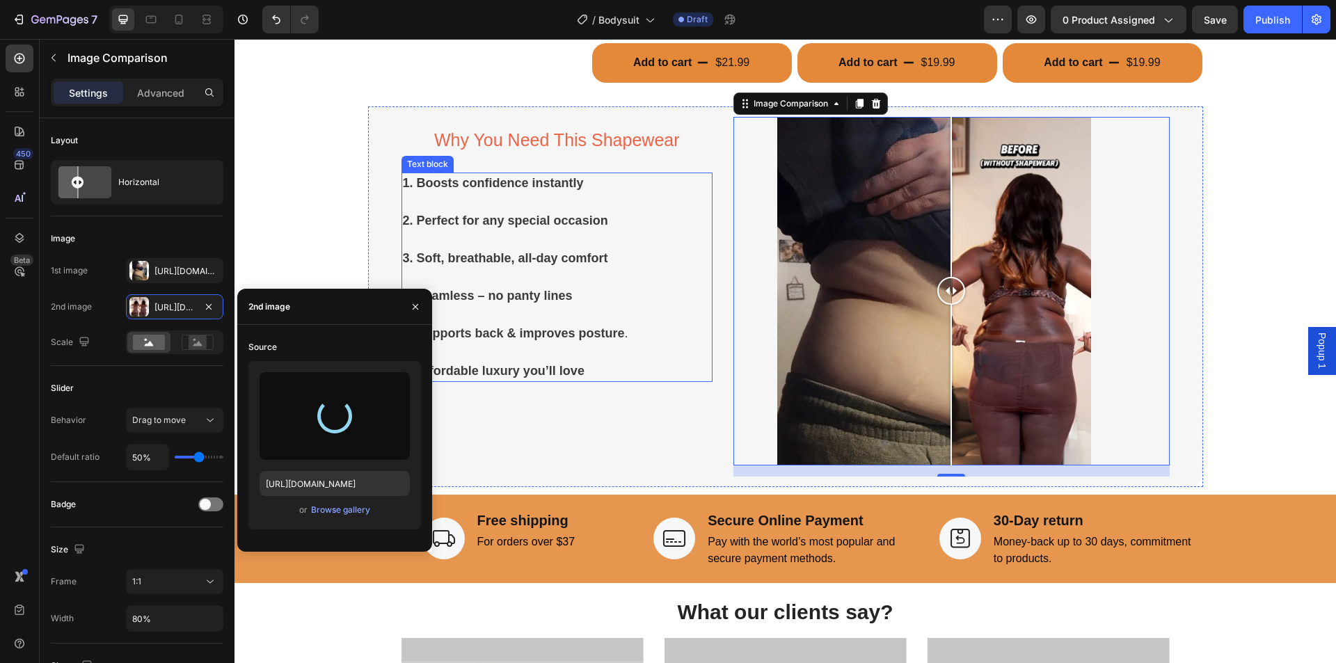
type input "[URL][DOMAIN_NAME]"
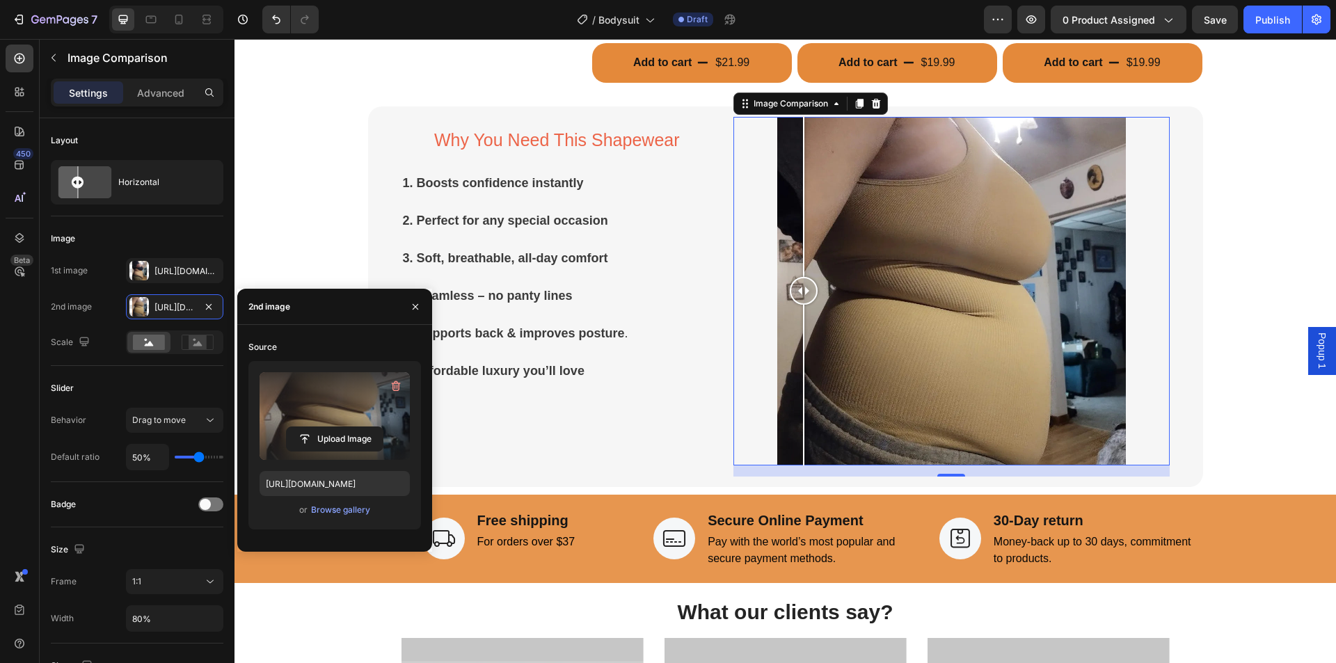
drag, startPoint x: 944, startPoint y: 291, endPoint x: 798, endPoint y: 297, distance: 146.2
click at [798, 297] on div at bounding box center [804, 291] width 28 height 28
click at [417, 304] on icon "button" at bounding box center [415, 306] width 11 height 11
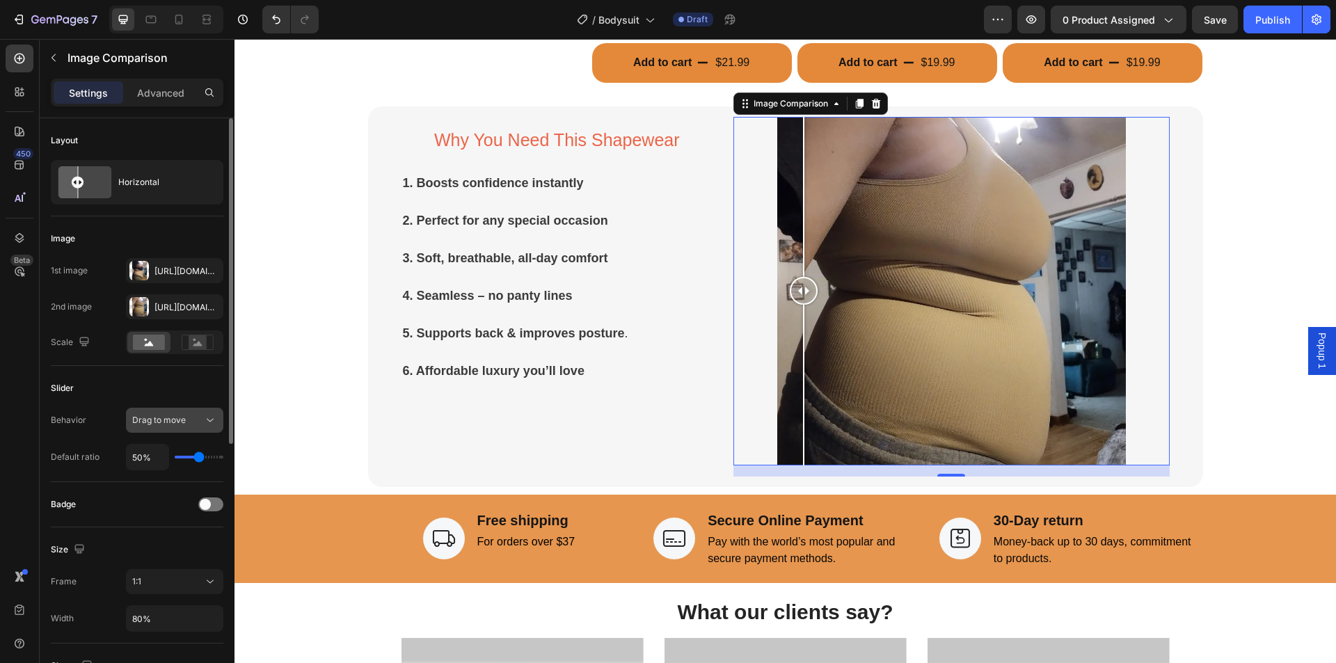
click at [179, 423] on span "Drag to move" at bounding box center [159, 420] width 54 height 10
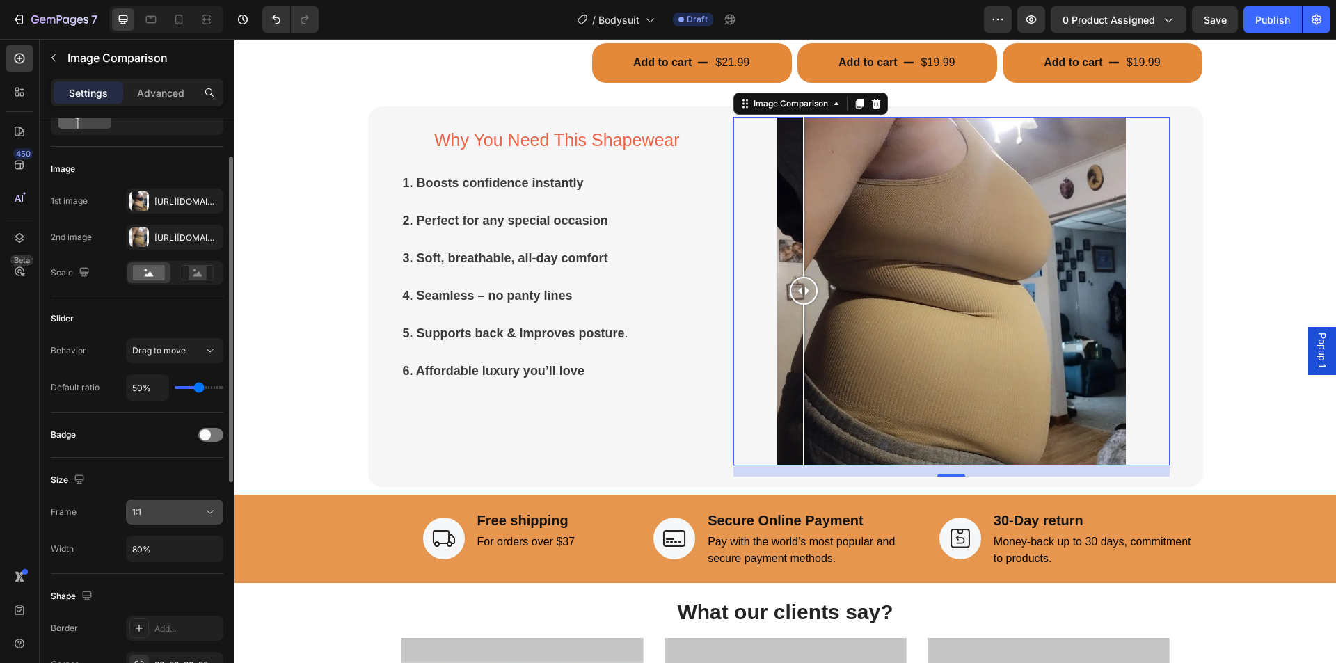
click at [158, 518] on div "1:1" at bounding box center [167, 512] width 71 height 13
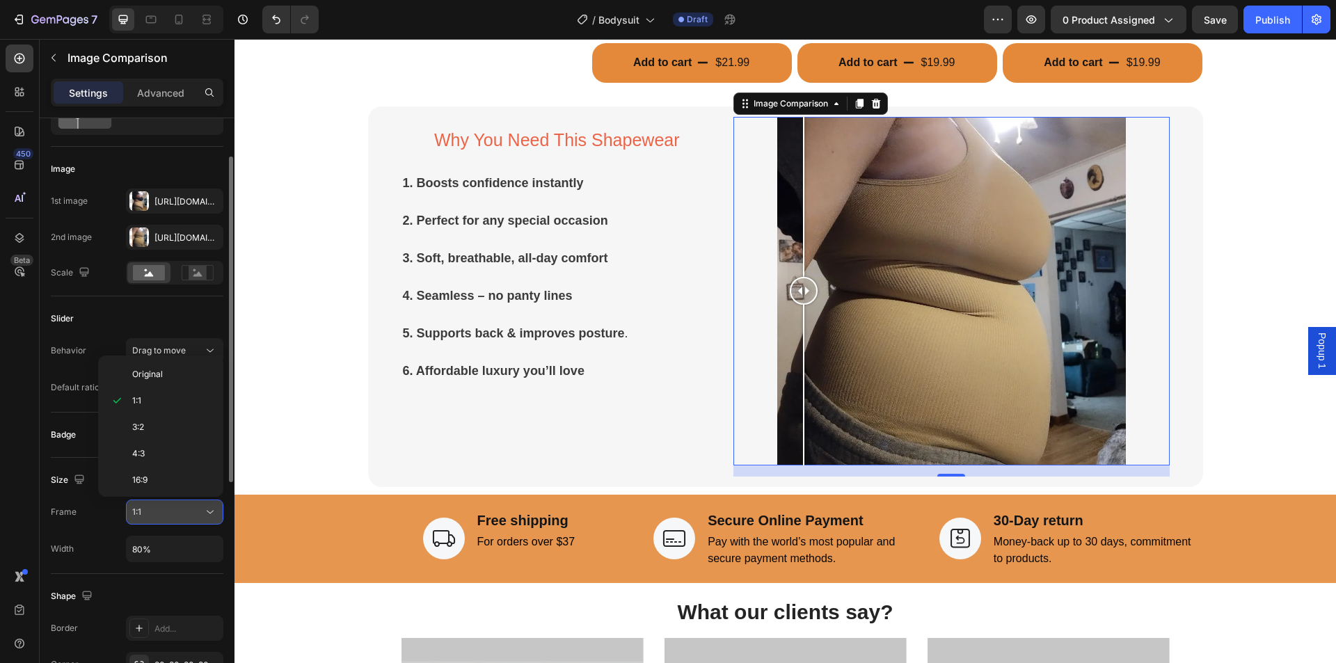
click at [158, 518] on div "1:1" at bounding box center [167, 512] width 71 height 13
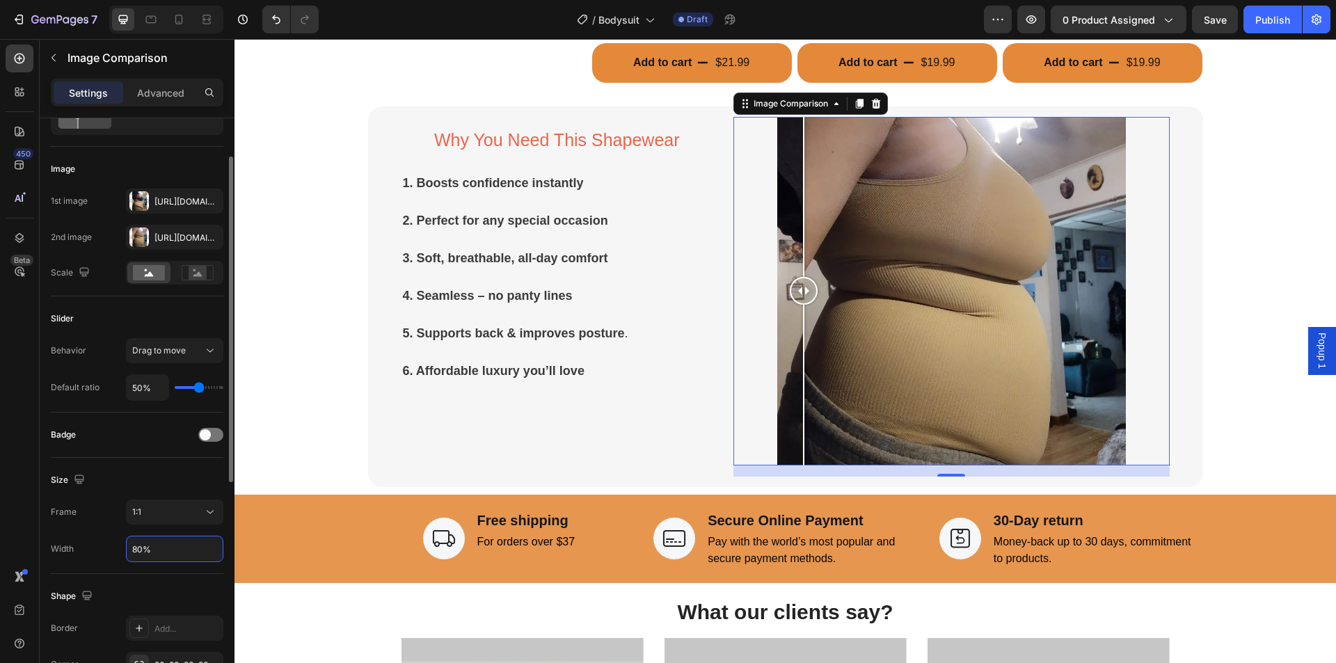
click at [155, 554] on input "80%" at bounding box center [175, 548] width 96 height 25
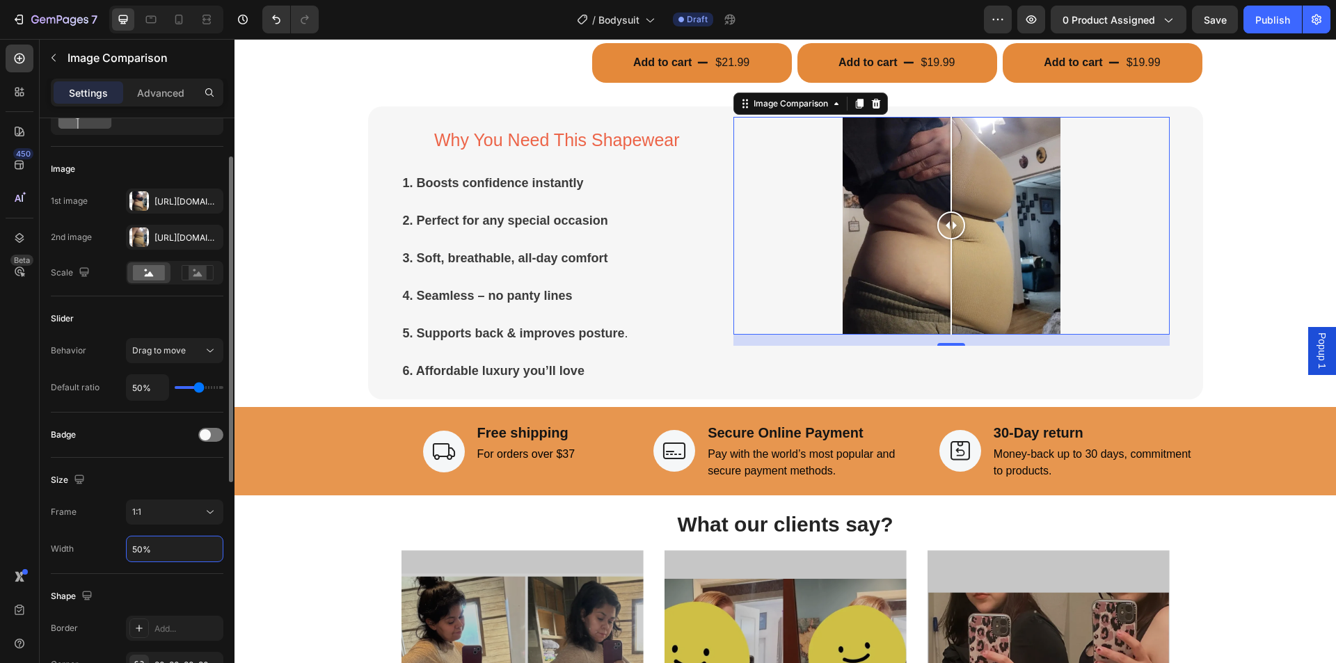
click at [141, 550] on input "50%" at bounding box center [175, 548] width 96 height 25
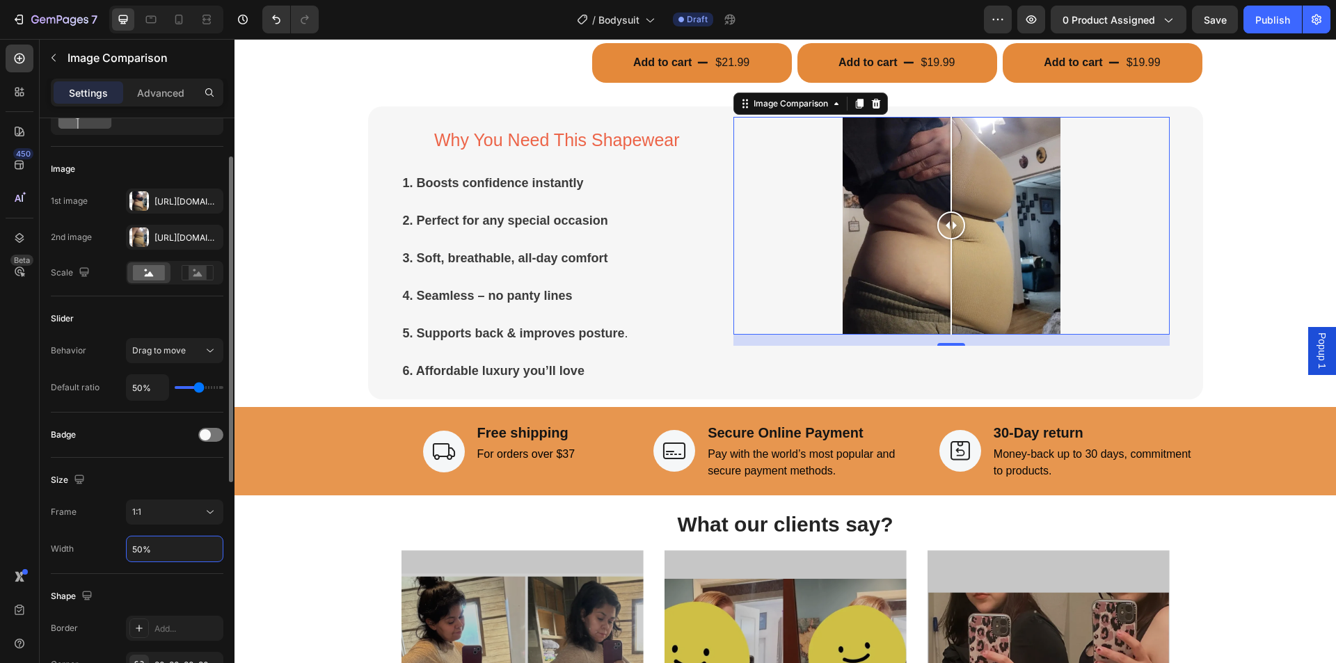
click at [135, 547] on input "50%" at bounding box center [175, 548] width 96 height 25
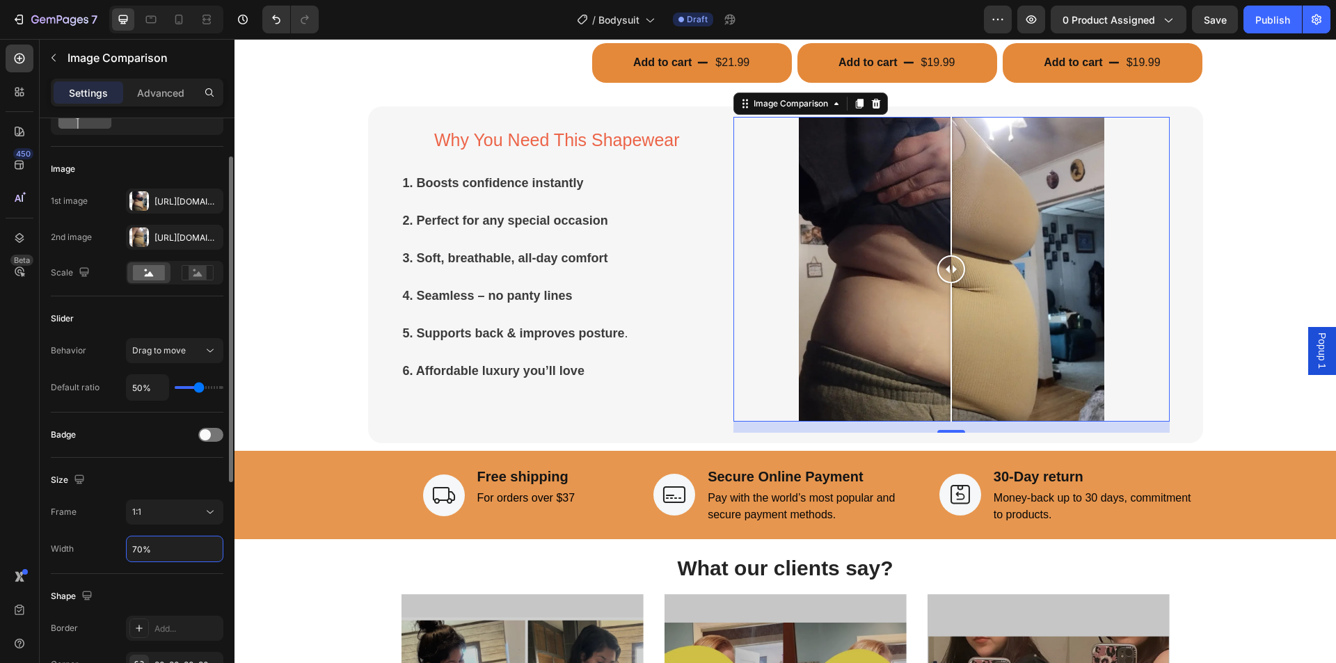
click at [135, 547] on input "70%" at bounding box center [175, 548] width 96 height 25
type input "60%"
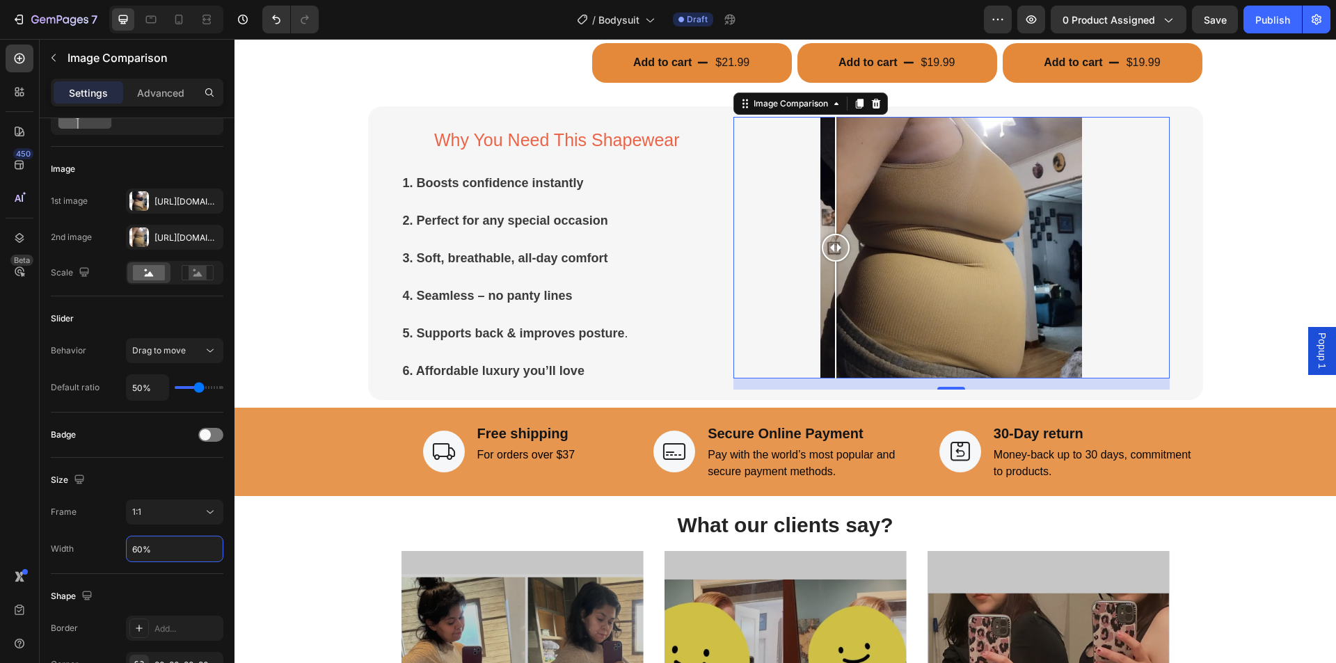
drag, startPoint x: 949, startPoint y: 249, endPoint x: 770, endPoint y: 275, distance: 180.6
click at [770, 275] on div at bounding box center [951, 248] width 436 height 262
click at [1240, 232] on div "Why You Need This Shapewear Heading 1. Boosts confidence instantly 2. Perfect f…" at bounding box center [785, 253] width 1080 height 294
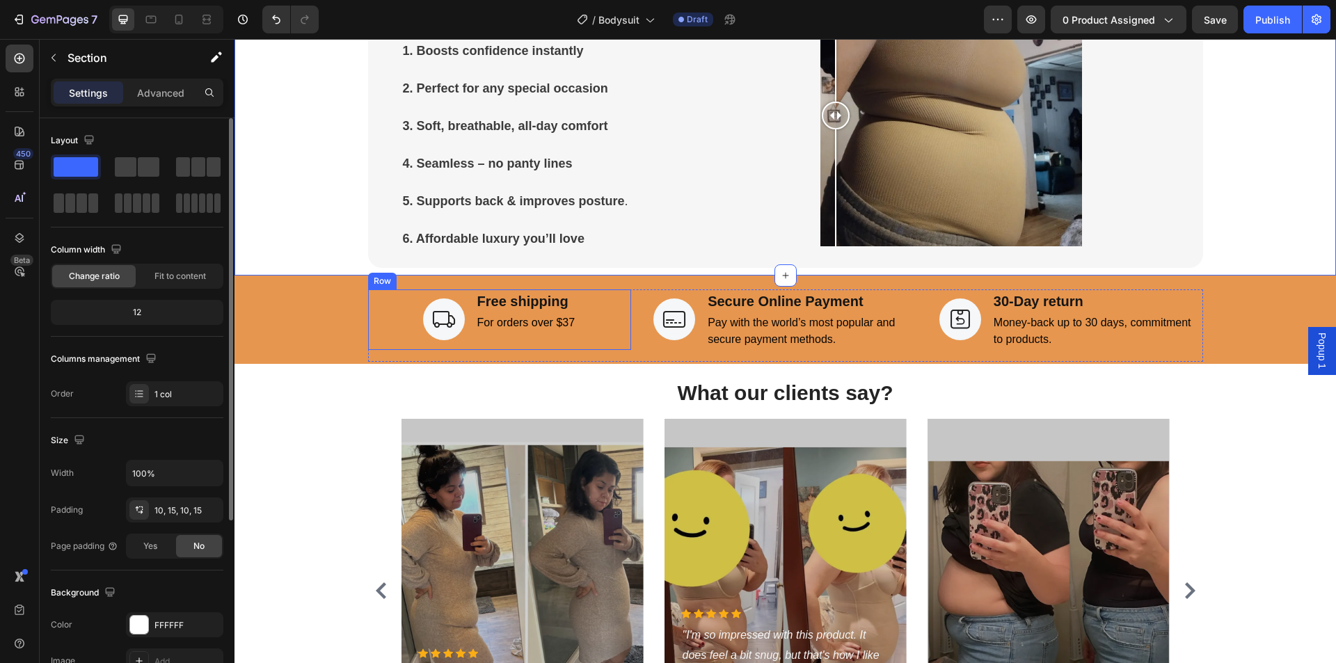
scroll to position [1603, 0]
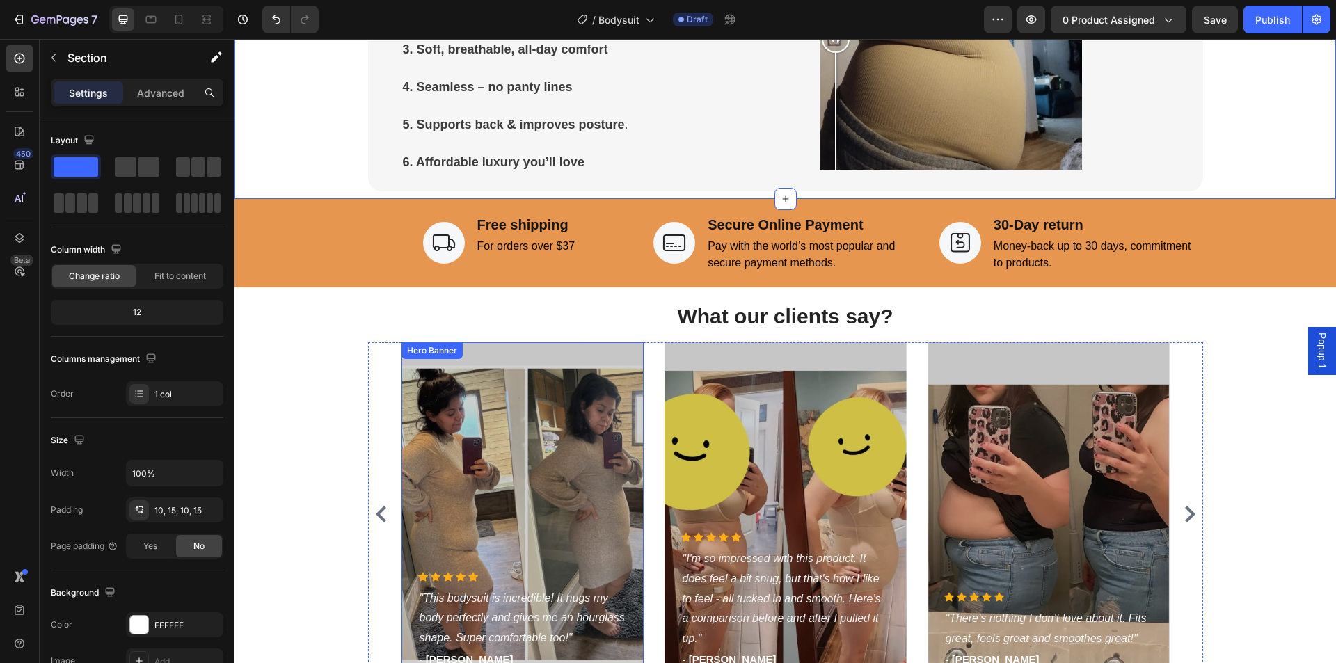
click at [570, 473] on div "Overlay" at bounding box center [522, 514] width 242 height 344
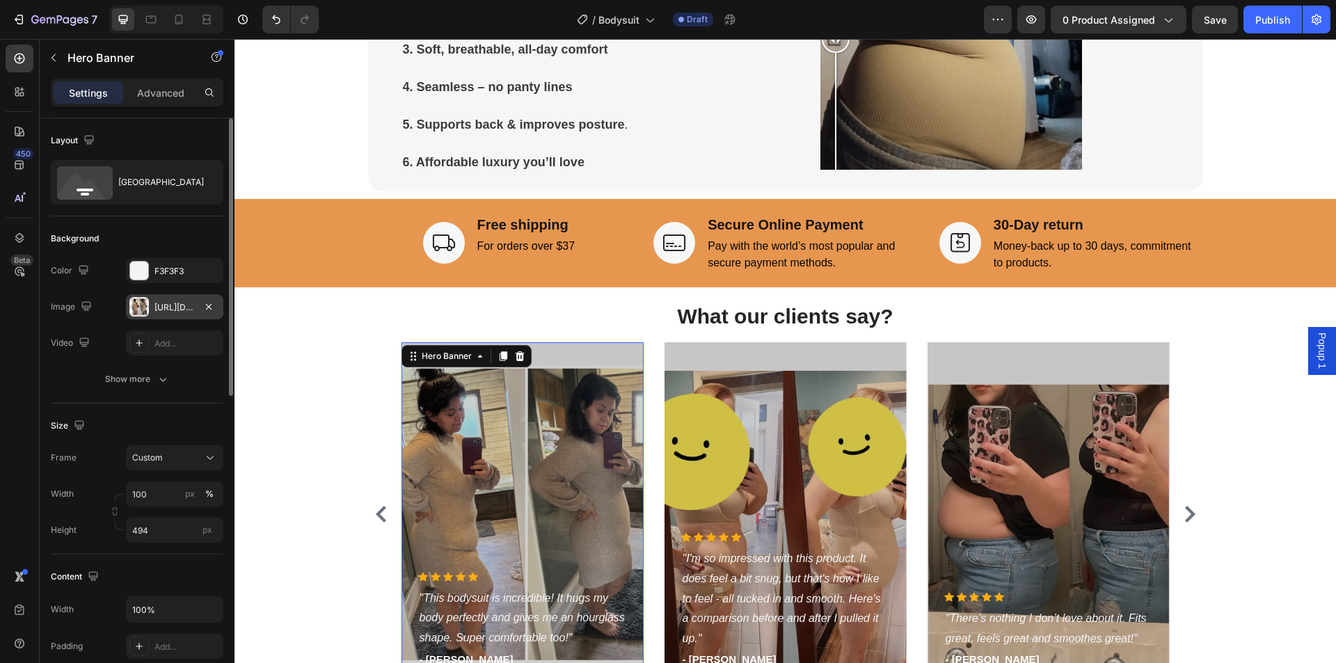
click at [143, 307] on div at bounding box center [138, 306] width 19 height 19
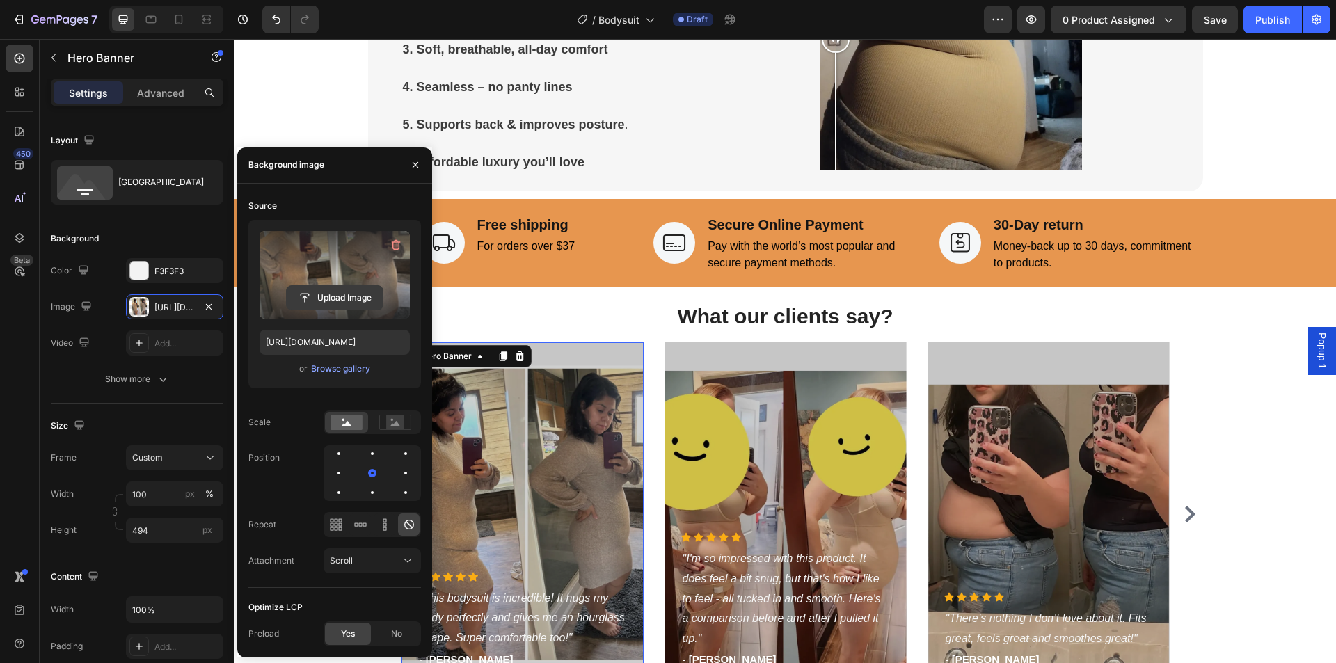
click at [336, 293] on input "file" at bounding box center [335, 298] width 96 height 24
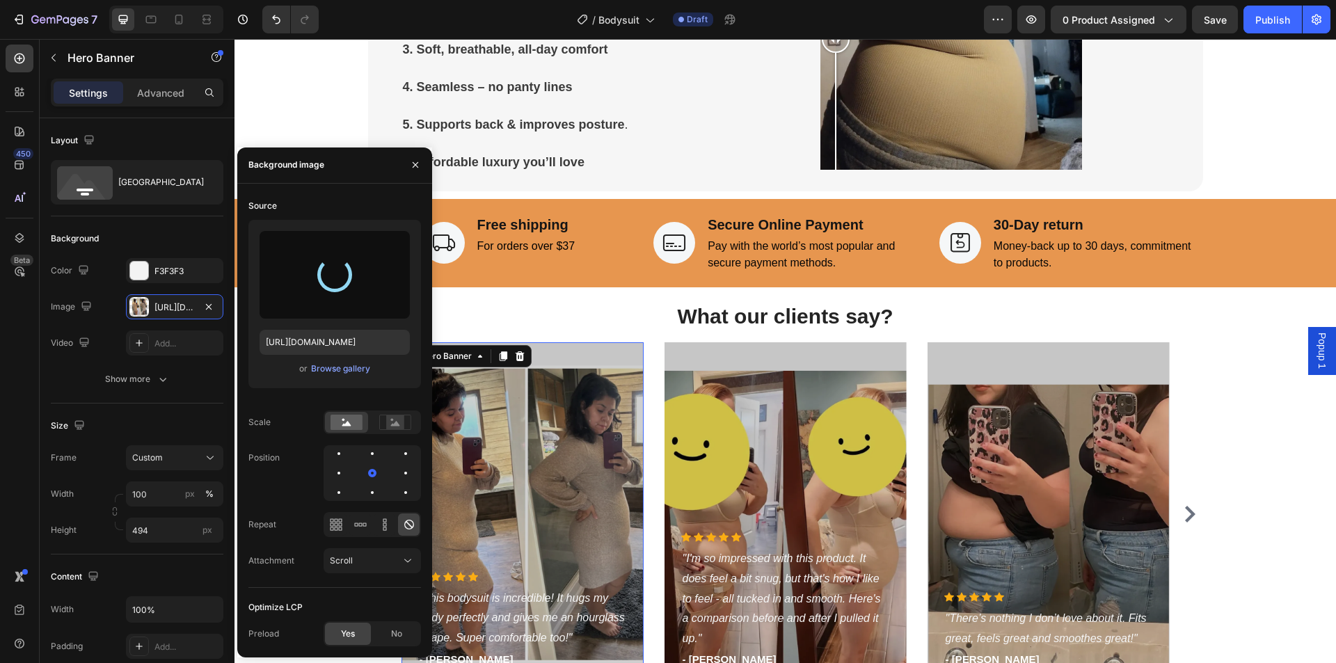
type input "[URL][DOMAIN_NAME]"
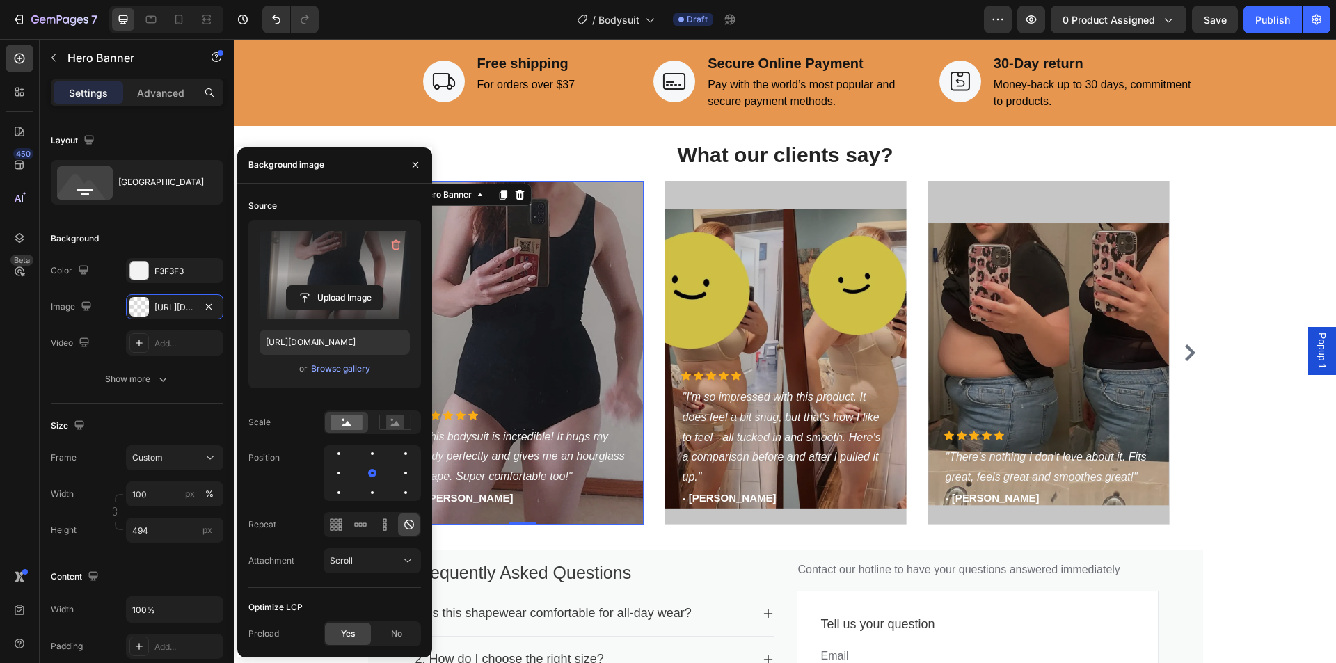
scroll to position [1811, 0]
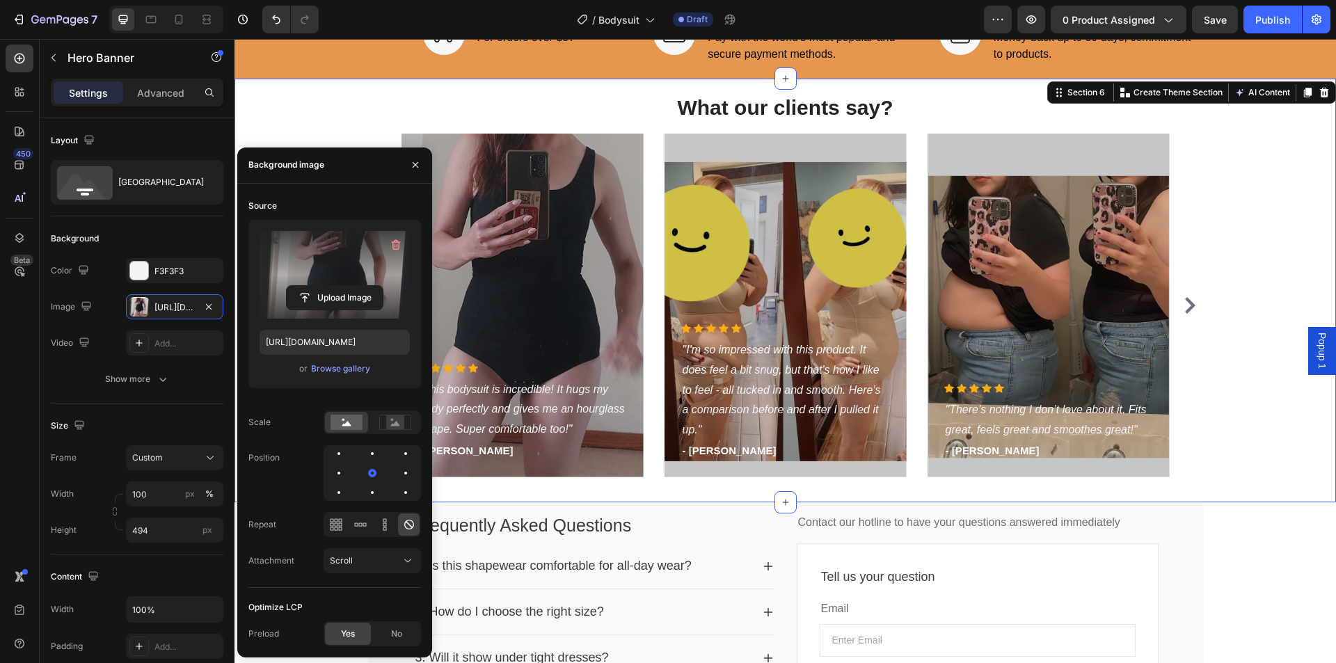
click at [1224, 320] on div "What our clients say? Heading Icon Icon Icon Icon Icon Icon List Hoz "This body…" at bounding box center [785, 291] width 1080 height 396
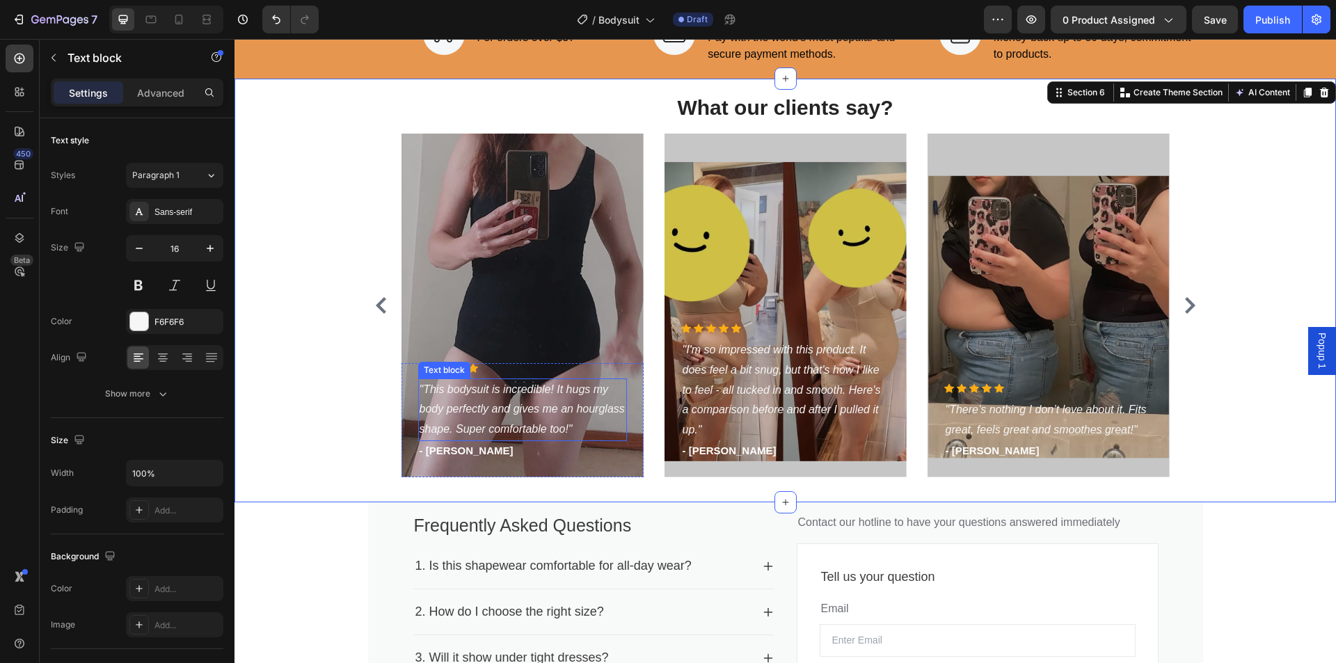
click at [510, 409] on icon ""This bodysuit is incredible! It hugs my body perfectly and gives me an hourgla…" at bounding box center [521, 409] width 205 height 52
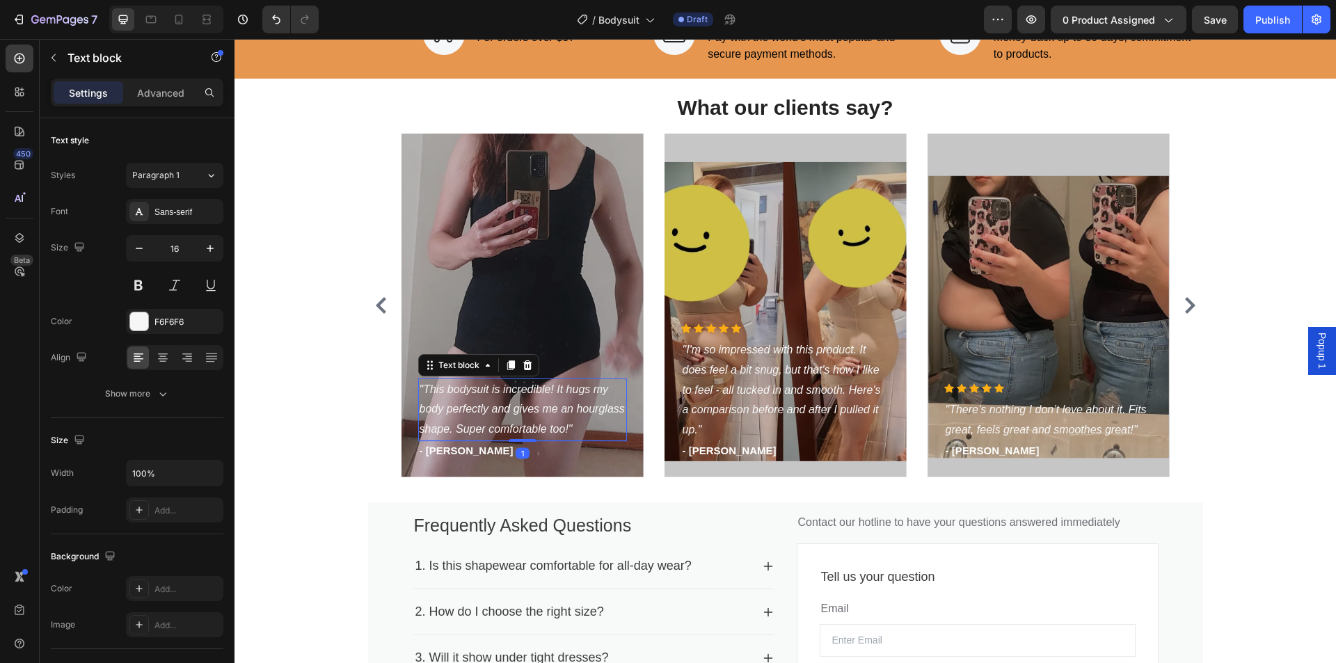
click at [510, 409] on icon ""This bodysuit is incredible! It hugs my body perfectly and gives me an hourgla…" at bounding box center [521, 409] width 205 height 52
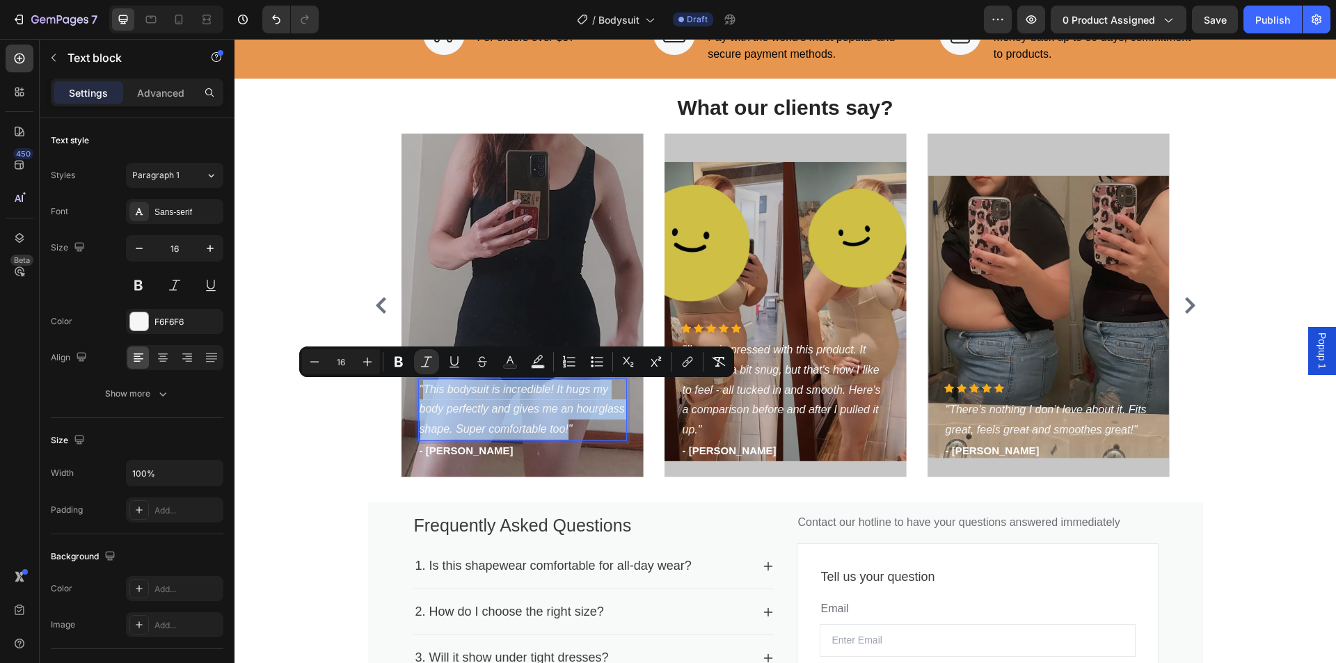
drag, startPoint x: 563, startPoint y: 431, endPoint x: 417, endPoint y: 394, distance: 151.2
click at [419, 394] on icon ""This bodysuit is incredible! It hugs my body perfectly and gives me an hourgla…" at bounding box center [521, 409] width 205 height 52
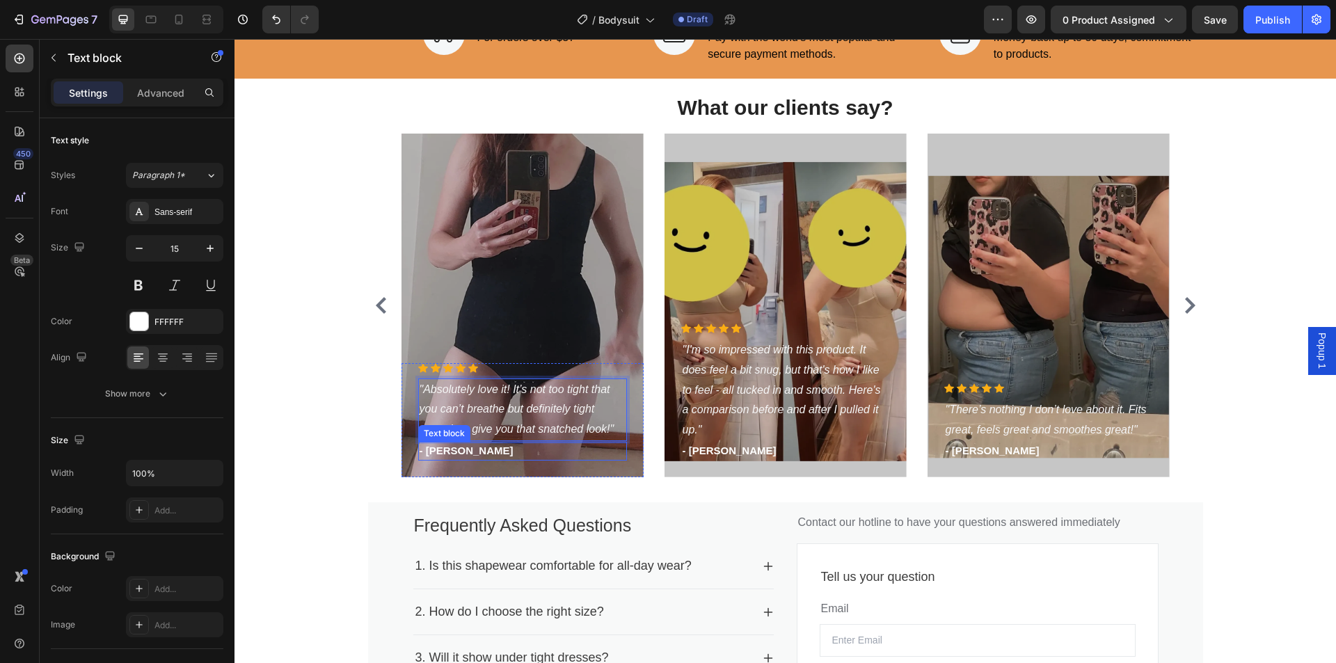
click at [484, 454] on p "- [PERSON_NAME]" at bounding box center [522, 451] width 206 height 16
click at [486, 451] on p "- [PERSON_NAME]" at bounding box center [522, 451] width 206 height 16
drag, startPoint x: 487, startPoint y: 447, endPoint x: 420, endPoint y: 444, distance: 66.8
click at [420, 444] on p "- [PERSON_NAME]" at bounding box center [522, 451] width 206 height 16
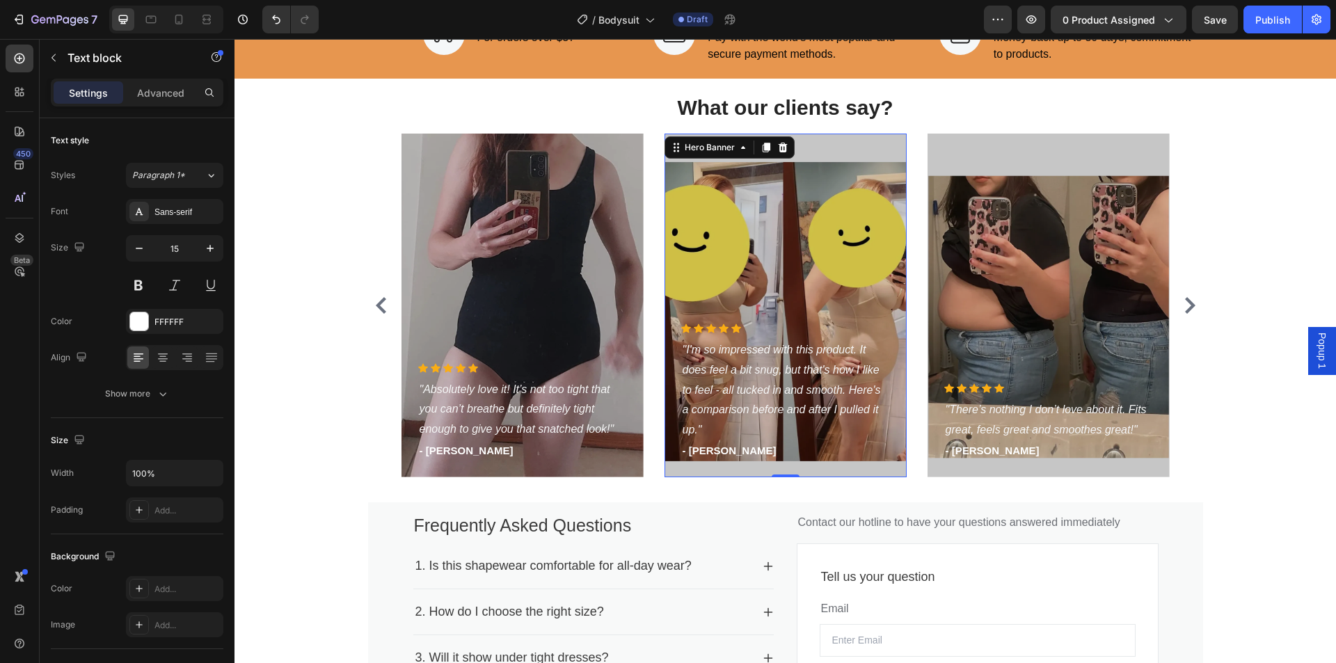
click at [799, 274] on div "Overlay" at bounding box center [785, 306] width 242 height 344
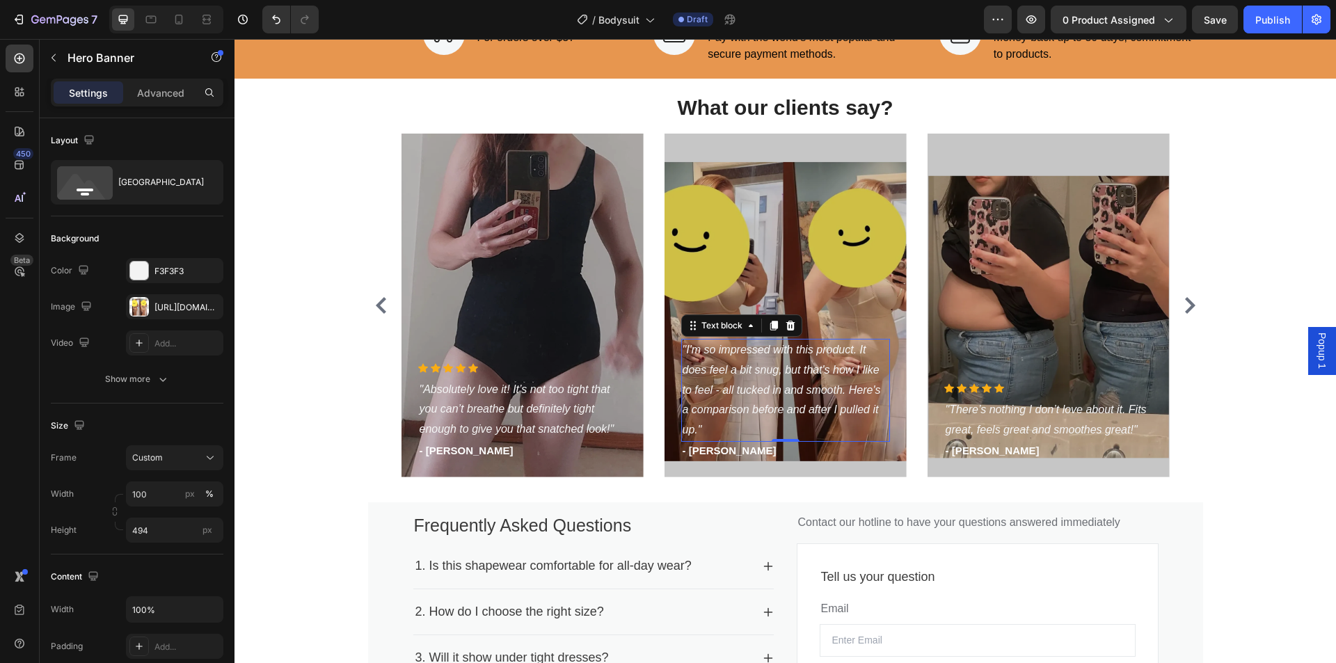
click at [774, 362] on p ""I'm so impressed with this product. It does feel a bit snug, but that's how I …" at bounding box center [785, 390] width 206 height 100
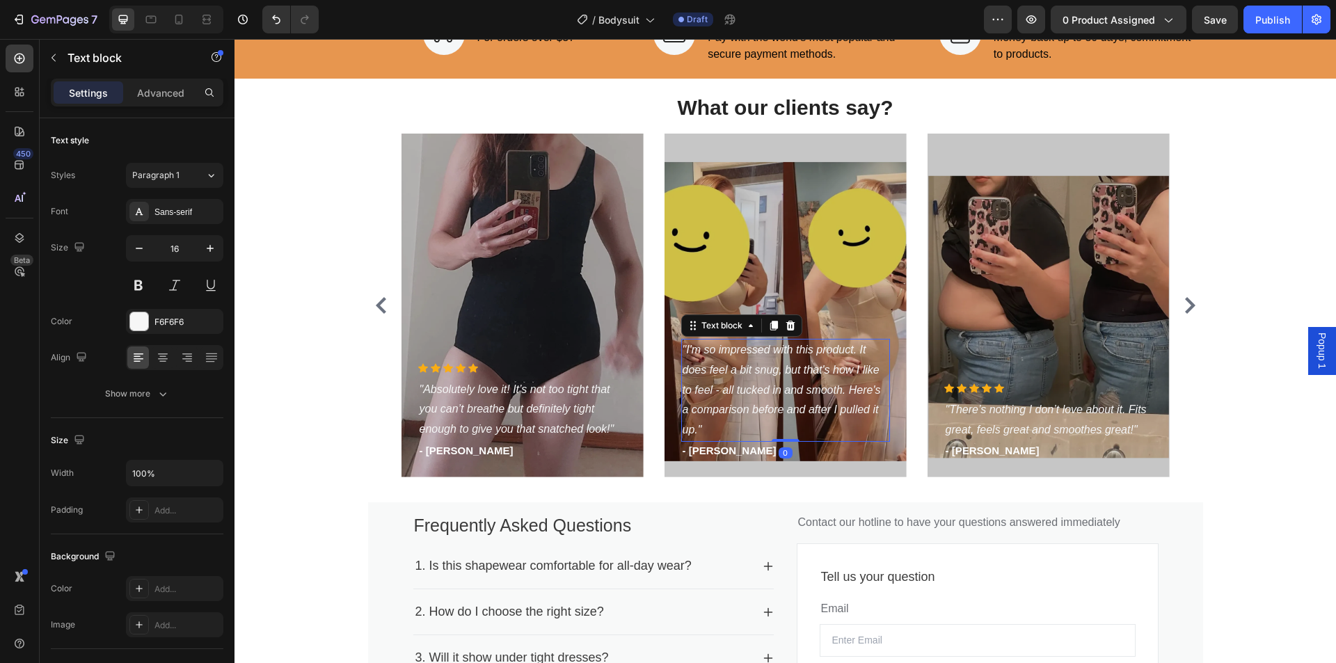
click at [702, 418] on p ""I'm so impressed with this product. It does feel a bit snug, but that's how I …" at bounding box center [785, 390] width 206 height 100
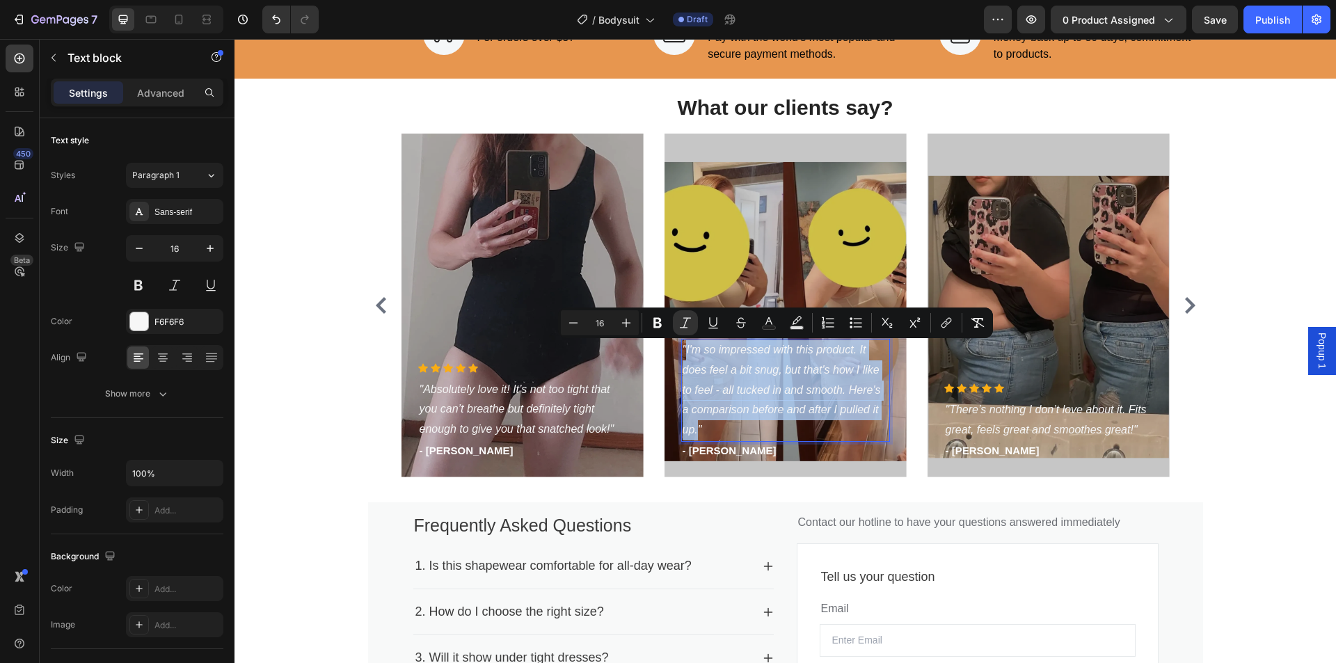
drag, startPoint x: 692, startPoint y: 430, endPoint x: 681, endPoint y: 353, distance: 77.3
click at [682, 353] on icon ""I'm so impressed with this product. It does feel a bit snug, but that's how I …" at bounding box center [781, 390] width 198 height 92
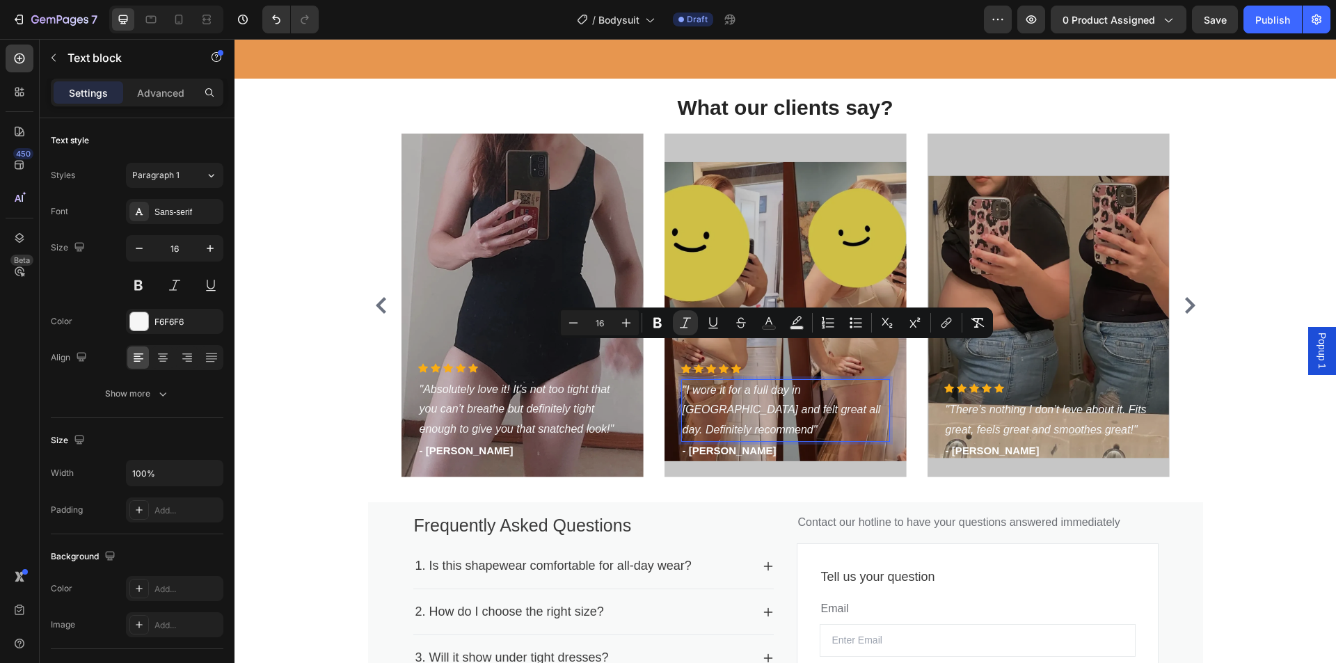
scroll to position [1871, 0]
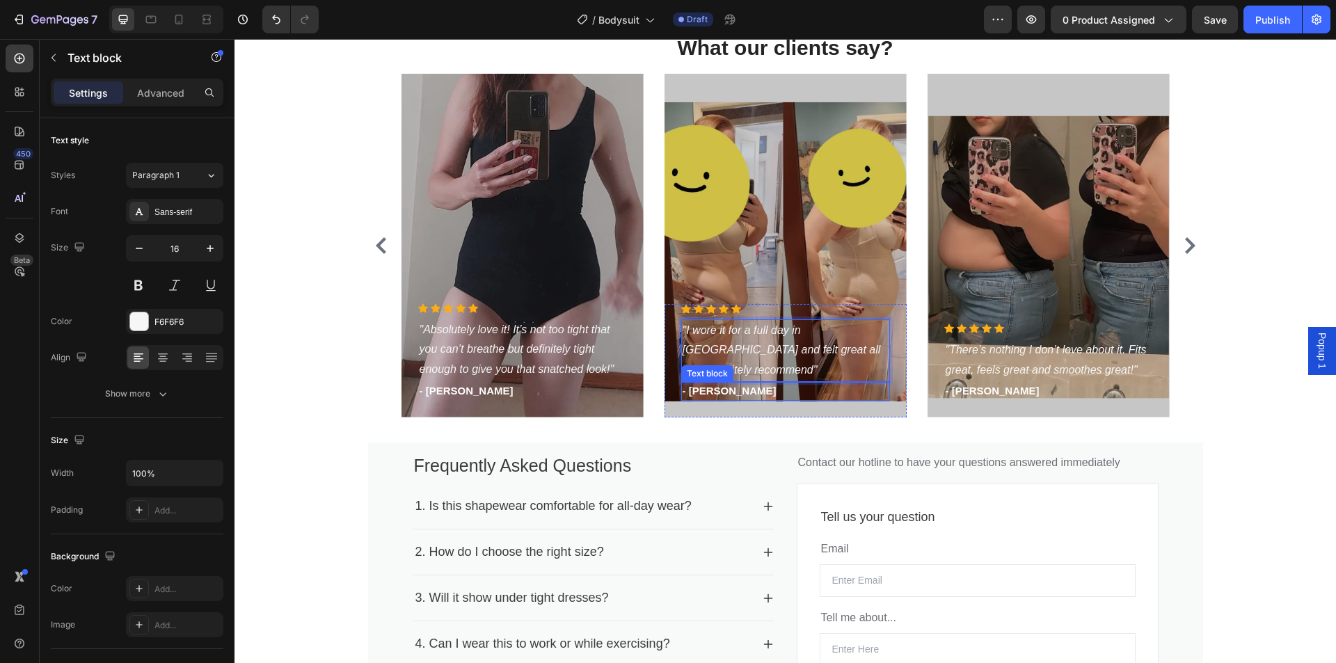
click at [748, 388] on p "- [PERSON_NAME]" at bounding box center [785, 391] width 206 height 16
click at [754, 394] on p "- [PERSON_NAME]" at bounding box center [785, 391] width 206 height 16
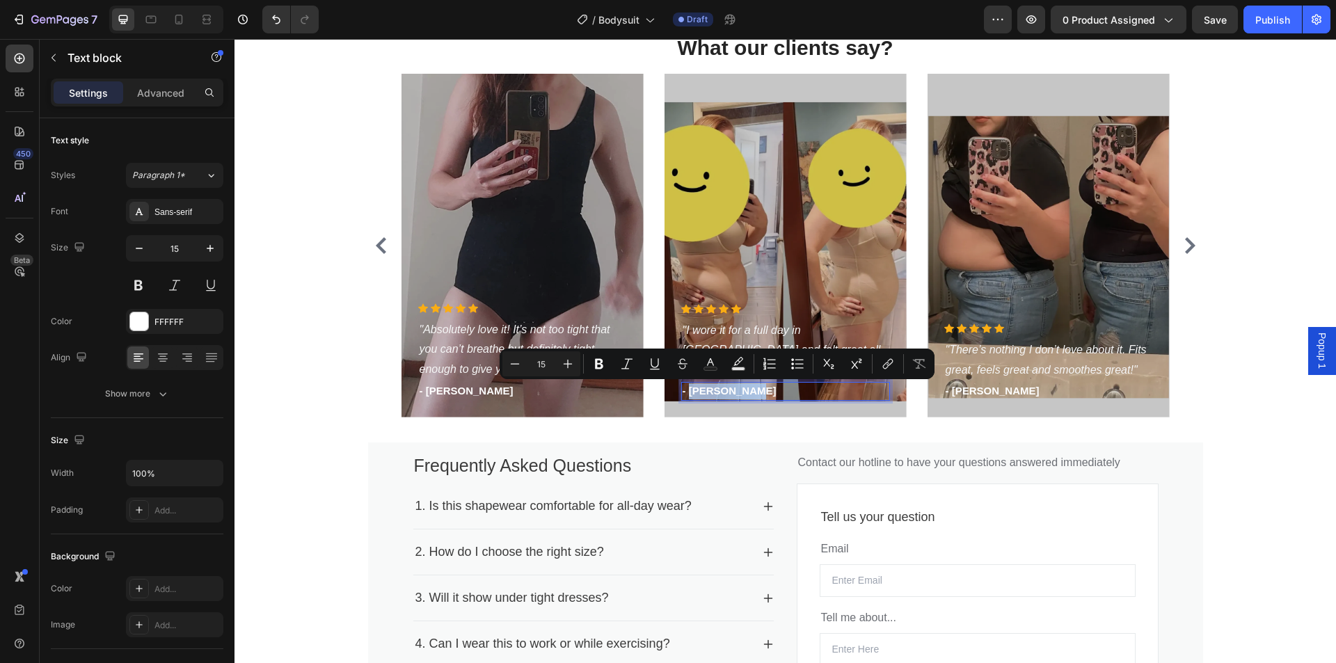
drag, startPoint x: 751, startPoint y: 391, endPoint x: 683, endPoint y: 390, distance: 67.5
click at [683, 390] on p "- [PERSON_NAME]" at bounding box center [785, 391] width 206 height 16
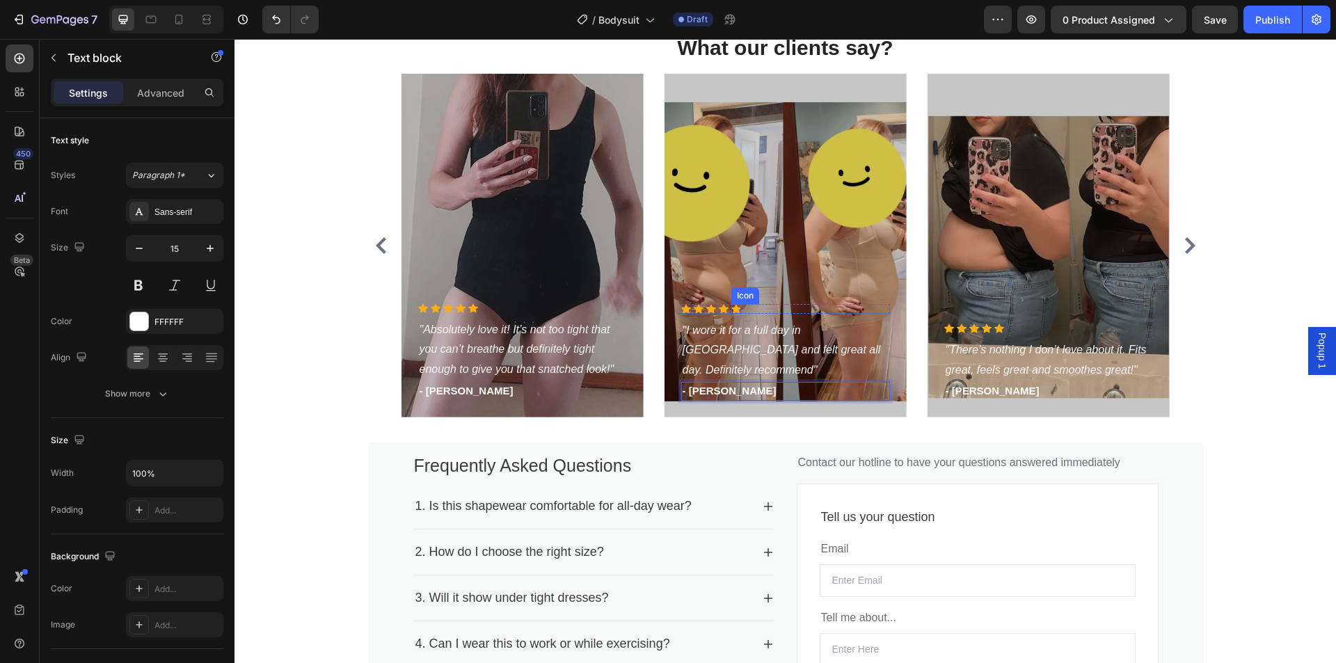
click at [794, 221] on div "Overlay" at bounding box center [785, 246] width 242 height 344
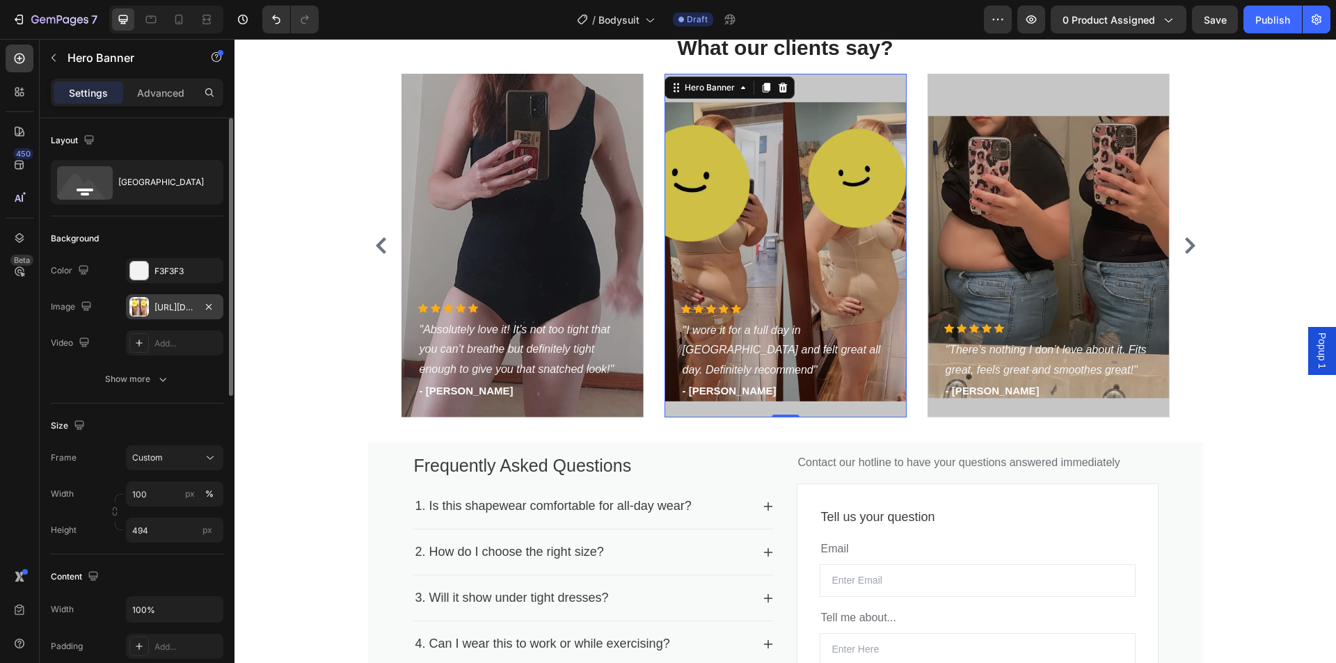
click at [142, 304] on div at bounding box center [138, 306] width 19 height 19
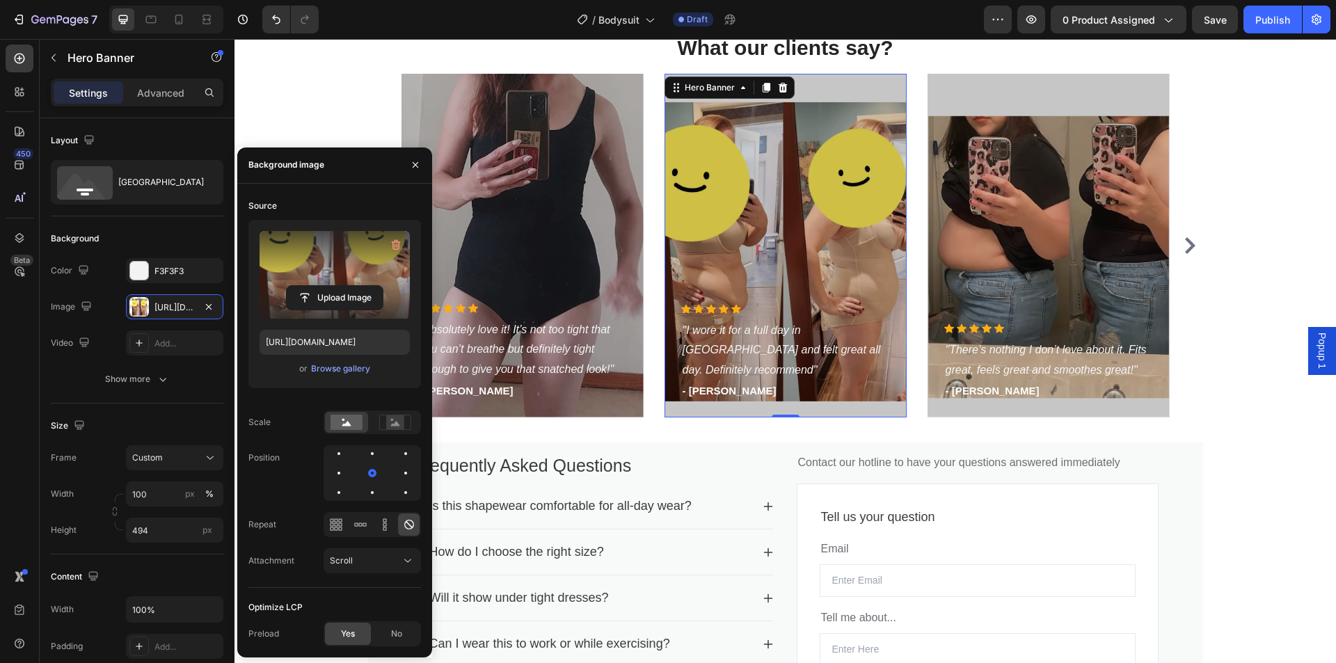
click at [342, 277] on label at bounding box center [334, 275] width 150 height 88
click at [342, 286] on input "file" at bounding box center [335, 298] width 96 height 24
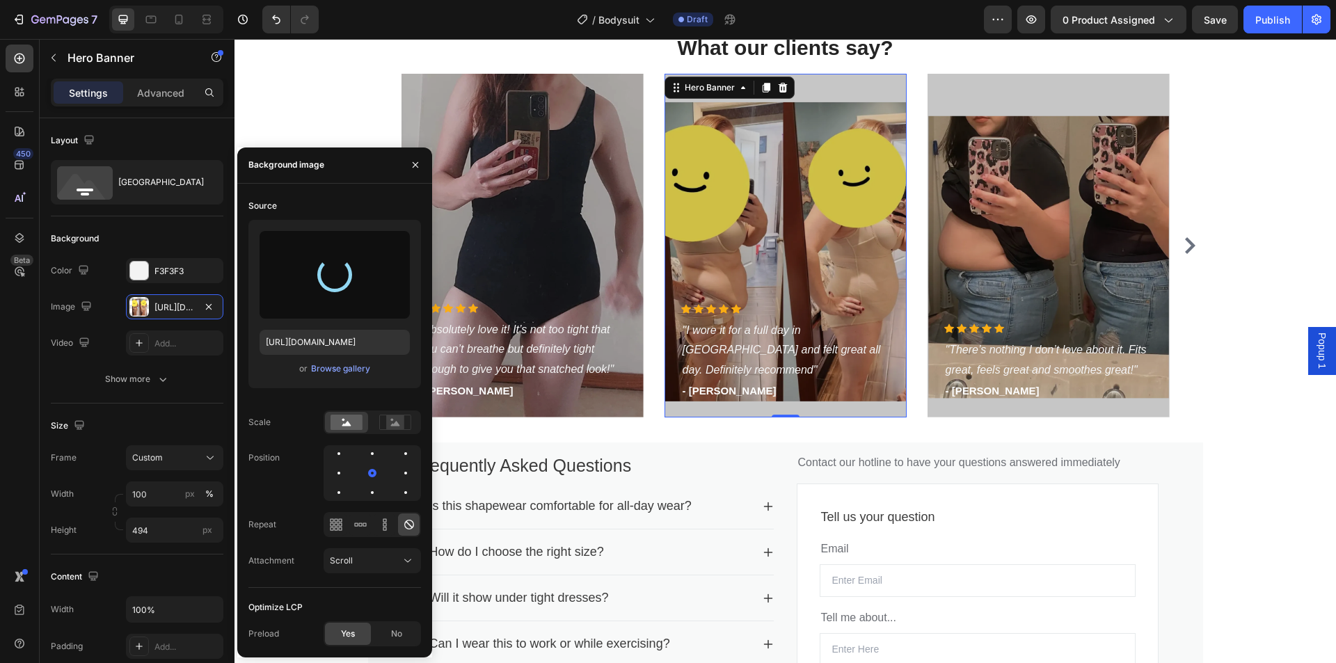
type input "[URL][DOMAIN_NAME]"
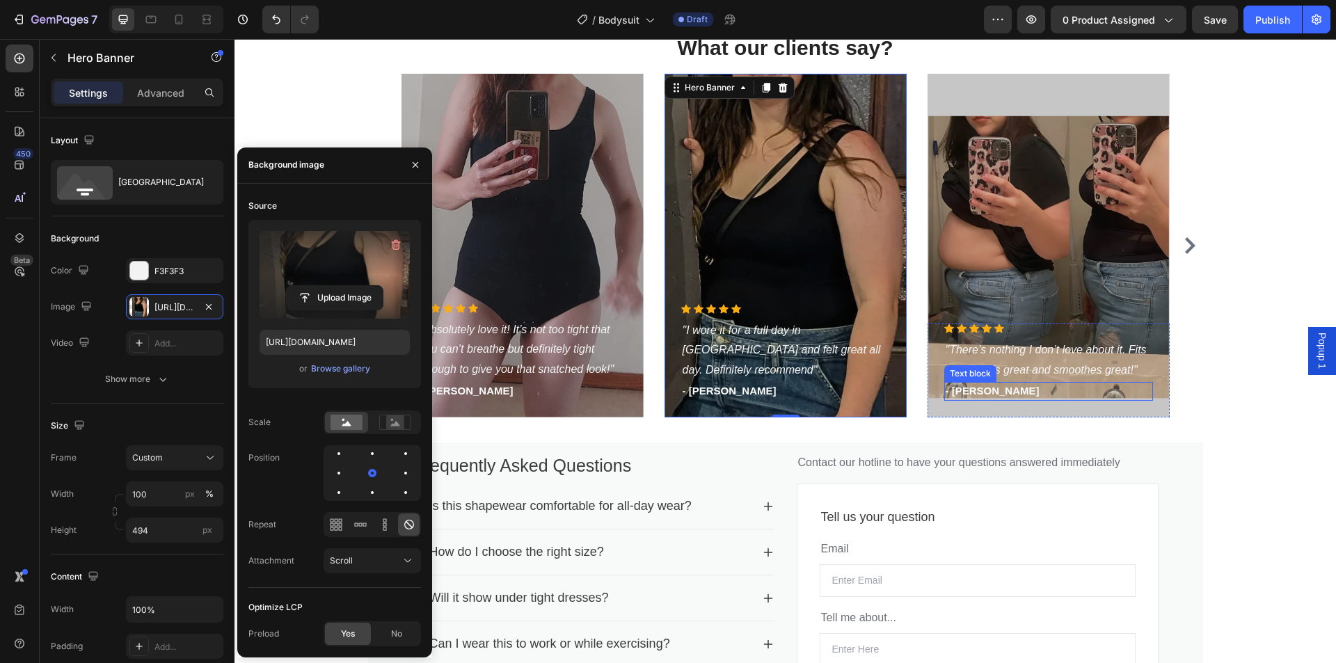
click at [980, 389] on p "- [PERSON_NAME]" at bounding box center [1048, 391] width 206 height 16
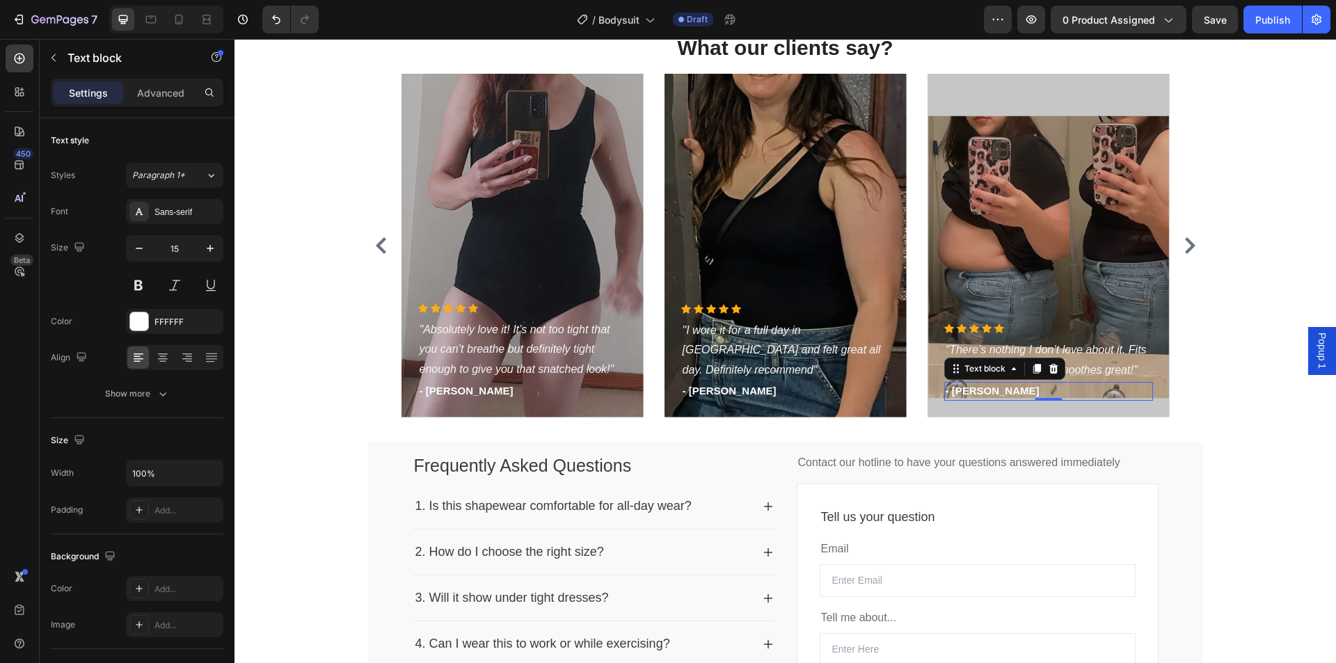
click at [993, 391] on p "- [PERSON_NAME]" at bounding box center [1048, 391] width 206 height 16
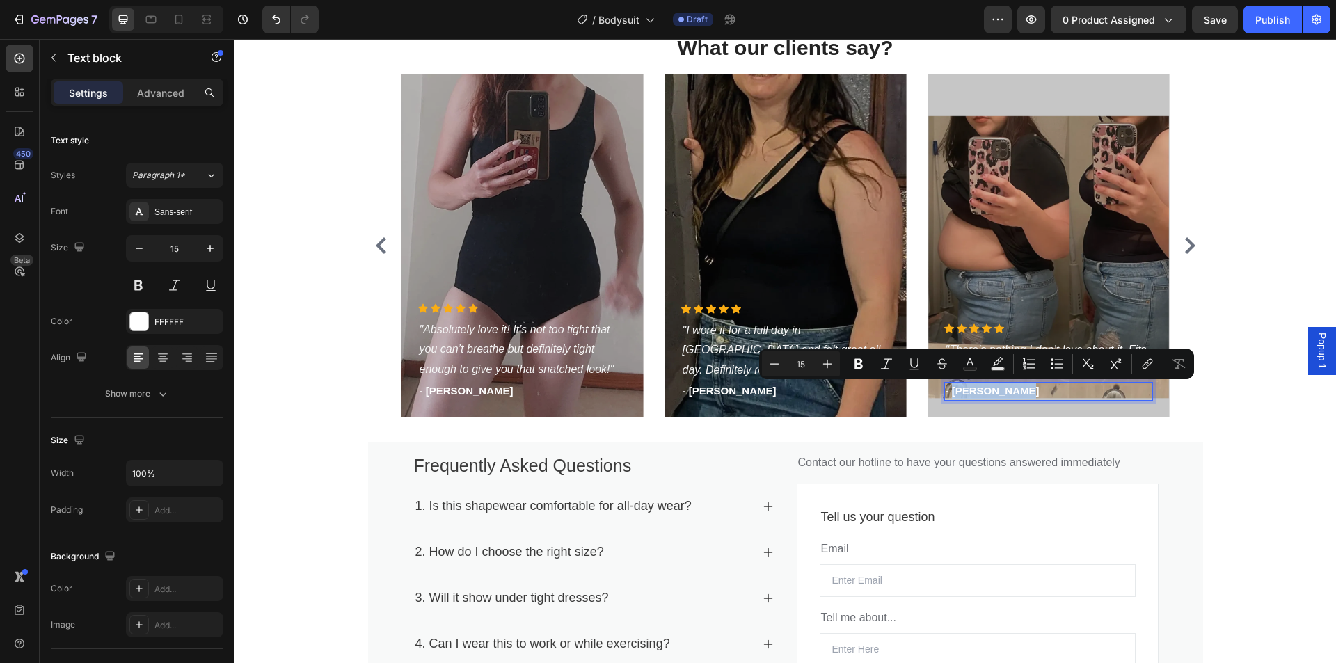
drag, startPoint x: 1008, startPoint y: 391, endPoint x: 950, endPoint y: 392, distance: 58.4
click at [950, 392] on p "- [PERSON_NAME]" at bounding box center [1048, 391] width 206 height 16
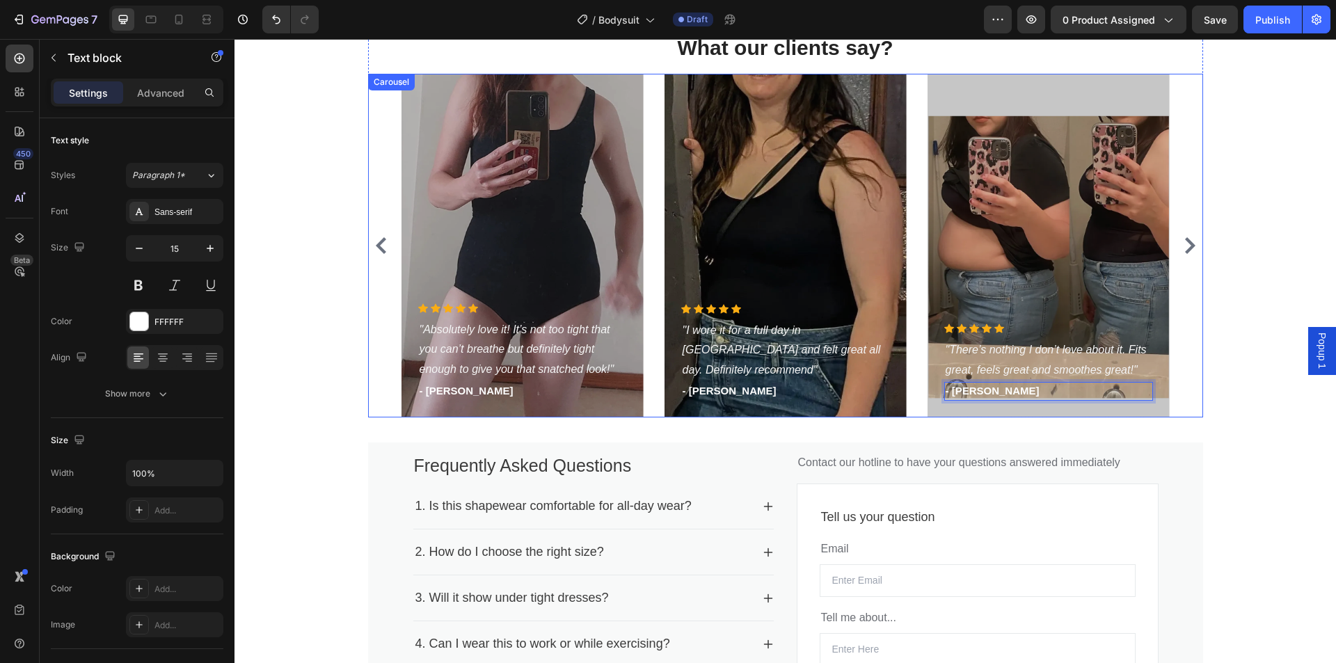
click at [1186, 388] on div "Icon Icon Icon Icon Icon Icon List Hoz "Absolutely love it! It’s not too tight …" at bounding box center [785, 246] width 835 height 344
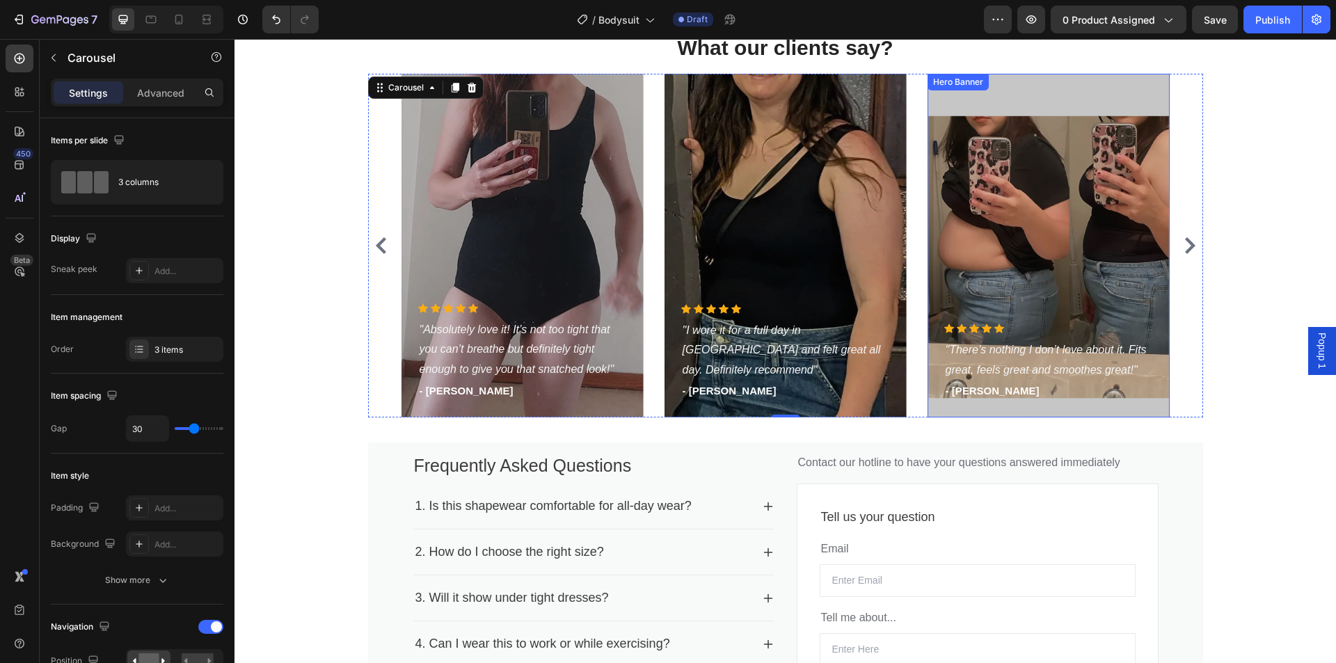
click at [1036, 228] on div "Overlay" at bounding box center [1048, 246] width 242 height 344
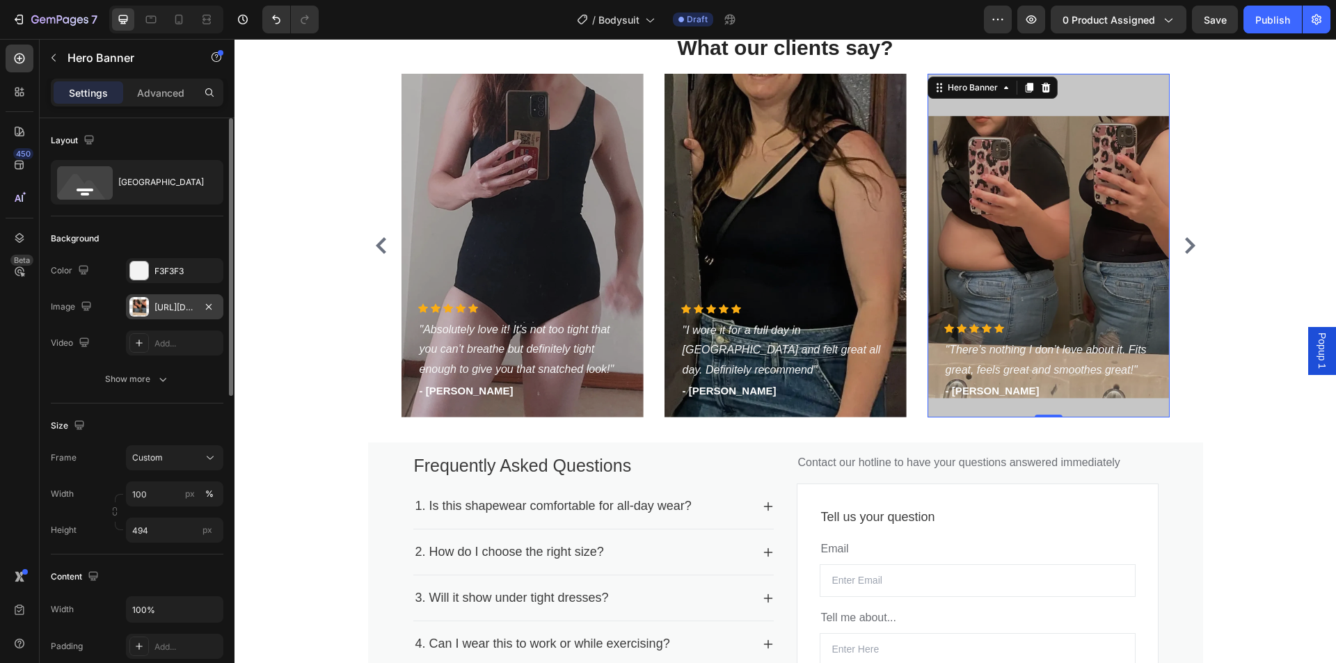
click at [139, 307] on div at bounding box center [138, 306] width 19 height 19
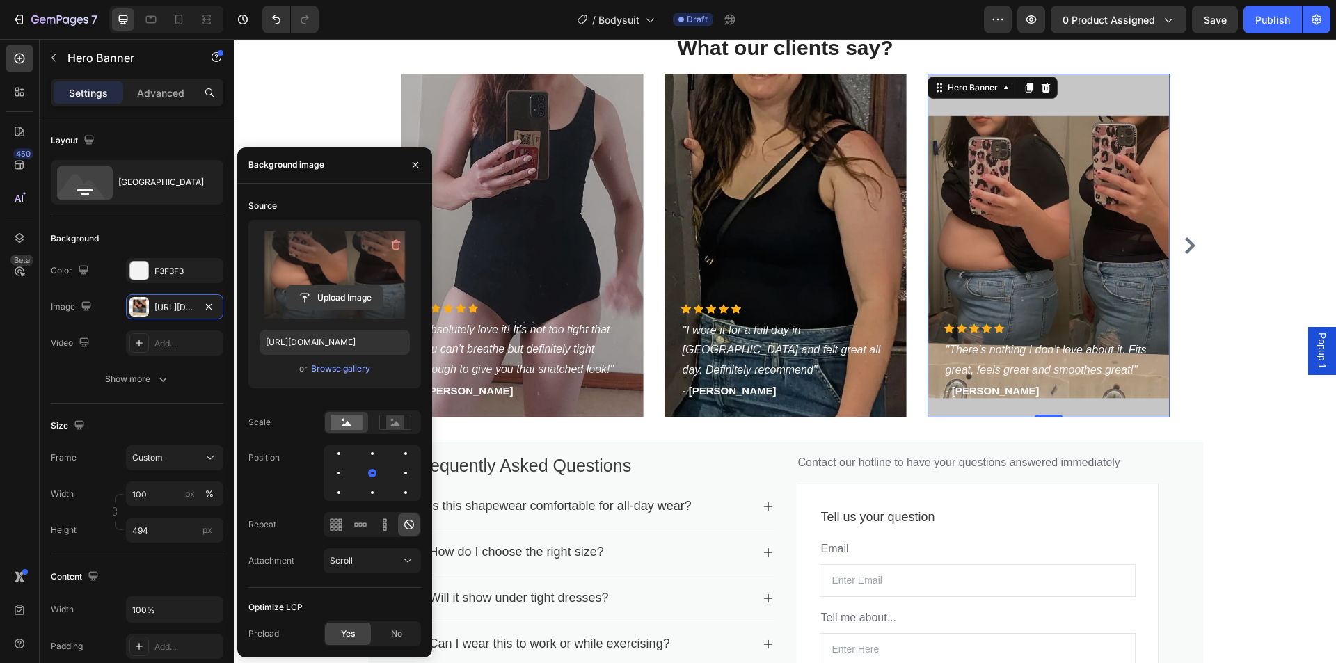
click at [339, 287] on input "file" at bounding box center [335, 298] width 96 height 24
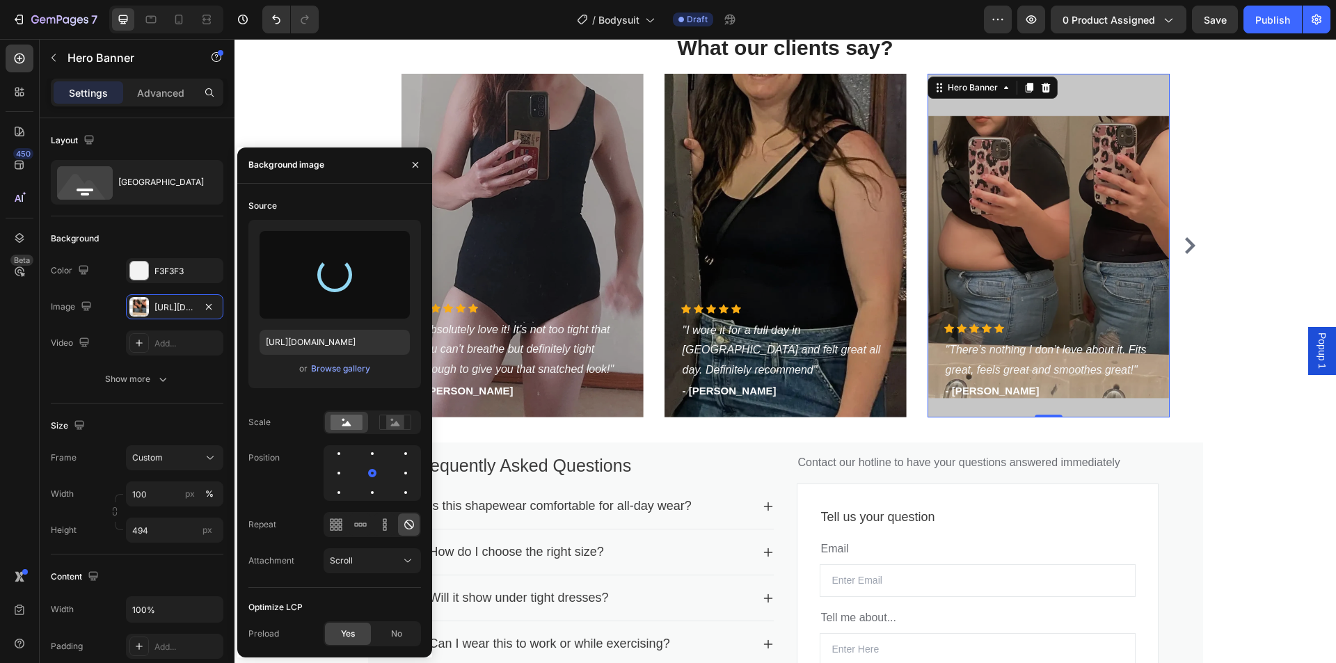
type input "[URL][DOMAIN_NAME]"
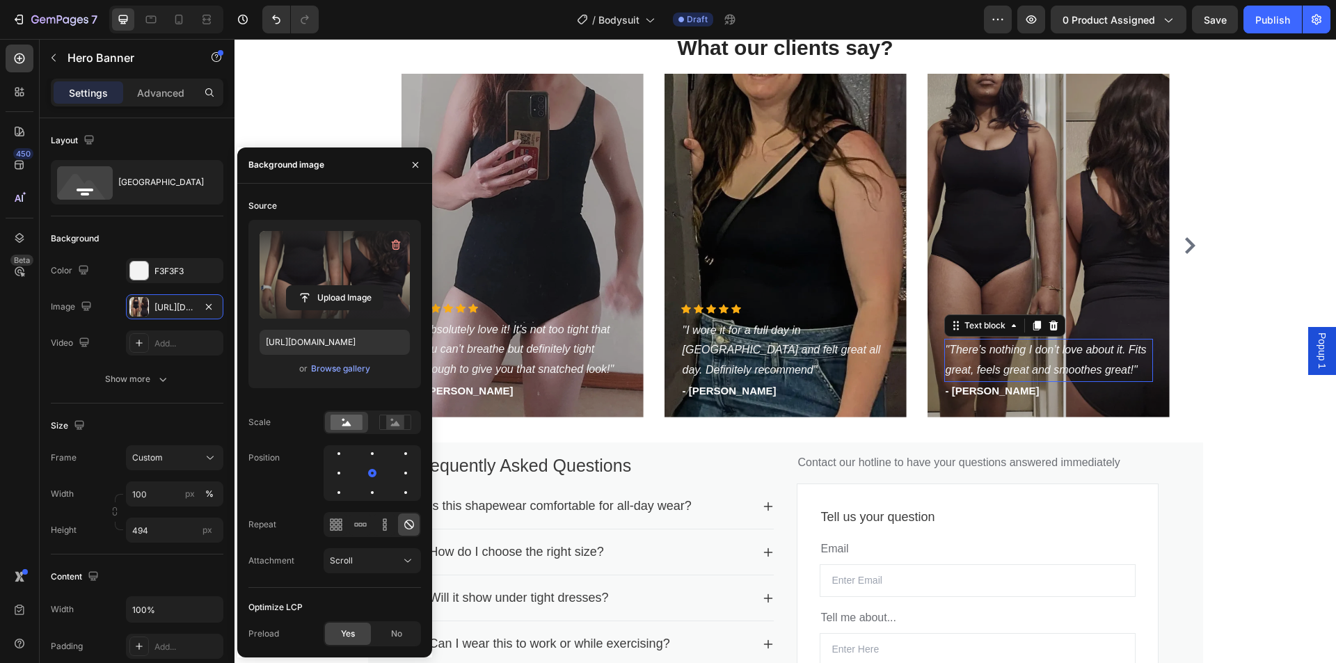
click at [974, 359] on p ""There’s nothing I don’t love about it. Fits great, feels great and smoothes gr…" at bounding box center [1048, 360] width 206 height 40
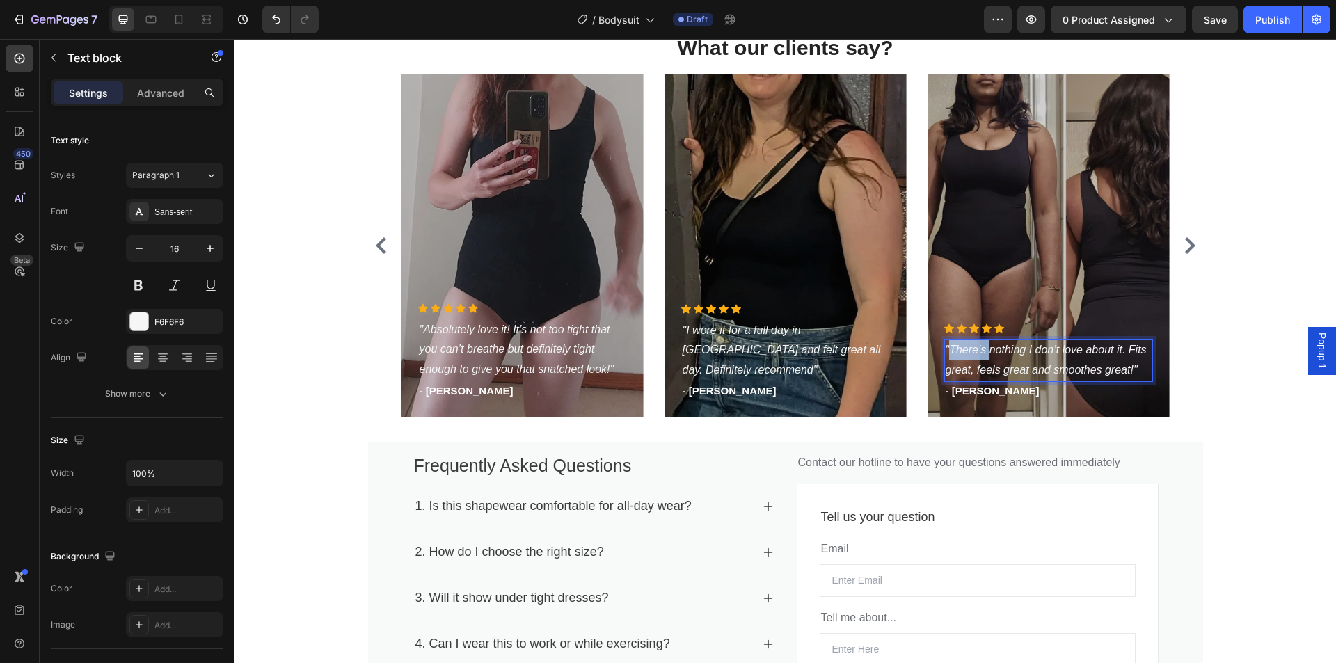
click at [974, 359] on p ""There’s nothing I don’t love about it. Fits great, feels great and smoothes gr…" at bounding box center [1048, 360] width 206 height 40
click at [1107, 371] on icon ""There’s nothing I don’t love about it. Fits great, feels great and smoothes gr…" at bounding box center [1045, 360] width 201 height 32
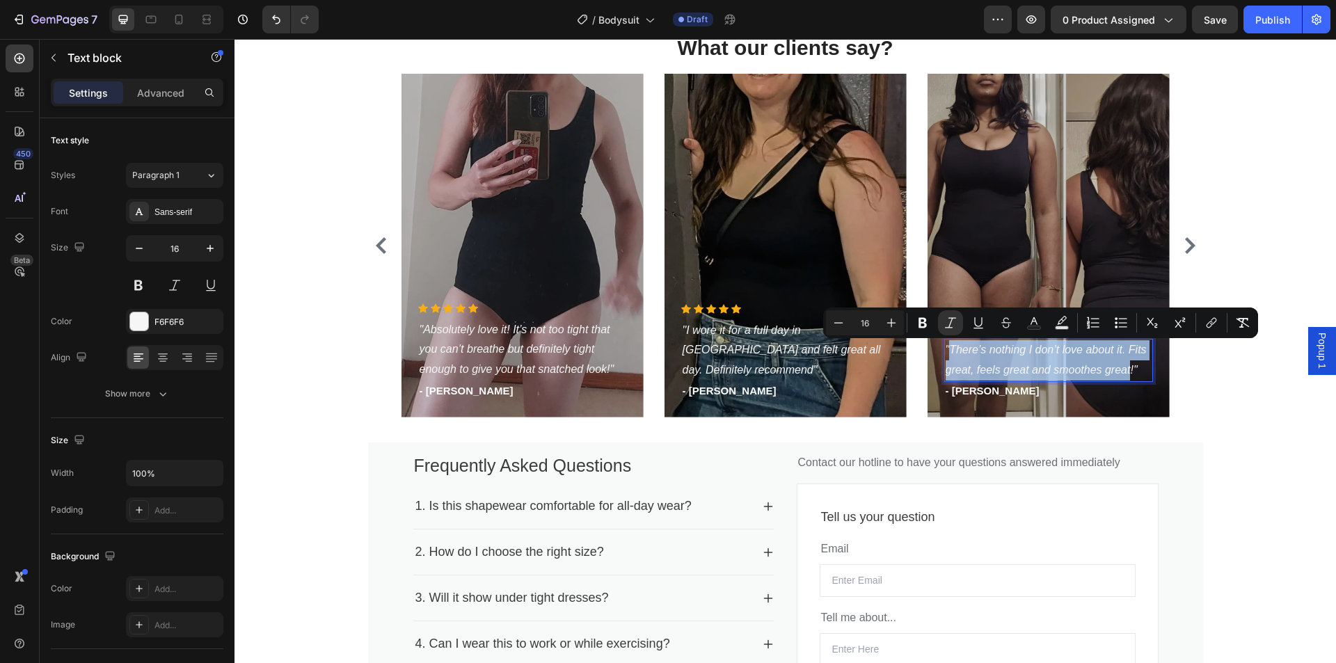
drag, startPoint x: 1125, startPoint y: 371, endPoint x: 945, endPoint y: 346, distance: 182.6
click at [945, 346] on icon ""There’s nothing I don’t love about it. Fits great, feels great and smoothes gr…" at bounding box center [1045, 360] width 201 height 32
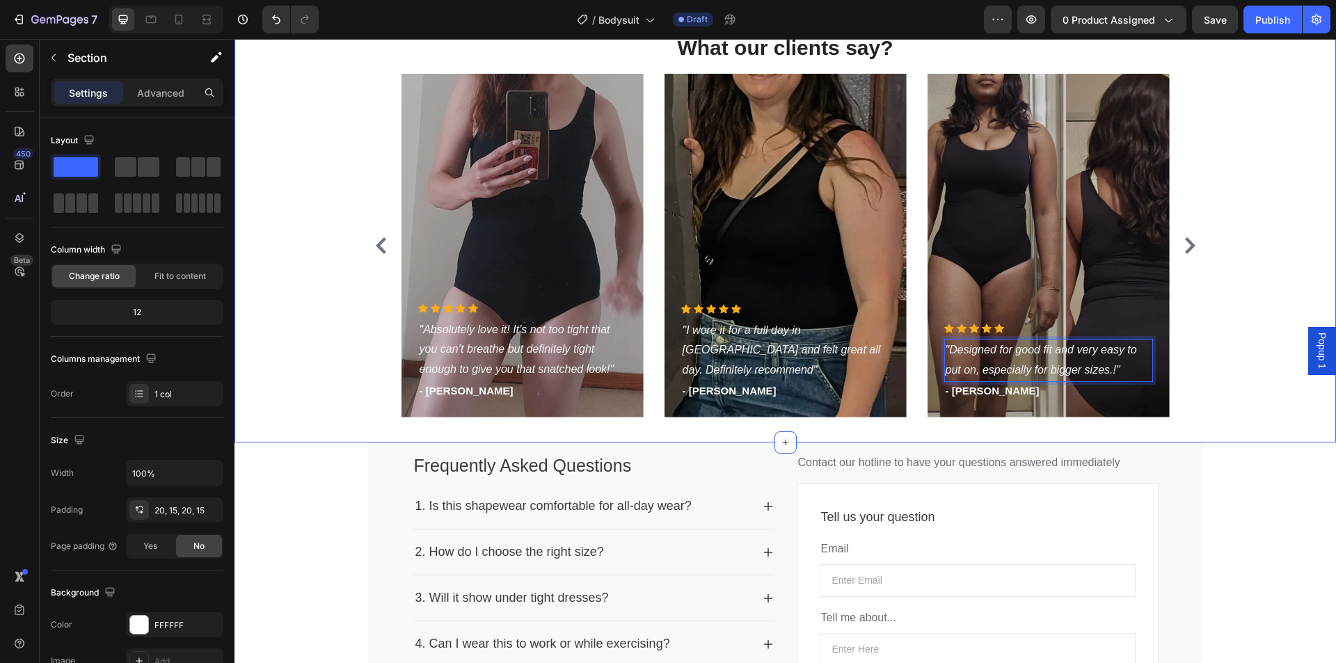
click at [1221, 307] on div "What our clients say? Heading Icon Icon Icon Icon Icon Icon List Hoz "Absolutel…" at bounding box center [785, 231] width 1080 height 396
click at [1107, 370] on icon ""Designed for good fit and very easy to put on, especially for bigger sizes.!"" at bounding box center [1040, 360] width 191 height 32
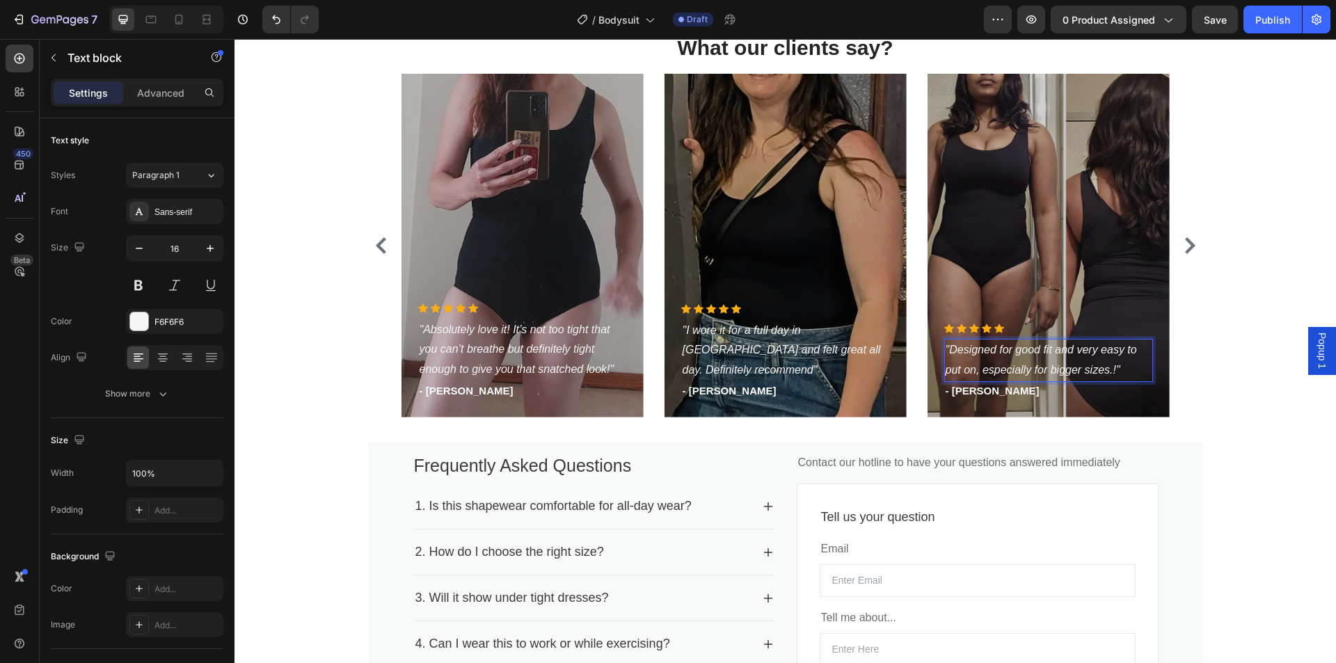
click at [1109, 371] on icon ""Designed for good fit and very easy to put on, especially for bigger sizes.!"" at bounding box center [1040, 360] width 191 height 32
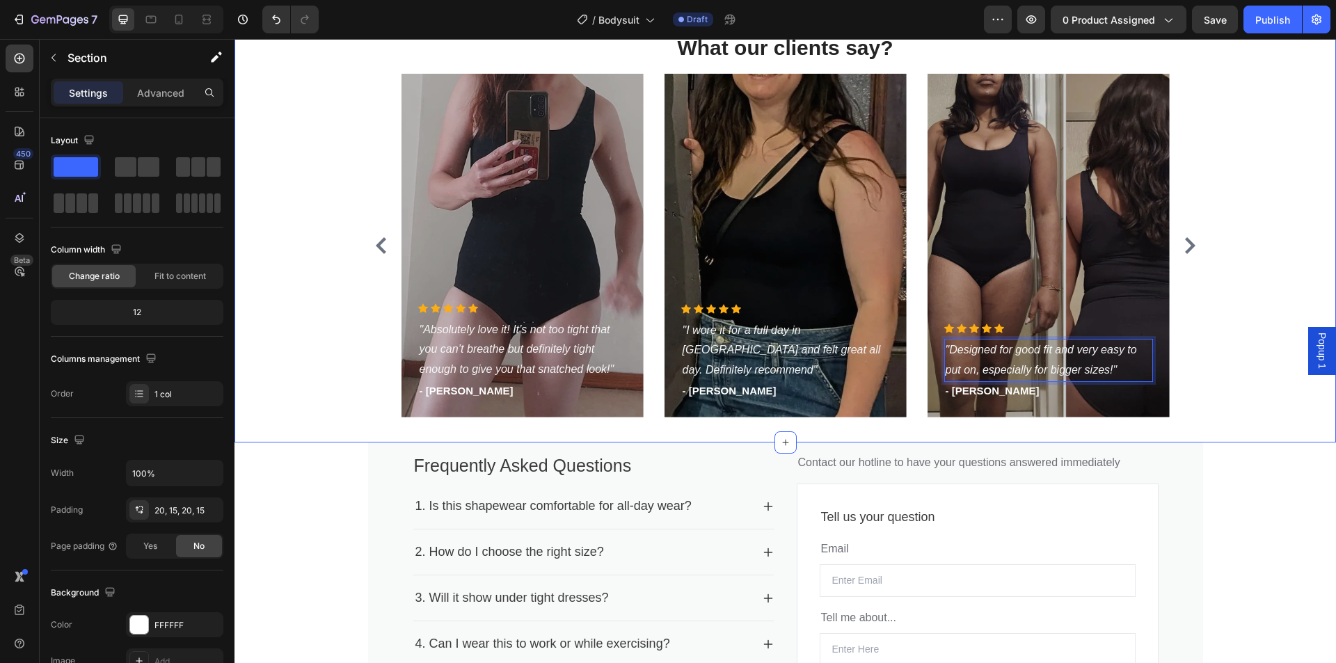
click at [1229, 351] on div "What our clients say? Heading Icon Icon Icon Icon Icon Icon List Hoz "Absolutel…" at bounding box center [785, 231] width 1080 height 396
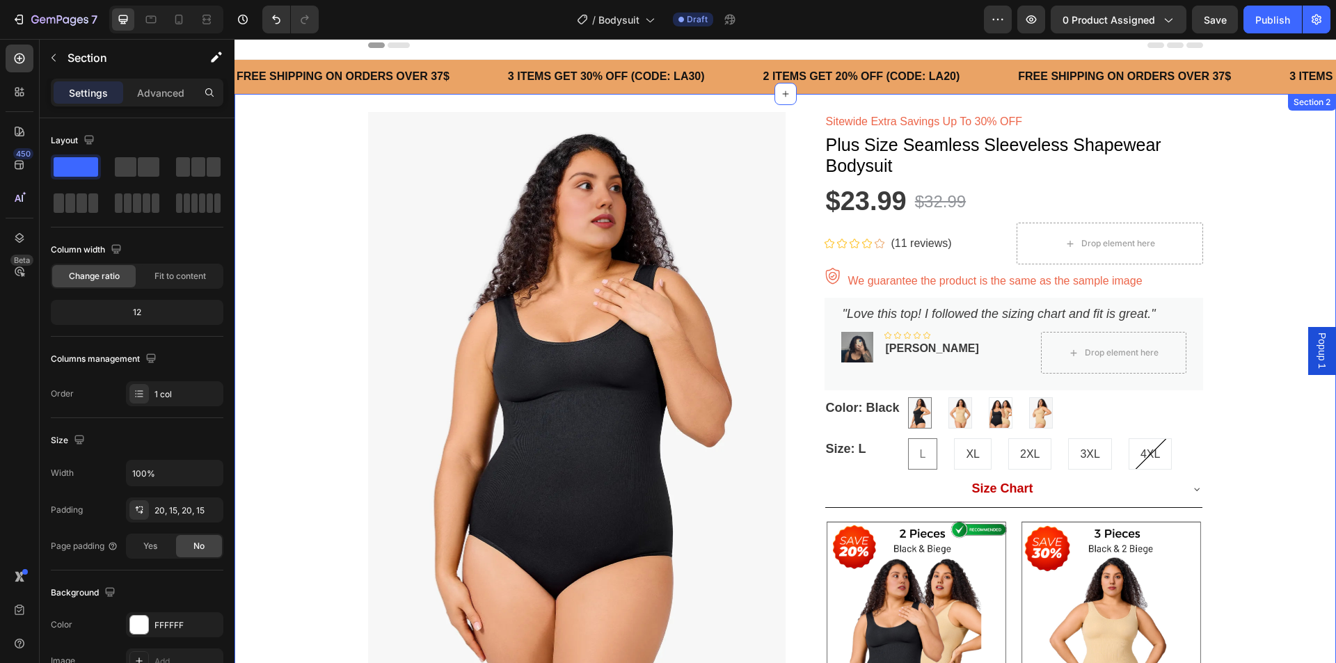
scroll to position [0, 0]
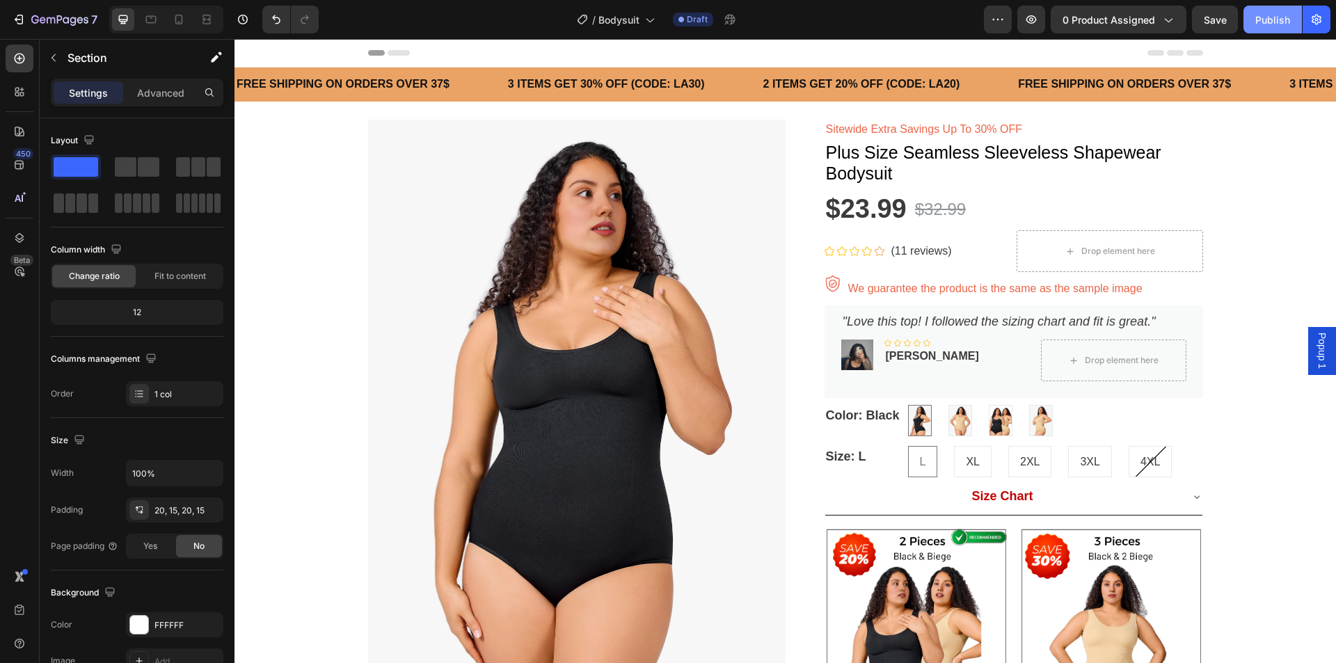
click at [1269, 22] on div "Publish" at bounding box center [1272, 20] width 35 height 15
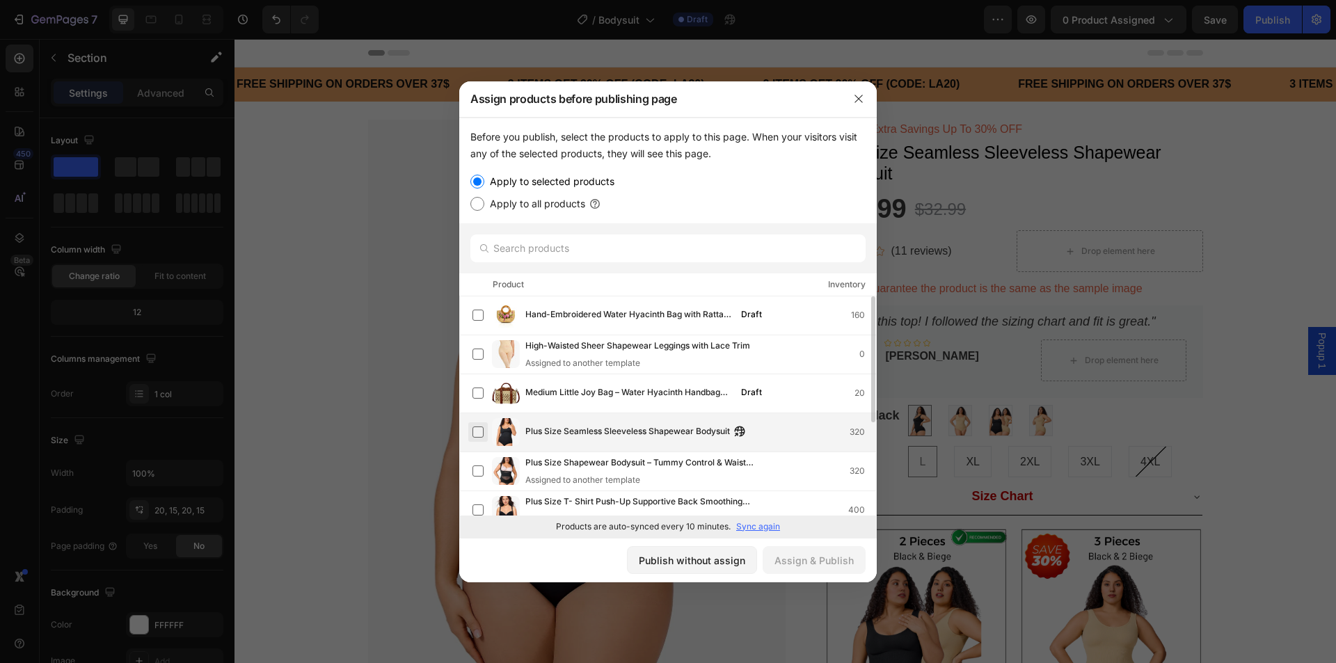
click at [480, 431] on label at bounding box center [477, 431] width 11 height 11
click at [813, 566] on div "Assign & Publish" at bounding box center [813, 560] width 79 height 15
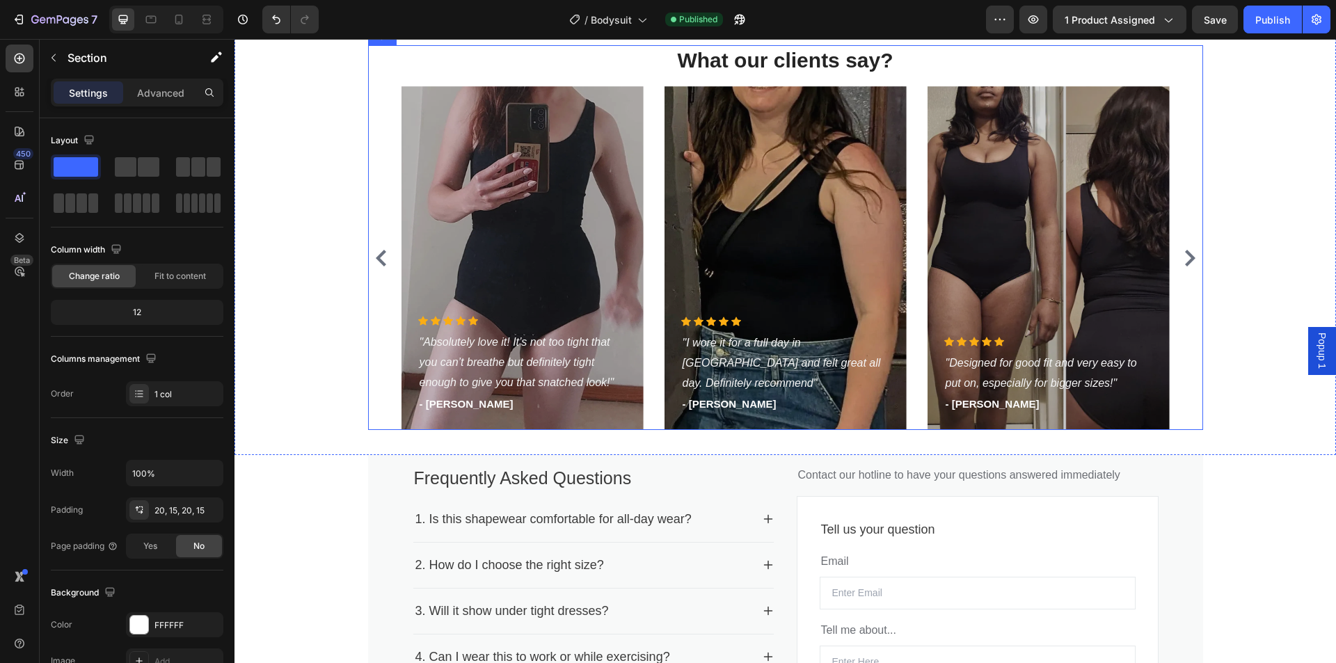
scroll to position [1600, 0]
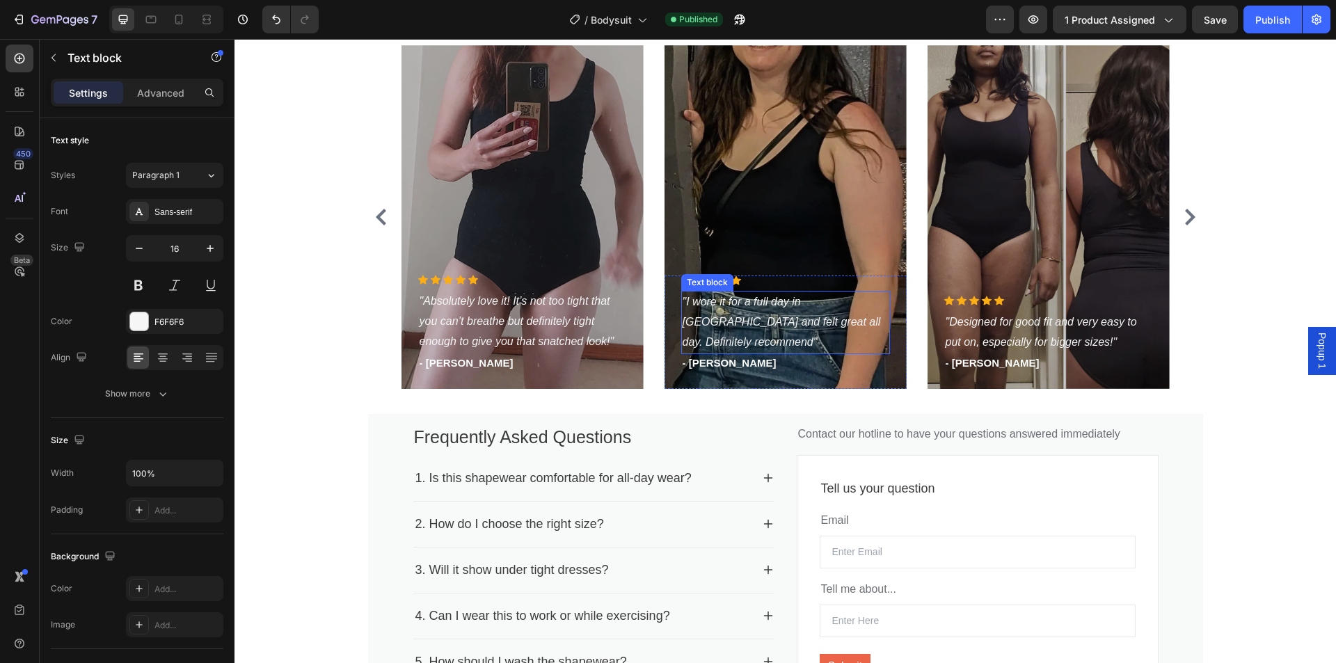
click at [716, 335] on p ""I wore it for a full day in [GEOGRAPHIC_DATA] and felt great all day. Definite…" at bounding box center [785, 322] width 206 height 60
click at [790, 335] on p ""I wore it for a full day in [GEOGRAPHIC_DATA] and felt great all day. Definite…" at bounding box center [785, 322] width 206 height 60
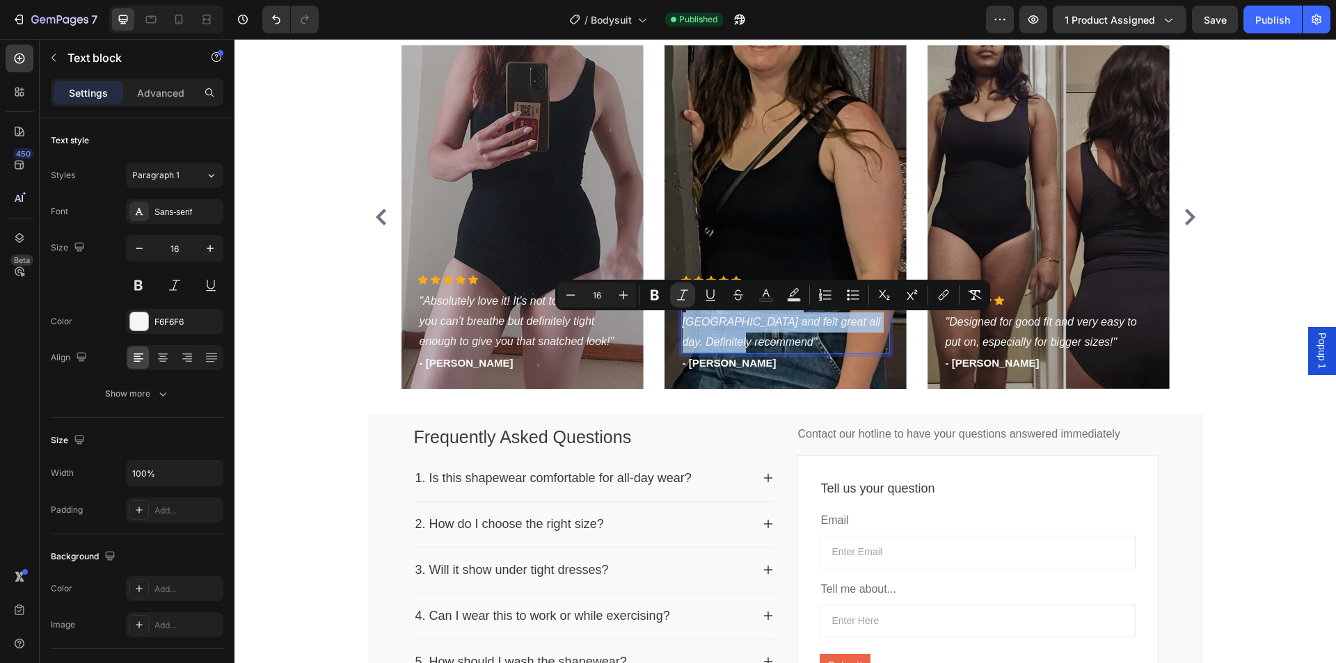
drag, startPoint x: 853, startPoint y: 342, endPoint x: 680, endPoint y: 325, distance: 174.0
click at [682, 325] on icon ""I wore it for a full day in [GEOGRAPHIC_DATA] and felt great all day. Definite…" at bounding box center [781, 322] width 198 height 52
copy icon "I wore it for a full day in [GEOGRAPHIC_DATA] and felt great all day. Definitel…"
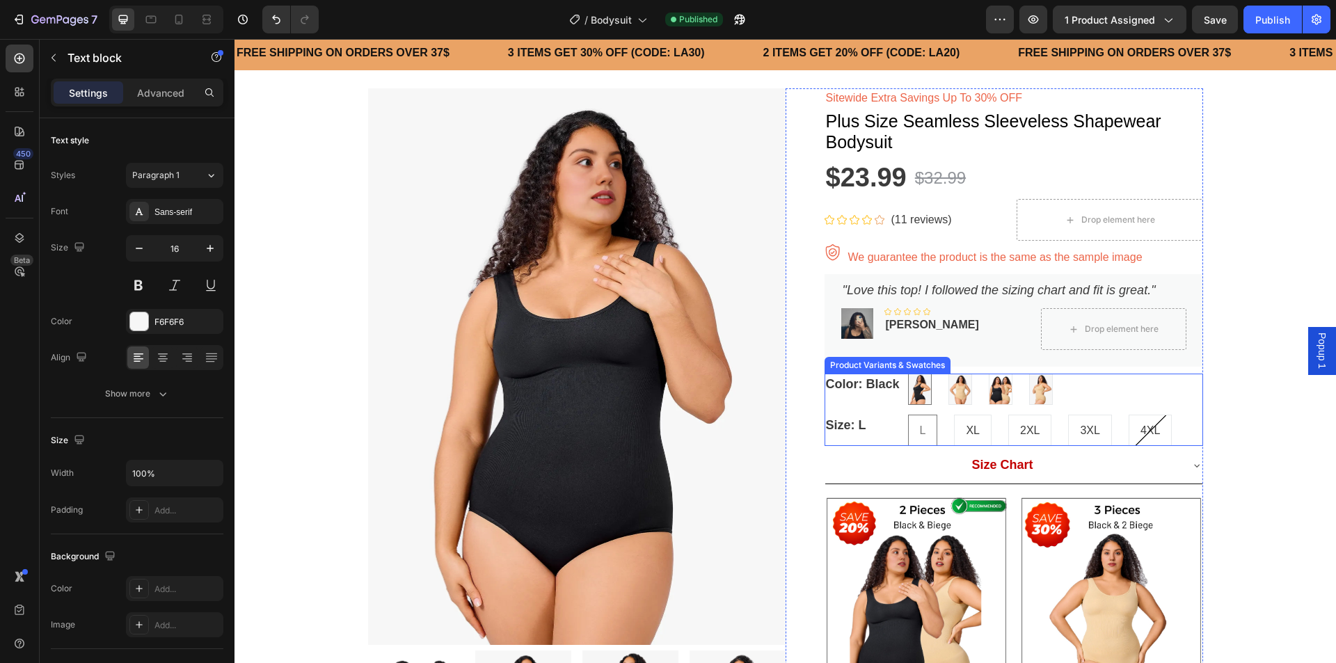
scroll to position [0, 0]
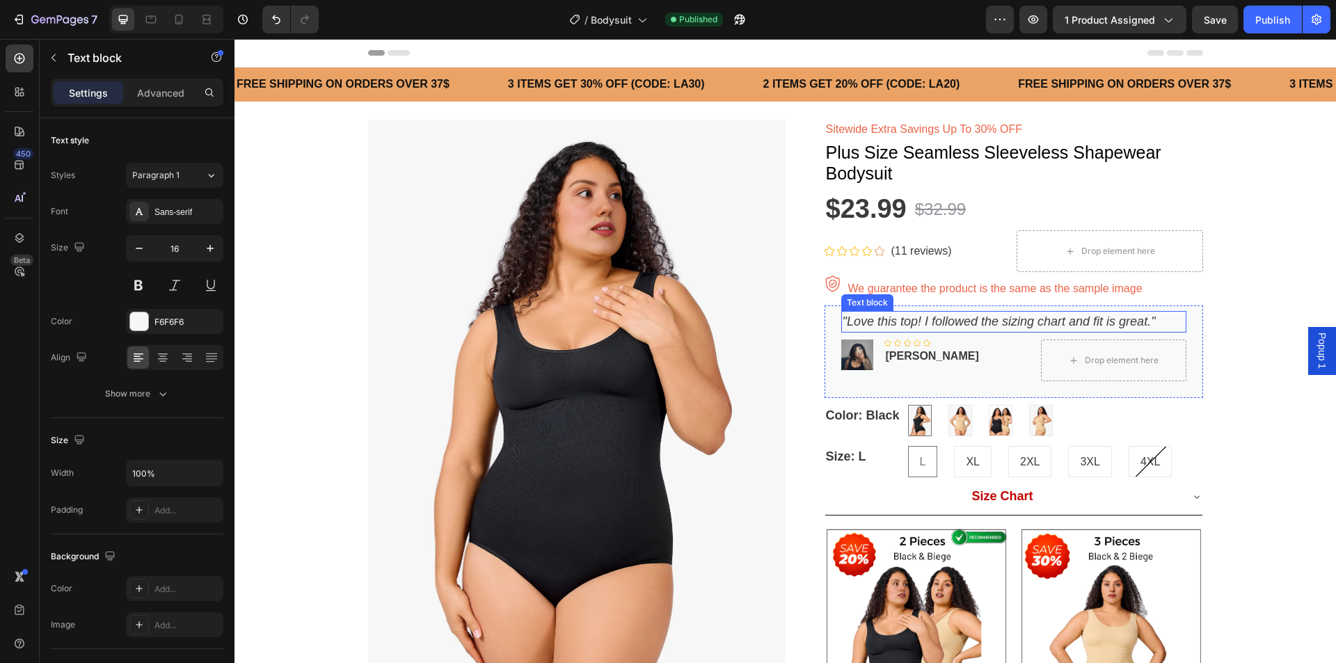
click at [894, 323] on icon ""Love this top! I followed the sizing chart and fit is great."" at bounding box center [998, 321] width 313 height 14
click at [1148, 322] on icon ""Love this top! I followed the sizing chart and fit is great."" at bounding box center [998, 321] width 313 height 14
click at [1146, 323] on icon ""Love this top! I followed the sizing chart and fit is great."" at bounding box center [998, 321] width 313 height 14
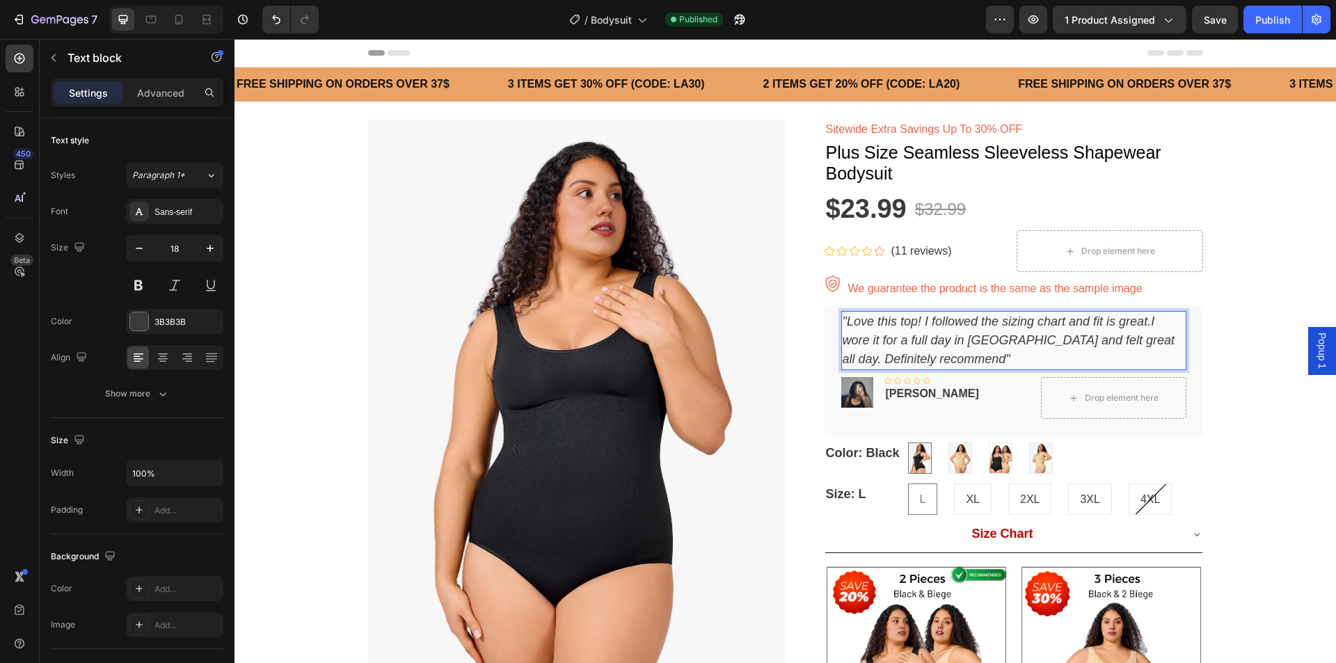
click at [1146, 324] on icon ""Love this top! I followed the sizing chart and fit is great.I wore it for a fu…" at bounding box center [1008, 339] width 333 height 51
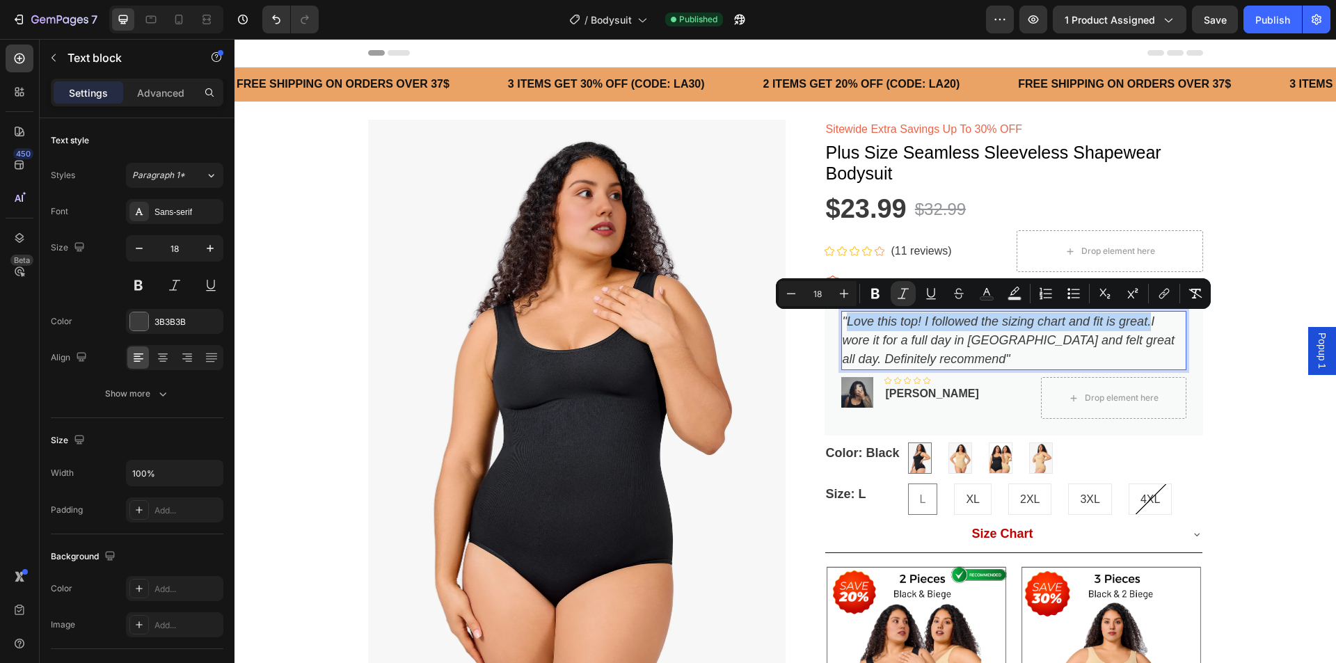
drag, startPoint x: 1146, startPoint y: 323, endPoint x: 844, endPoint y: 323, distance: 301.2
click at [844, 323] on icon ""Love this top! I followed the sizing chart and fit is great.I wore it for a fu…" at bounding box center [1008, 339] width 333 height 51
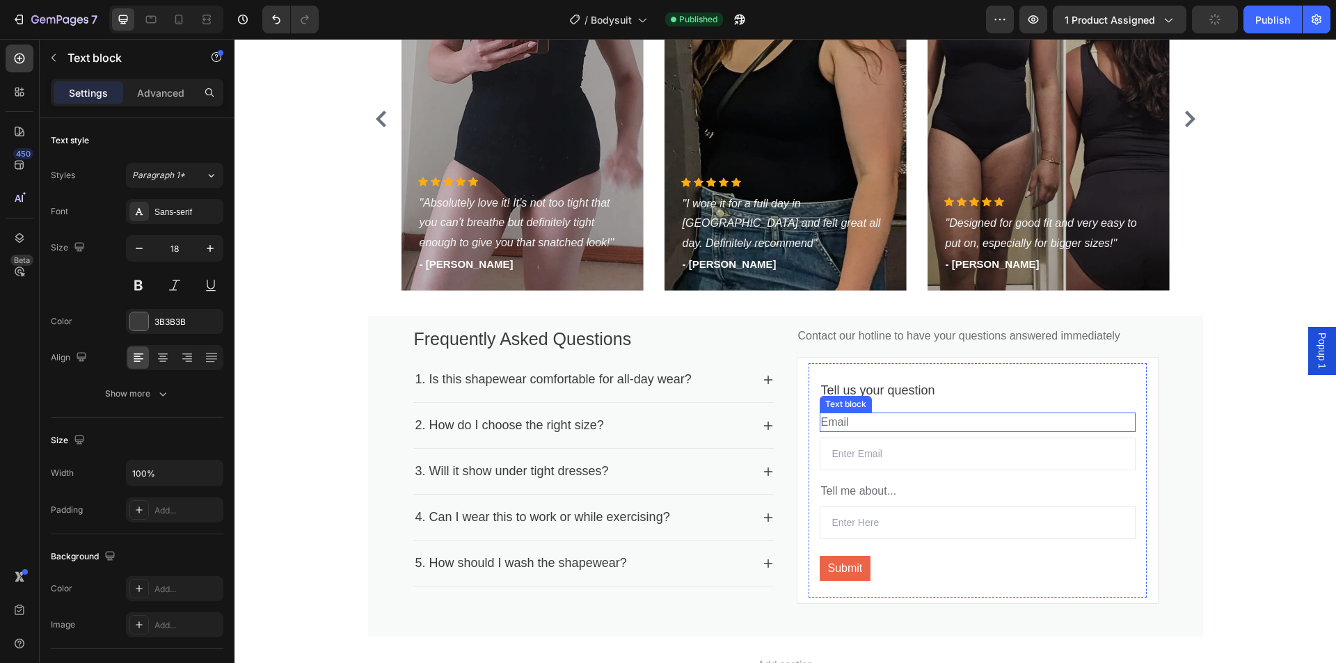
scroll to position [2017, 0]
click at [707, 230] on p ""I wore it for a full day in [GEOGRAPHIC_DATA] and felt great all day. Definite…" at bounding box center [785, 223] width 206 height 60
click at [780, 235] on p ""I wore it for a full day in [GEOGRAPHIC_DATA] and felt great all day. Definite…" at bounding box center [785, 223] width 206 height 60
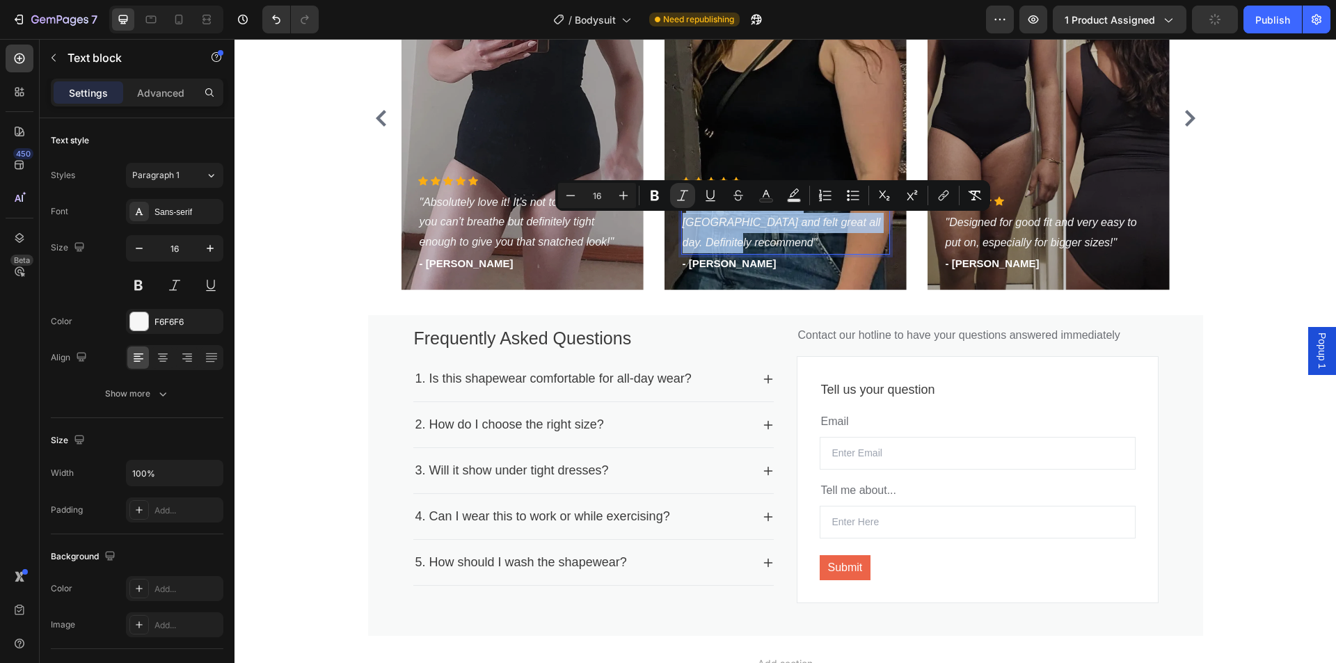
drag, startPoint x: 851, startPoint y: 243, endPoint x: 682, endPoint y: 218, distance: 171.0
click at [682, 218] on icon ""I wore it for a full day in [GEOGRAPHIC_DATA] and felt great all day. Definite…" at bounding box center [781, 223] width 198 height 52
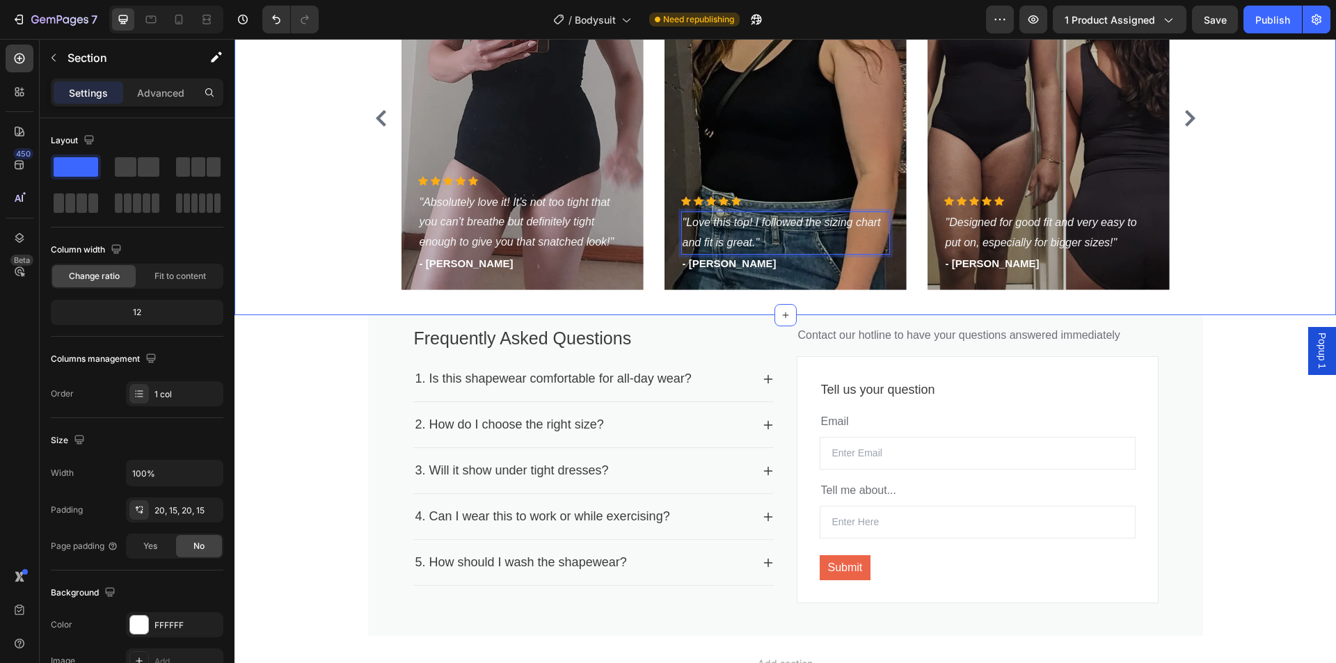
click at [1226, 193] on div "What our clients say? Heading Icon Icon Icon Icon Icon Icon List Hoz "Absolutel…" at bounding box center [785, 103] width 1080 height 396
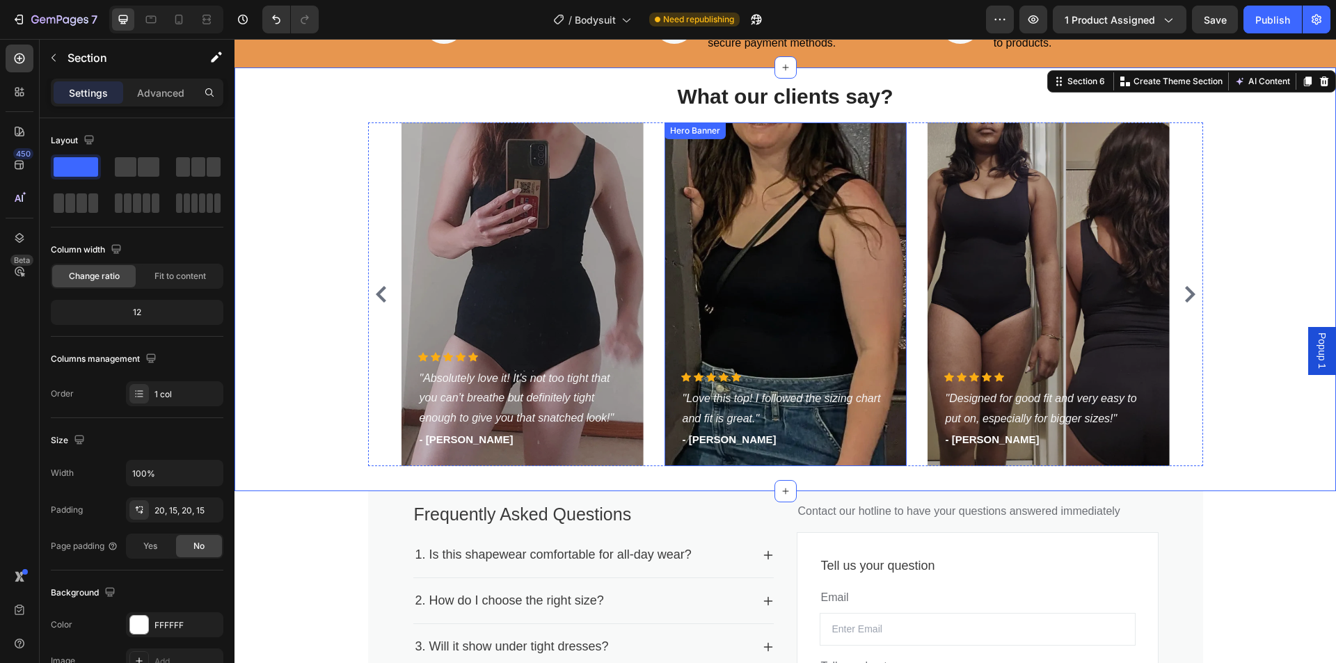
scroll to position [1809, 0]
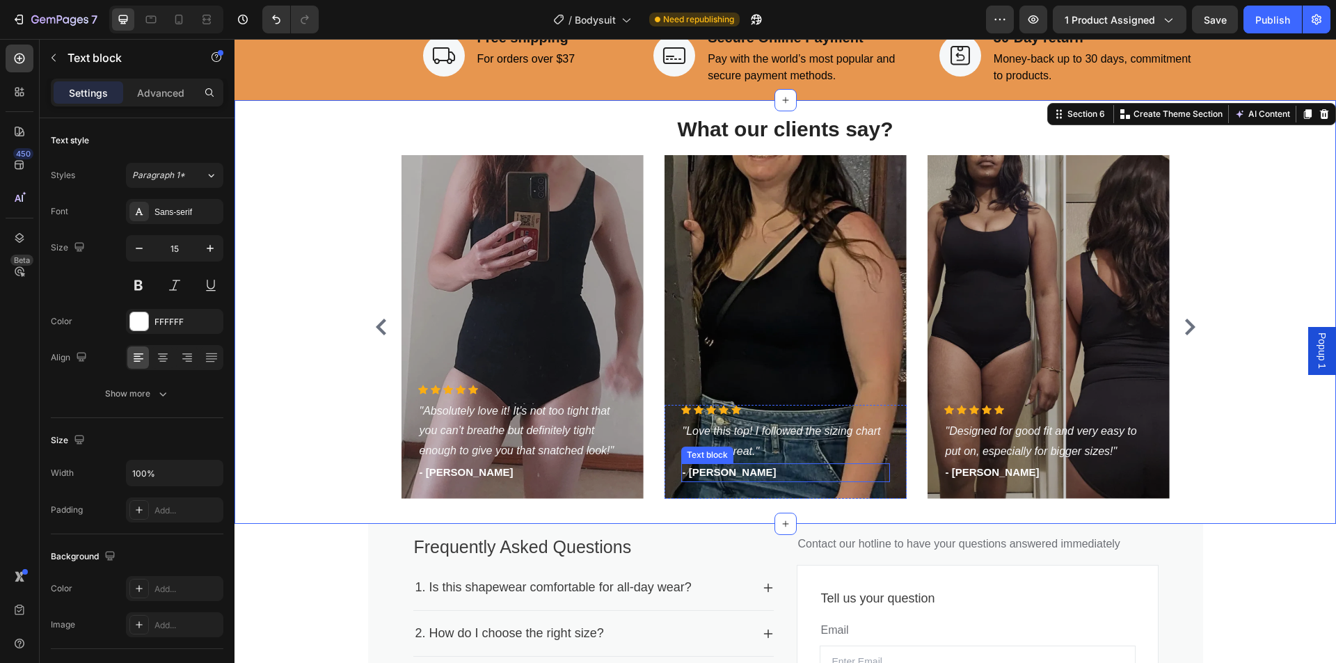
click at [724, 450] on div "Text block" at bounding box center [707, 455] width 47 height 13
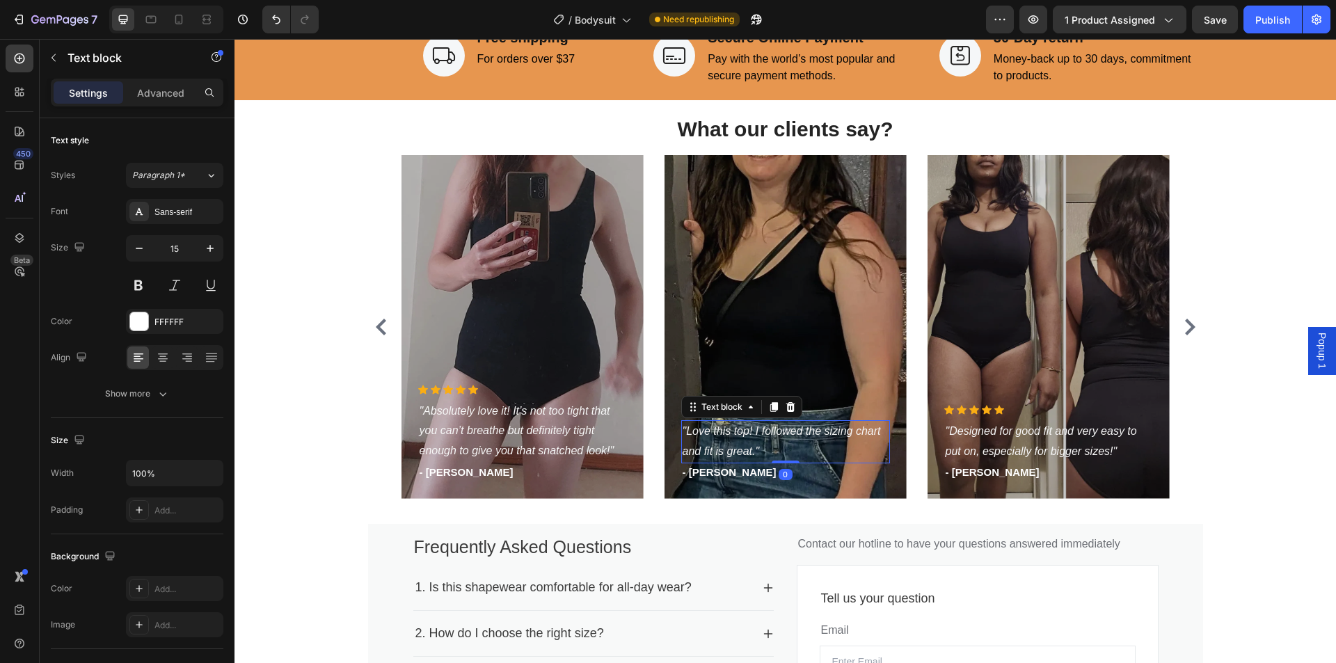
click at [822, 431] on icon ""Love this top! I followed the sizing chart and fit is great."" at bounding box center [781, 441] width 198 height 32
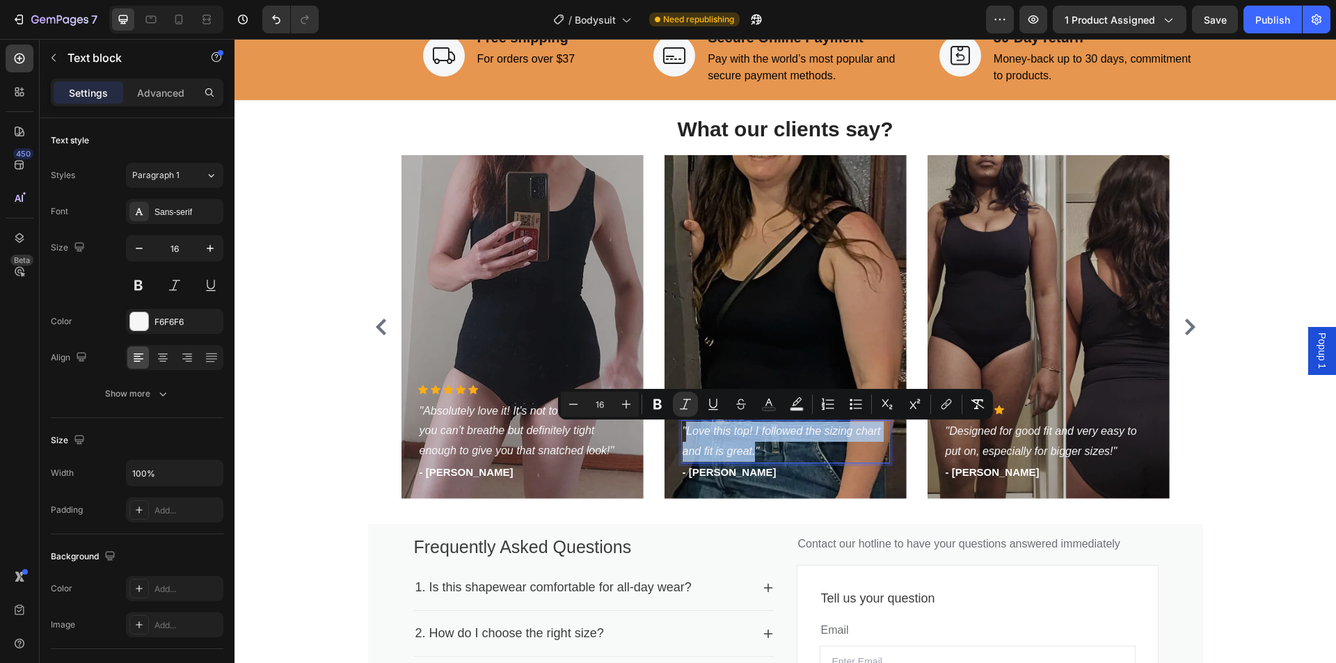
drag, startPoint x: 750, startPoint y: 452, endPoint x: 680, endPoint y: 431, distance: 72.6
click at [682, 431] on icon ""Love this top! I followed the sizing chart and fit is great."" at bounding box center [781, 441] width 198 height 32
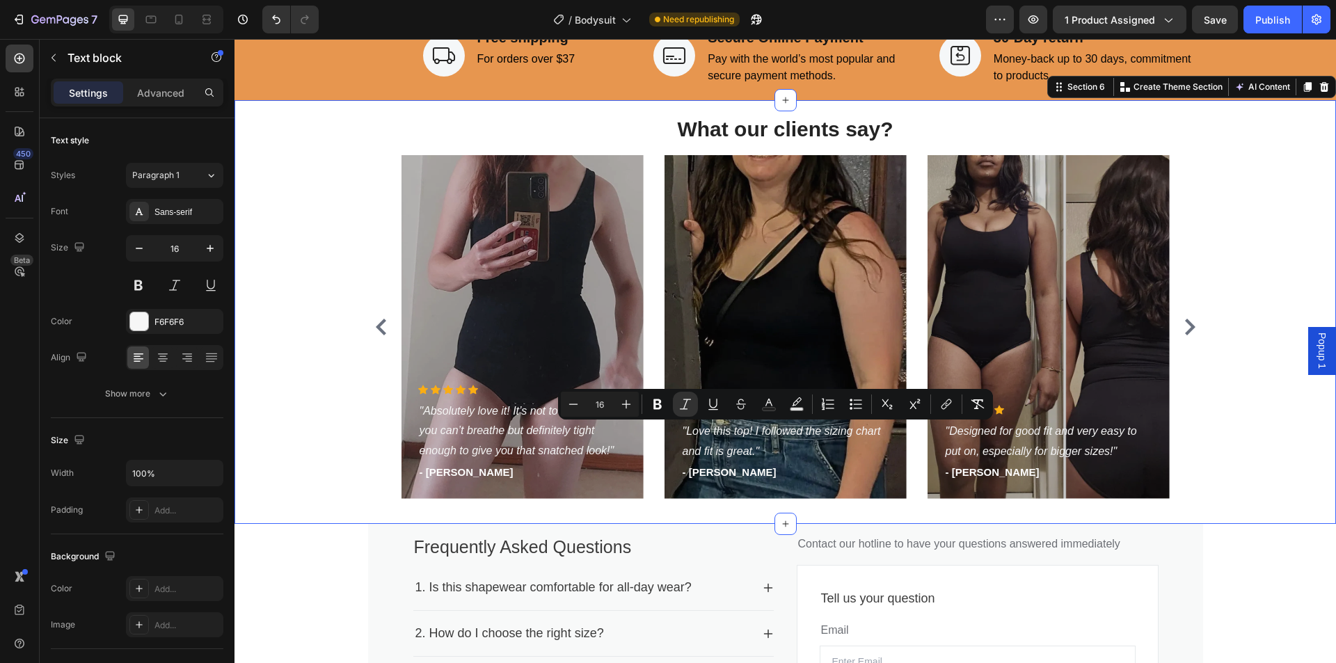
click at [1214, 353] on div "What our clients say? Heading Icon Icon Icon Icon Icon Icon List Hoz "Absolutel…" at bounding box center [785, 312] width 1080 height 396
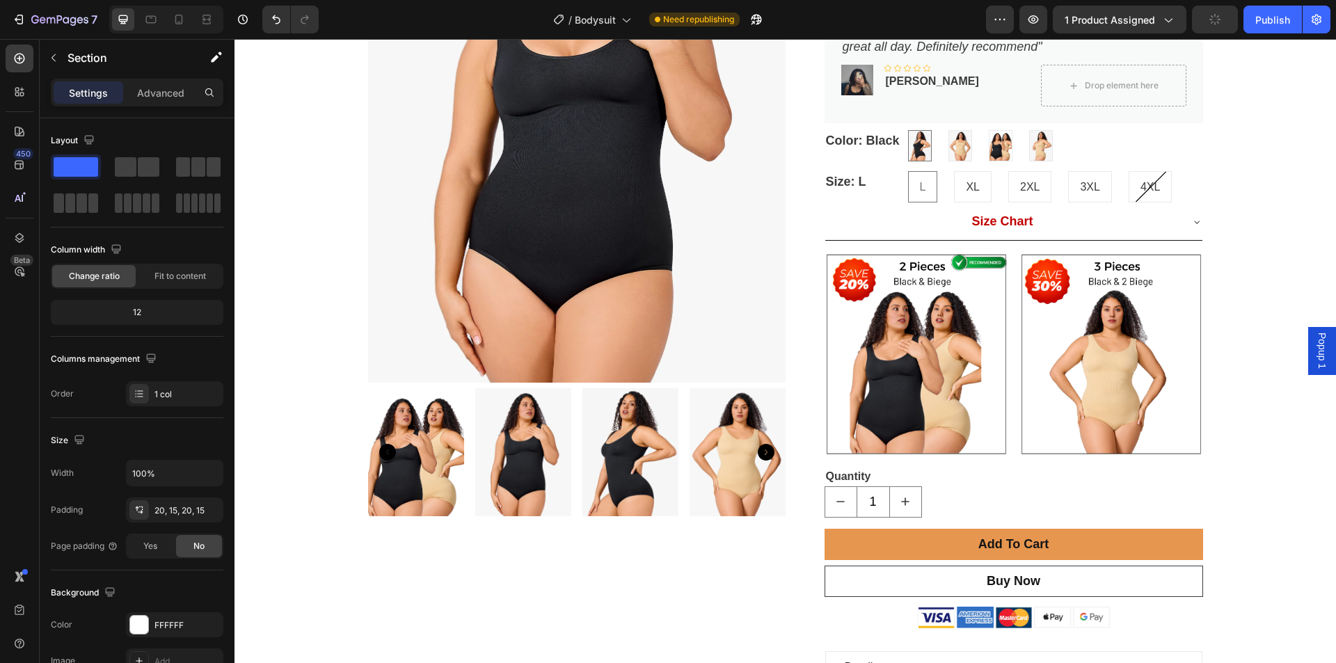
scroll to position [139, 0]
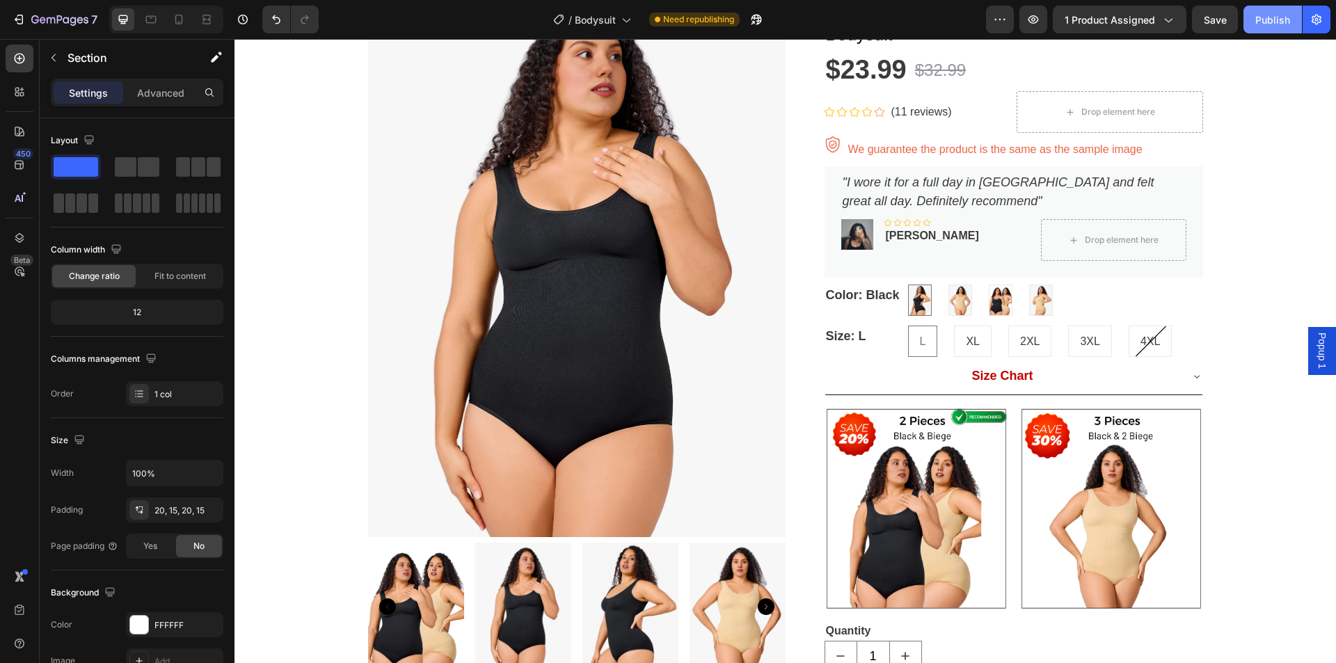
click at [1267, 17] on div "Publish" at bounding box center [1272, 20] width 35 height 15
